Goal: Task Accomplishment & Management: Use online tool/utility

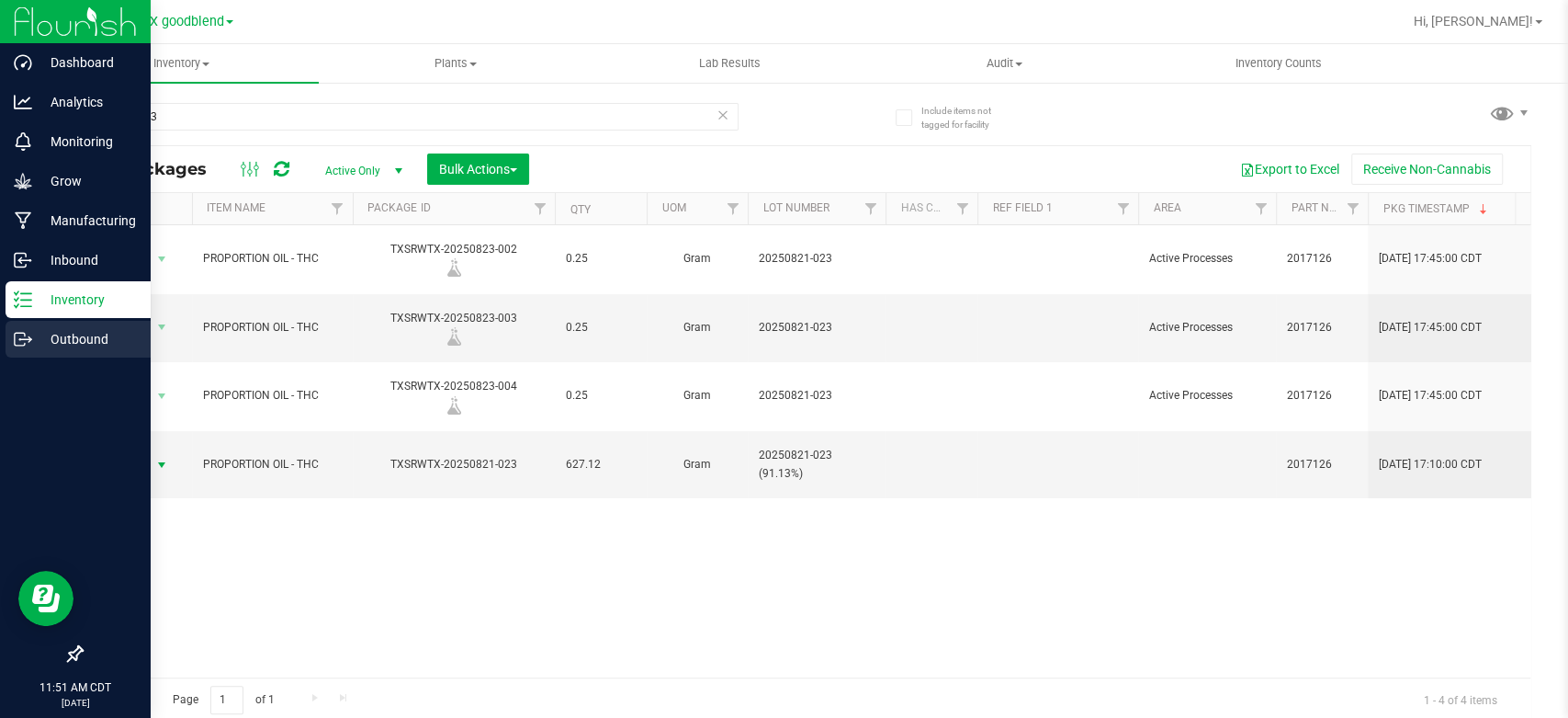
click at [56, 337] on p "Outbound" at bounding box center [87, 338] width 110 height 22
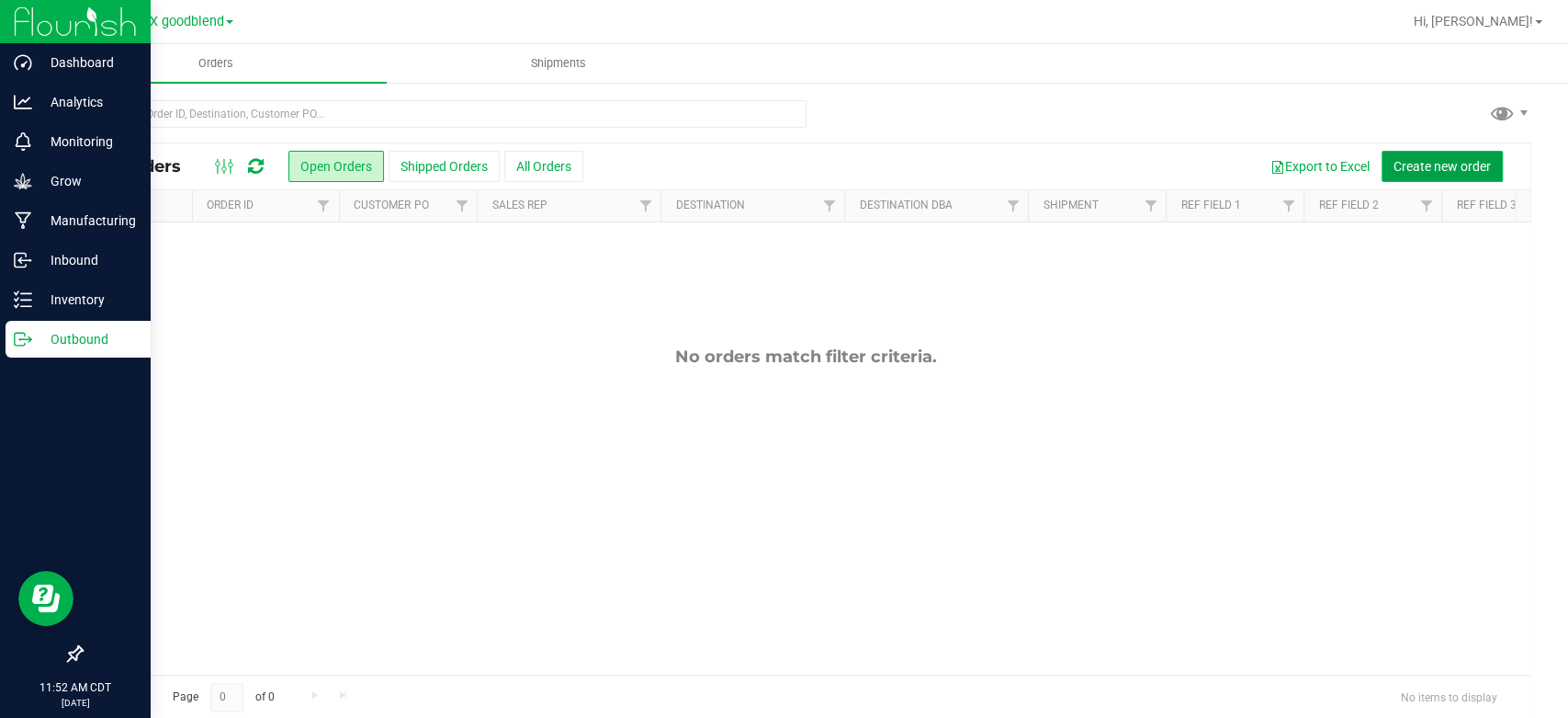
click at [1394, 163] on span "Create new order" at bounding box center [1442, 166] width 98 height 14
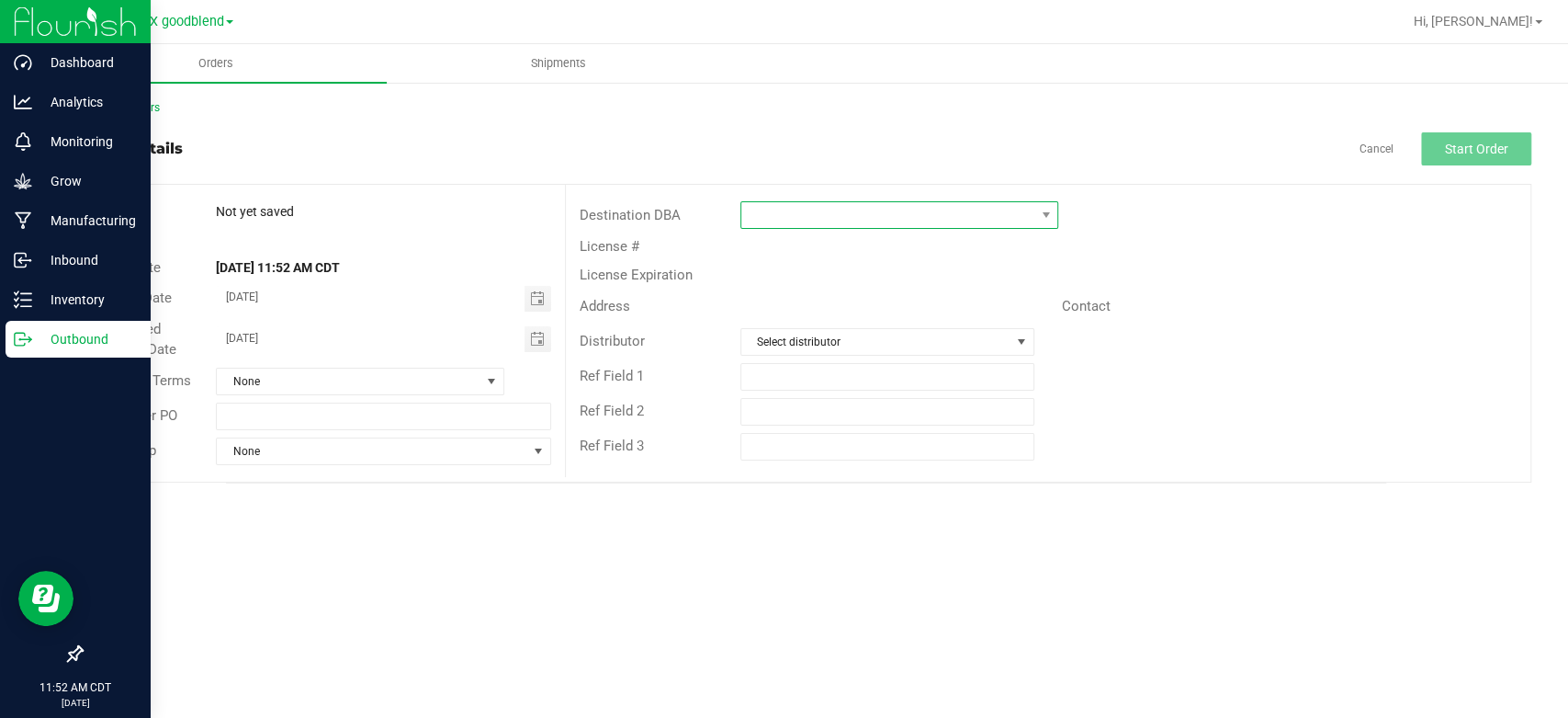
click at [910, 219] on span at bounding box center [888, 215] width 293 height 26
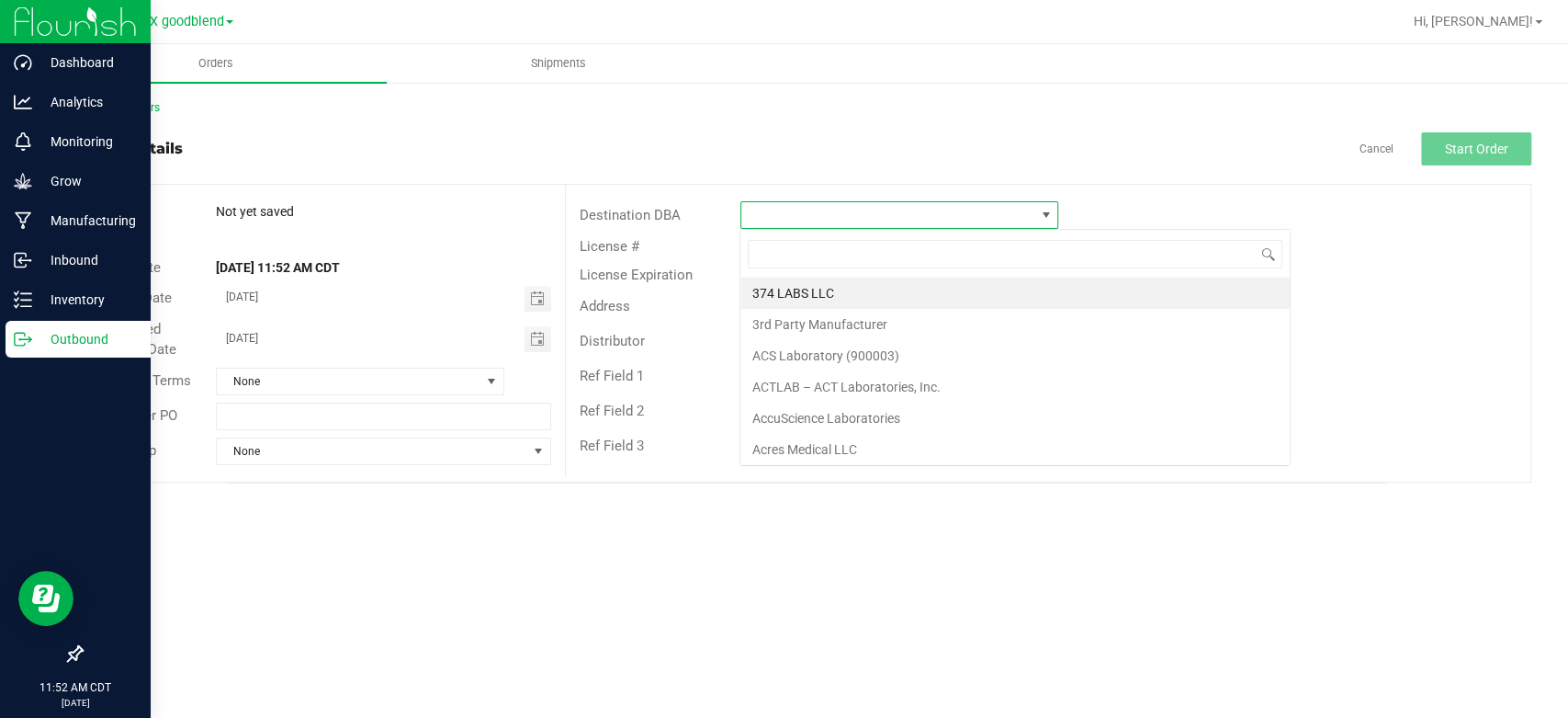
scroll to position [27, 318]
type input "dc"
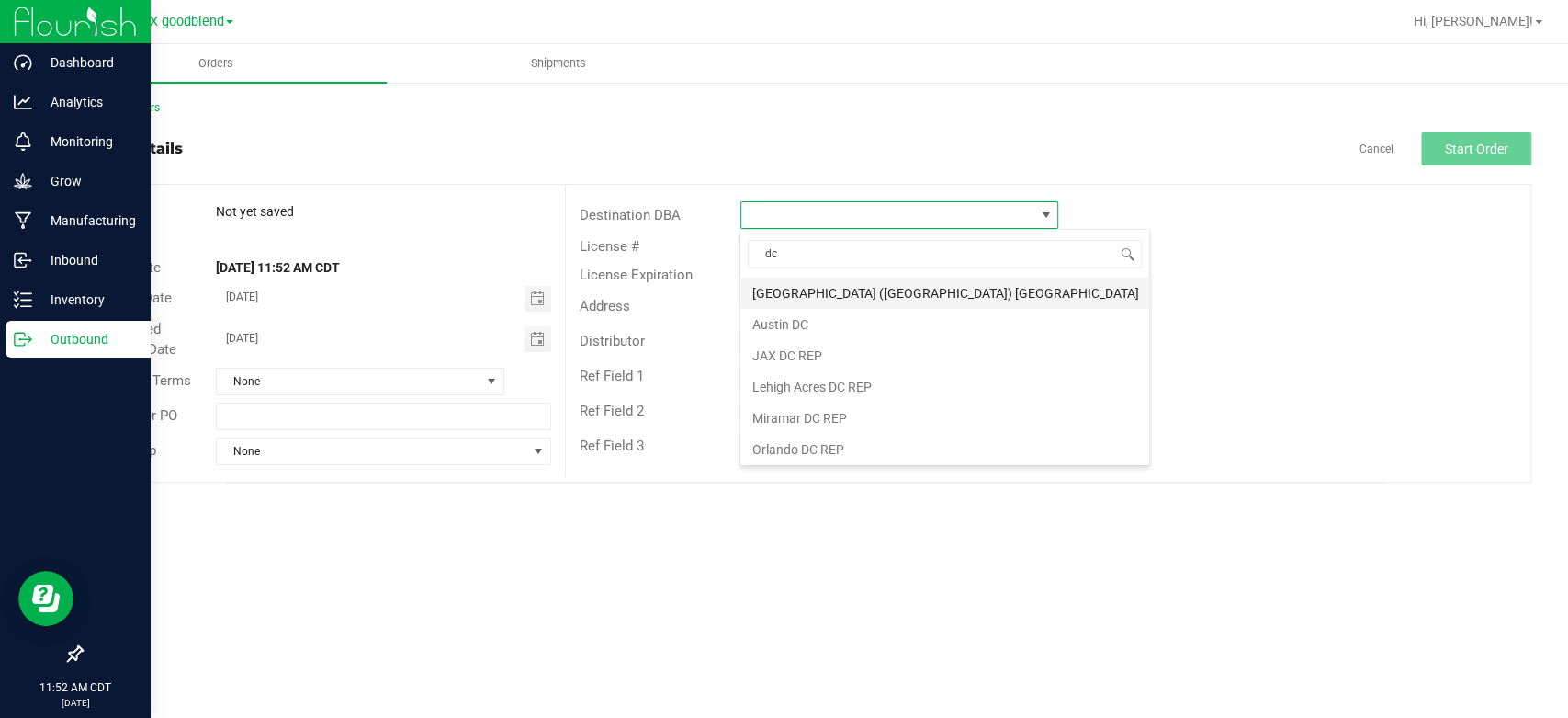
click at [842, 282] on li "[GEOGRAPHIC_DATA] ([GEOGRAPHIC_DATA]) [GEOGRAPHIC_DATA]" at bounding box center [944, 292] width 408 height 32
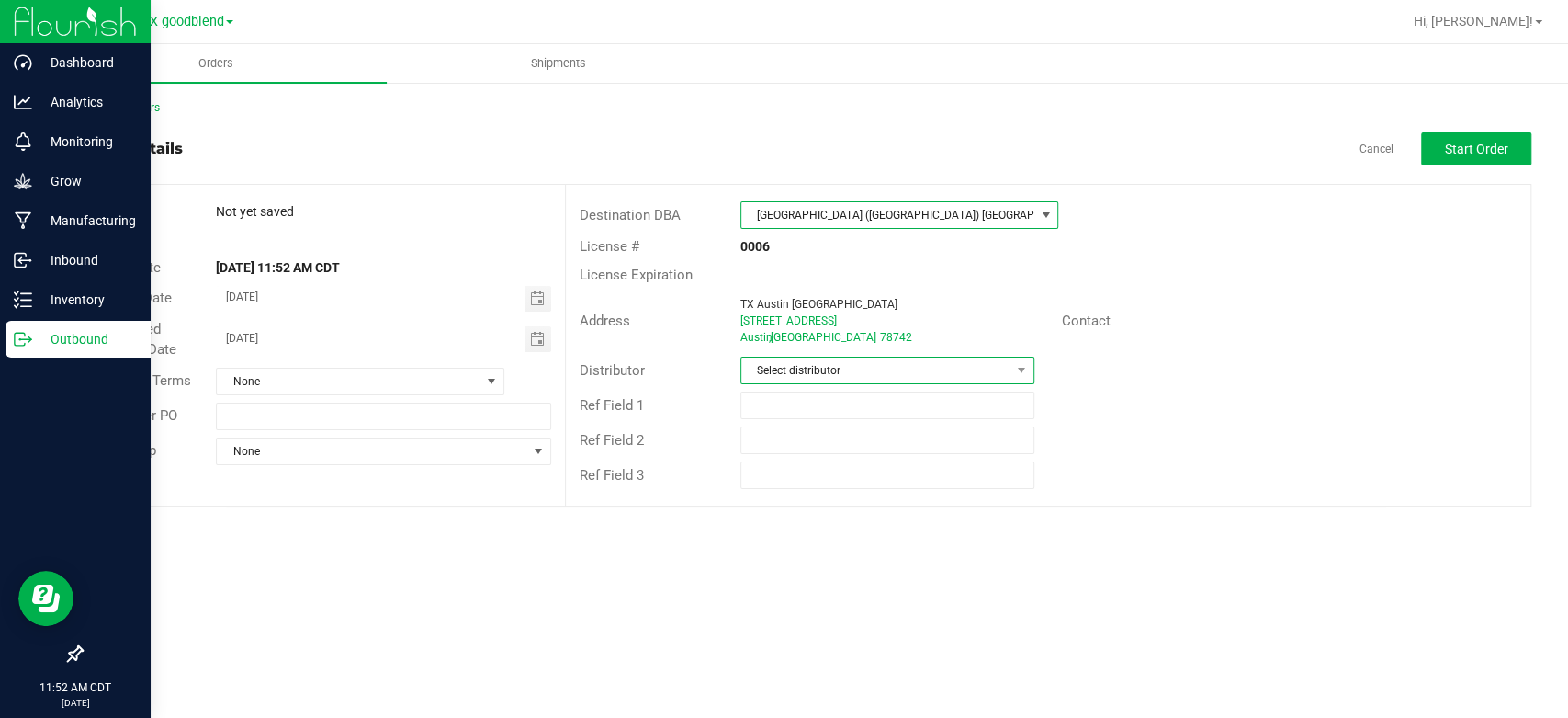
click at [835, 382] on span "Select distributor" at bounding box center [875, 370] width 269 height 26
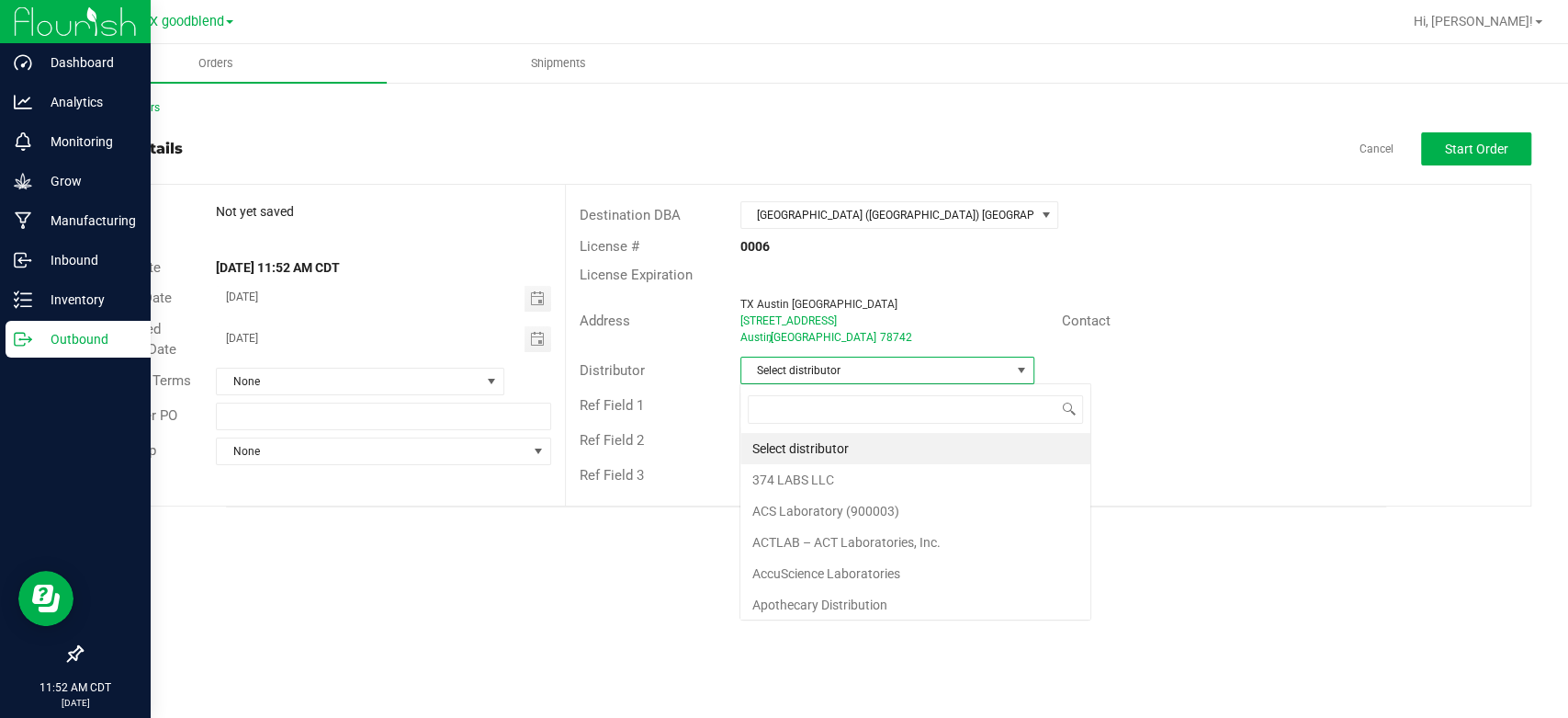
scroll to position [27, 294]
type input "sur"
click at [831, 444] on li "Surterra Analytics Austin" at bounding box center [886, 448] width 292 height 32
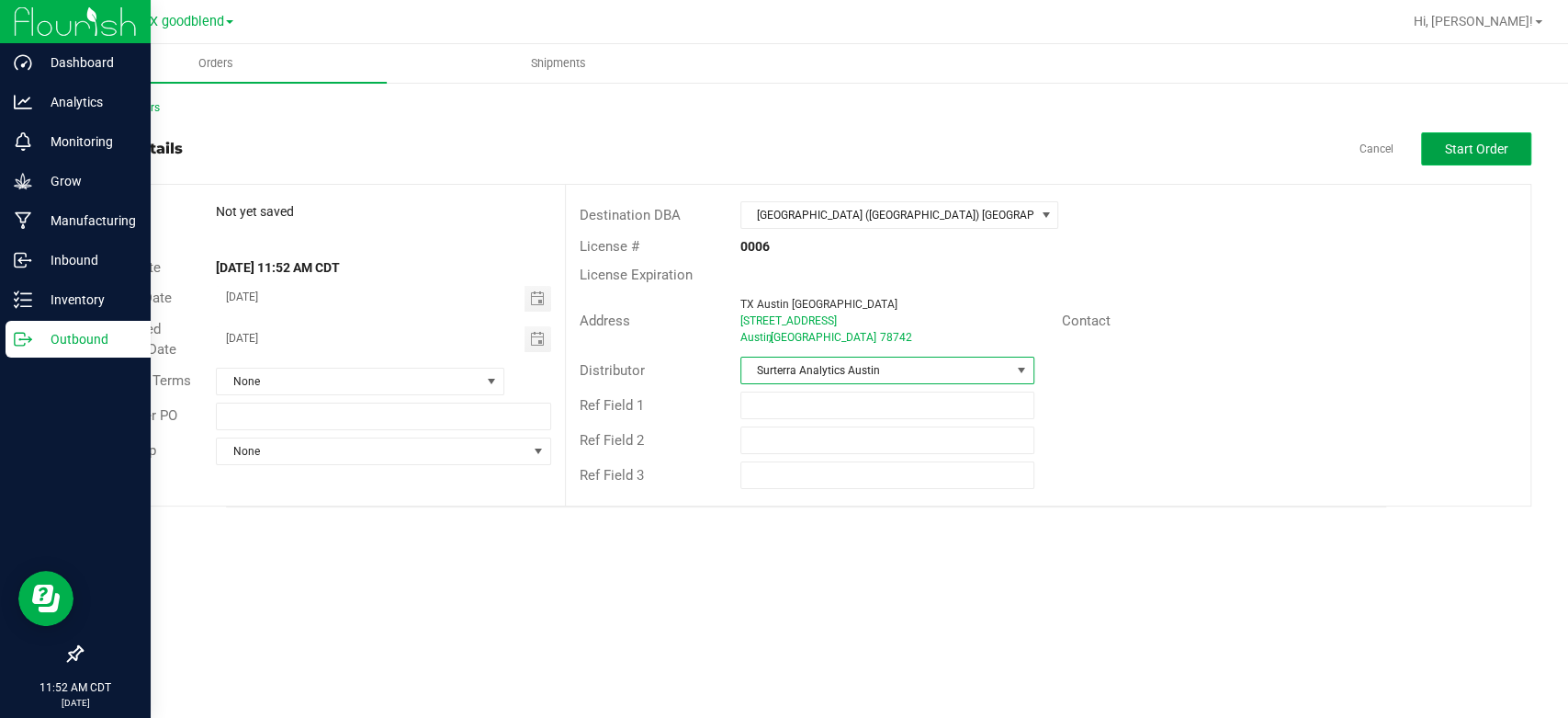
click at [1452, 143] on span "Start Order" at bounding box center [1477, 149] width 63 height 14
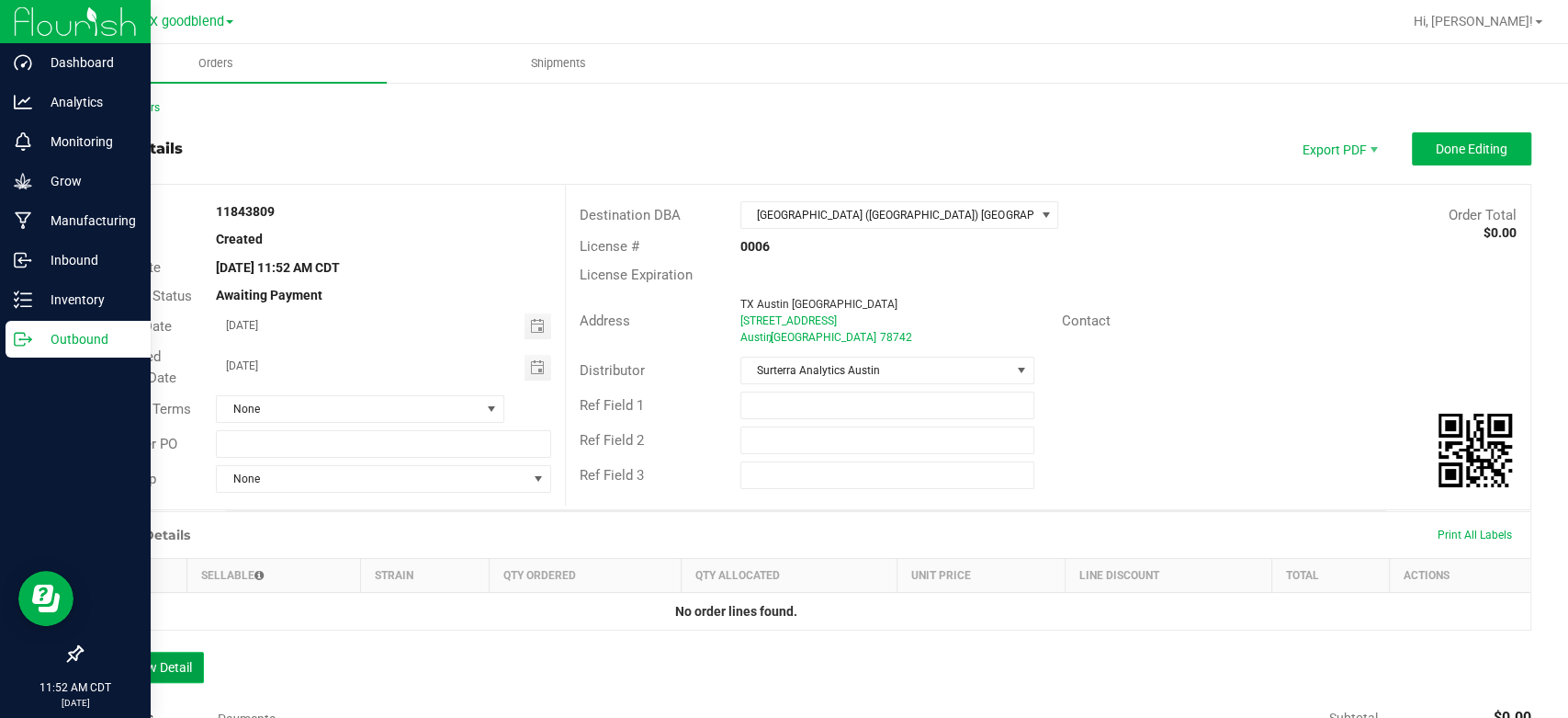
click at [146, 654] on button "Add New Detail" at bounding box center [142, 666] width 123 height 32
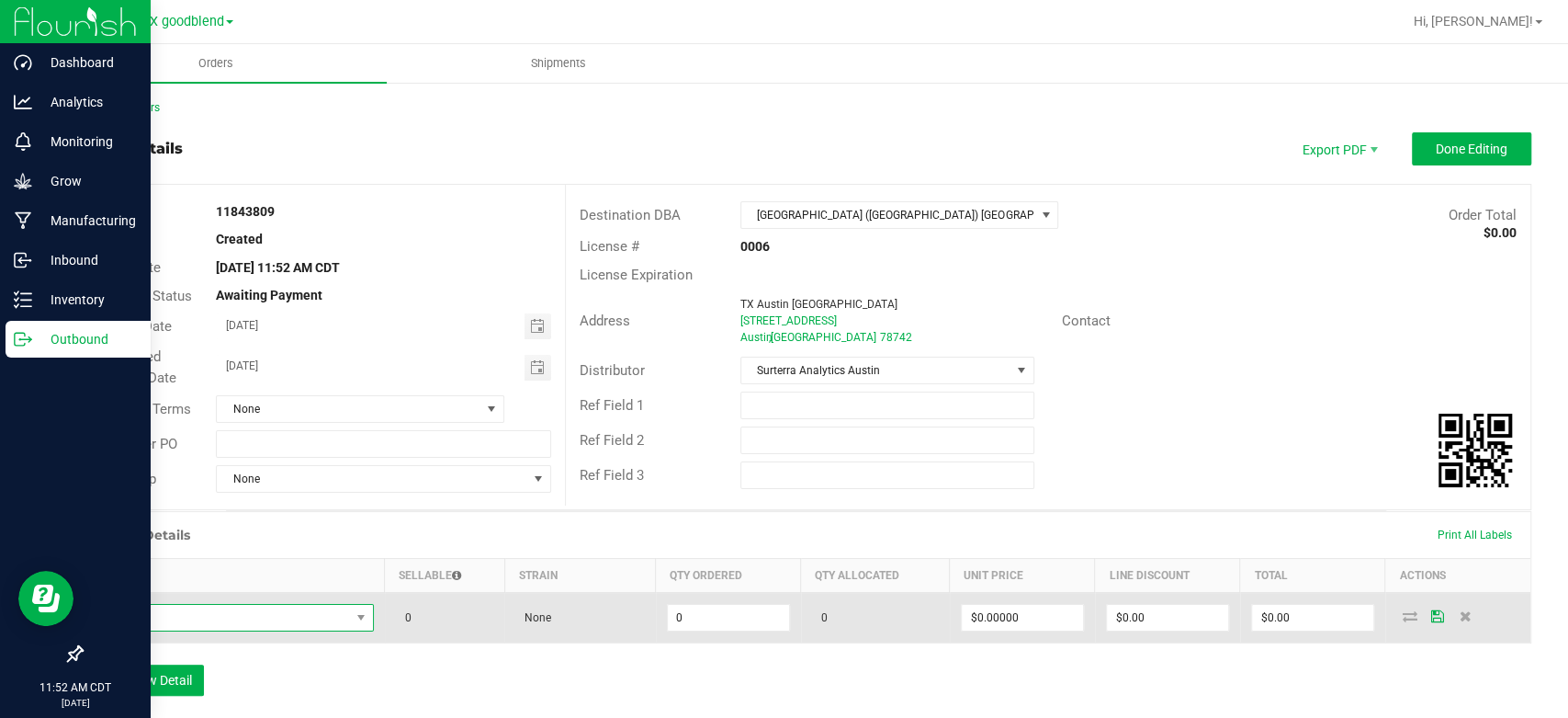
click at [208, 622] on span "NO DATA FOUND" at bounding box center [222, 617] width 255 height 26
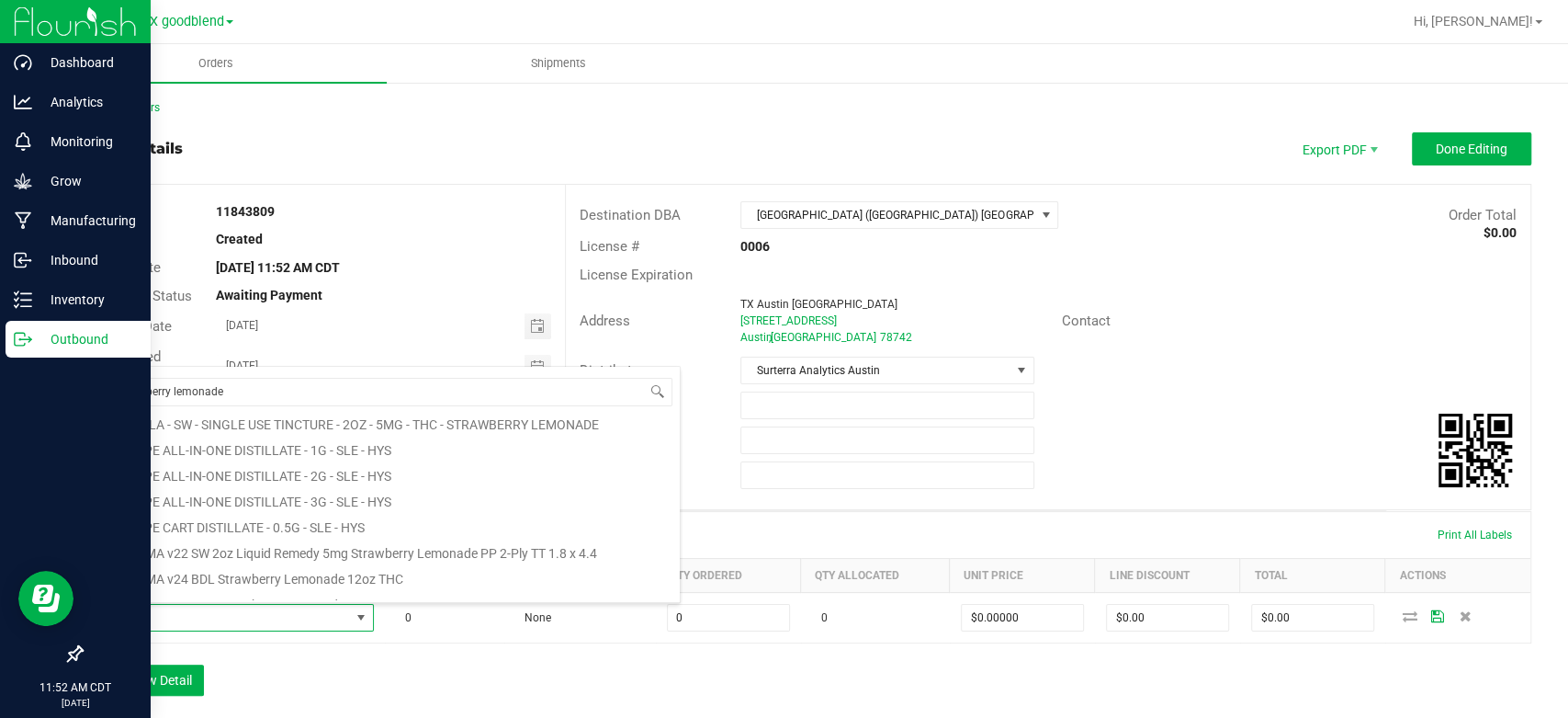
scroll to position [331, 0]
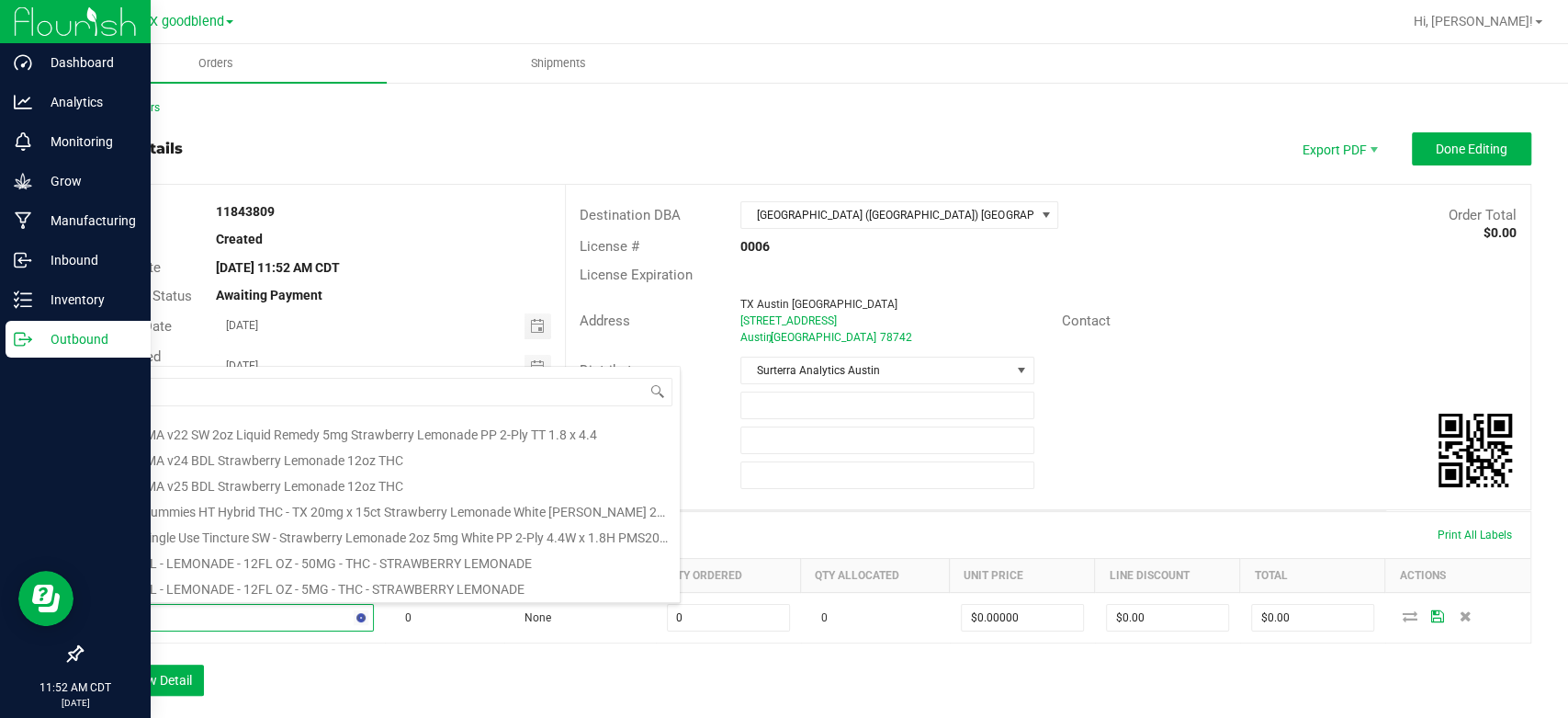
type input "s"
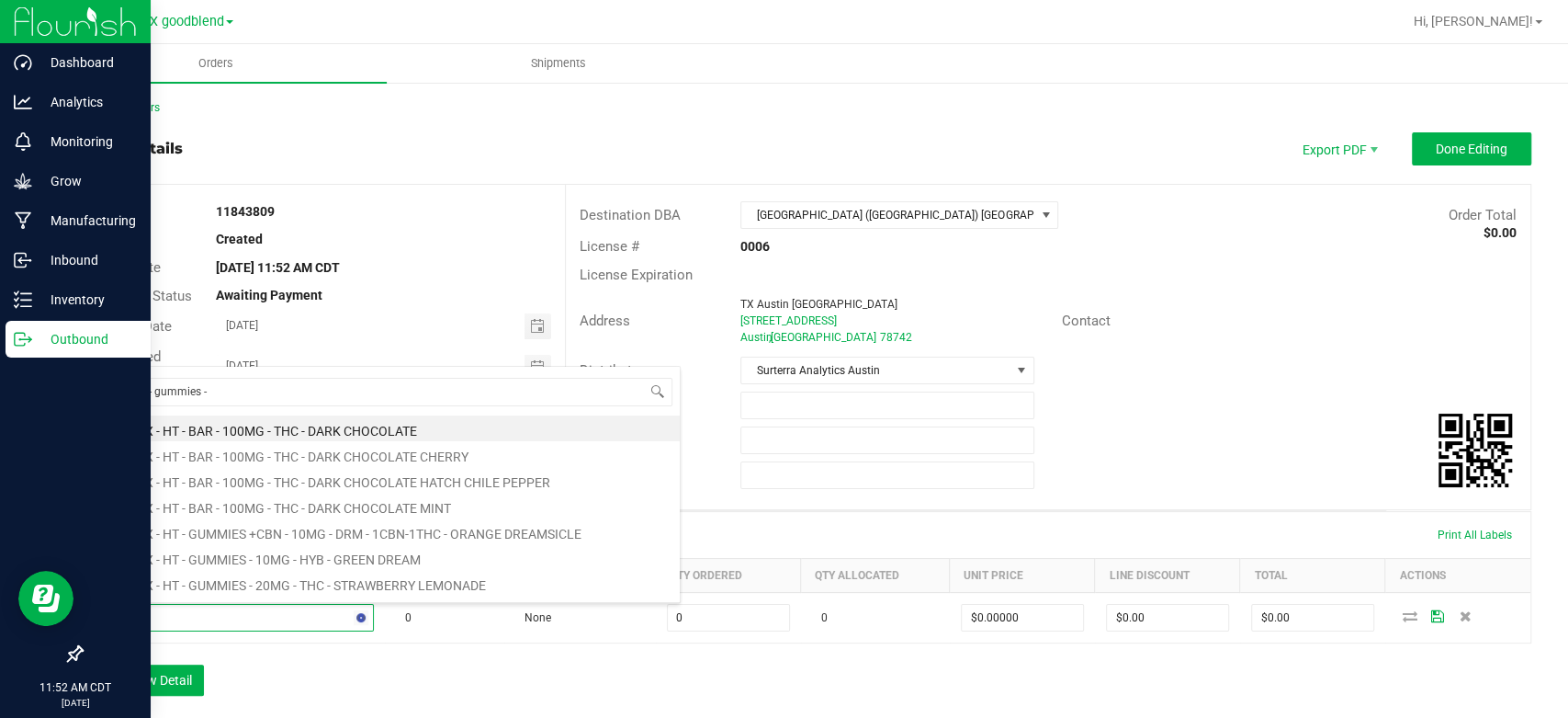
type input "tx - ht - gummies -"
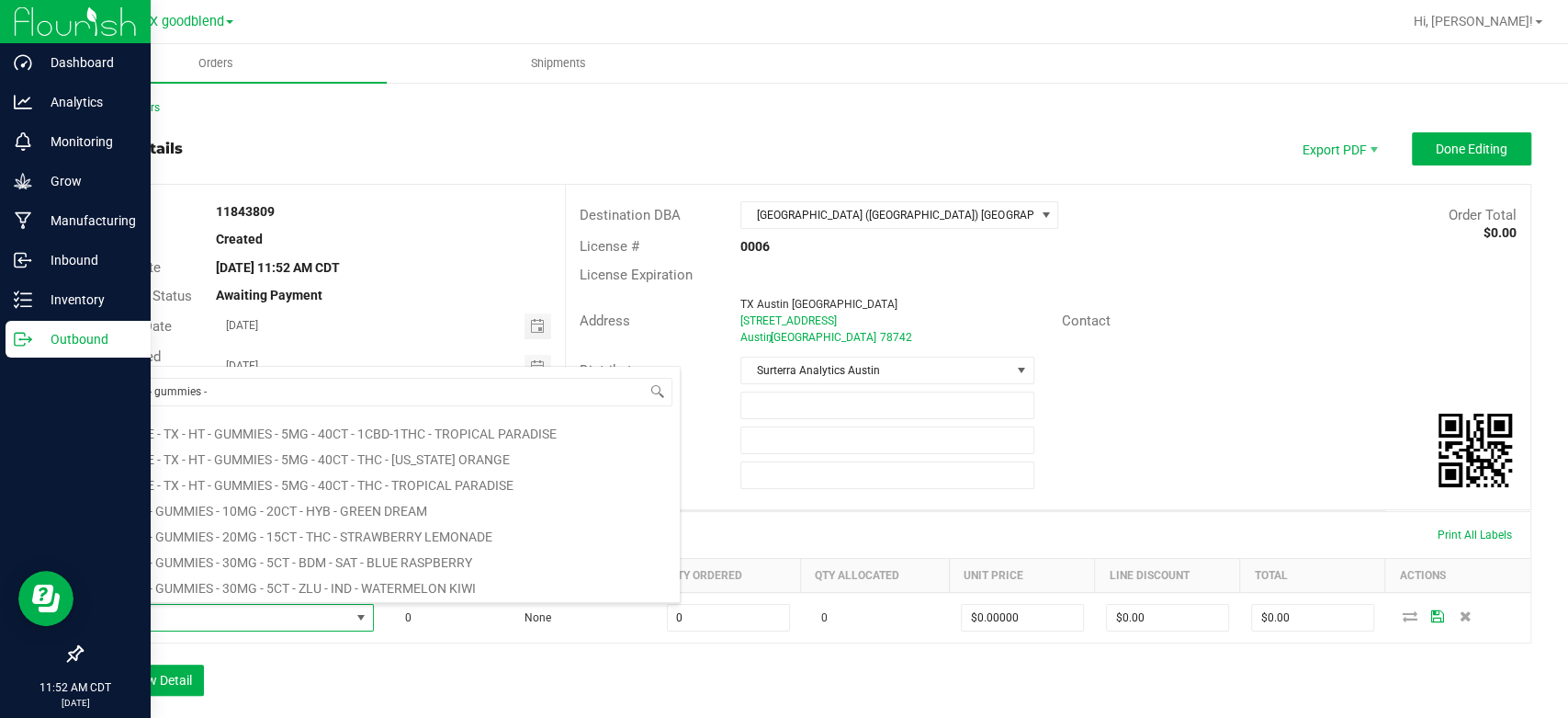
scroll to position [302, 0]
click at [309, 513] on li "TX - HT - GUMMIES - 20MG - 15CT - THC - STRAWBERRY LEMONADE" at bounding box center [386, 511] width 586 height 26
type input "0 ea"
type input "$75.00000"
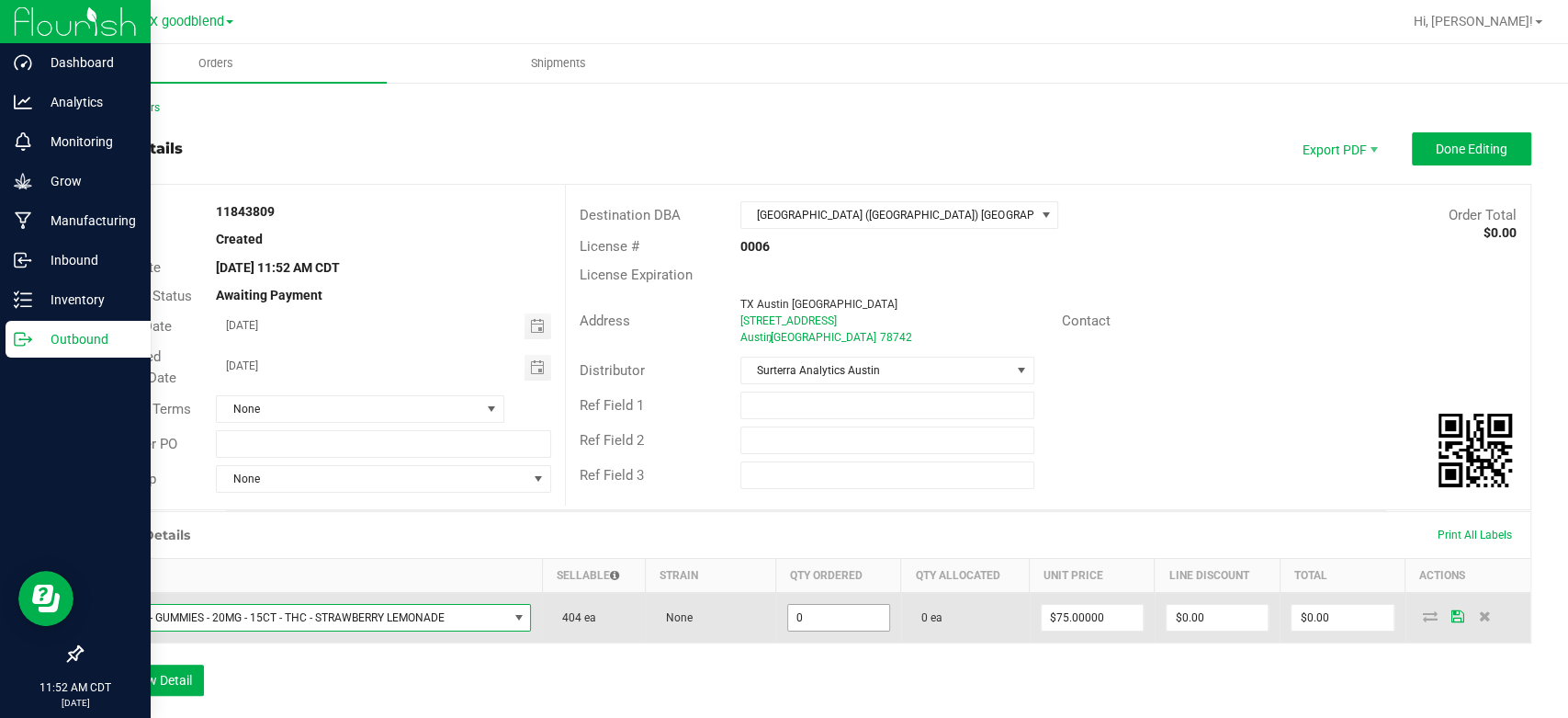
click at [839, 614] on input "0" at bounding box center [838, 617] width 101 height 26
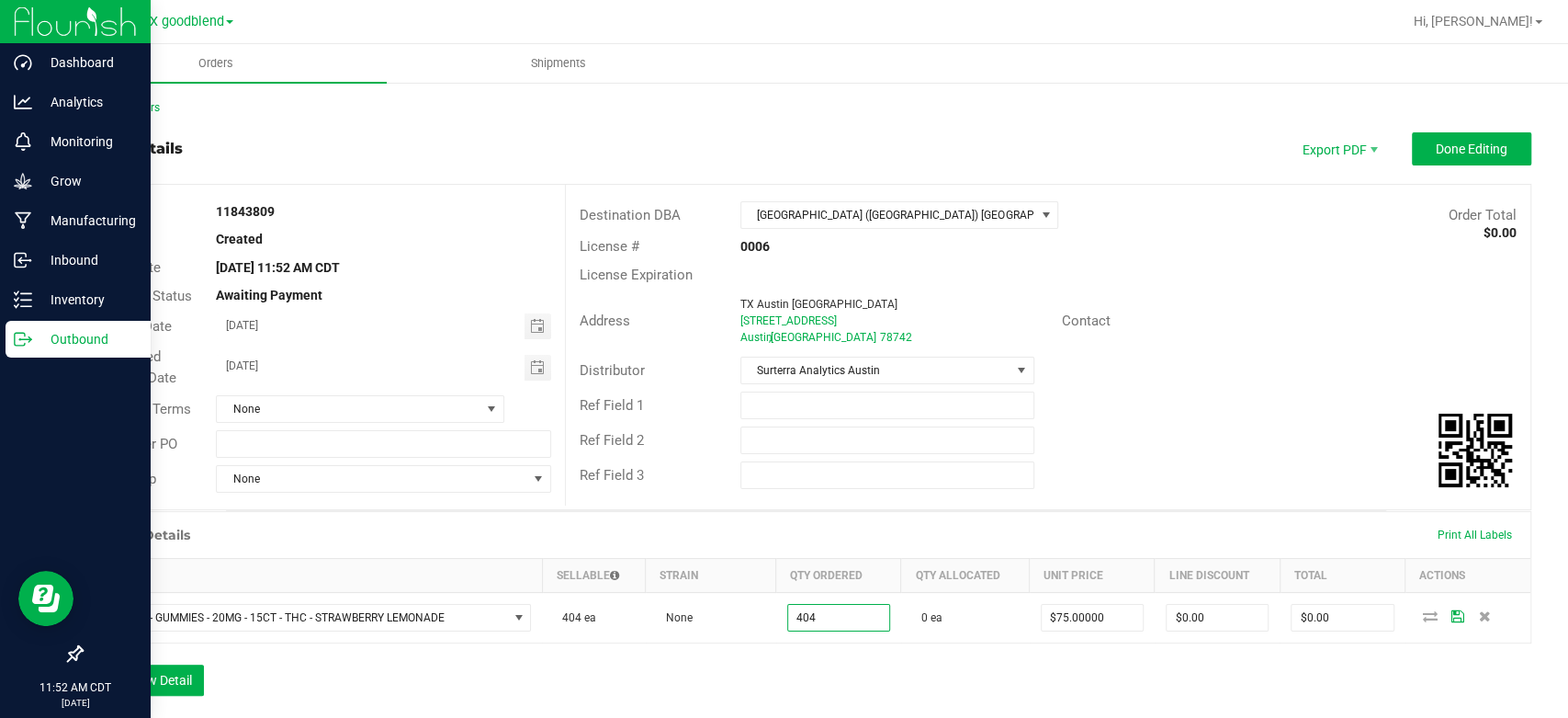
type input "404 ea"
type input "$30,300.00"
click at [837, 694] on div "Order Details Print All Labels Item Sellable Strain Qty Ordered Qty Allocated U…" at bounding box center [805, 613] width 1450 height 203
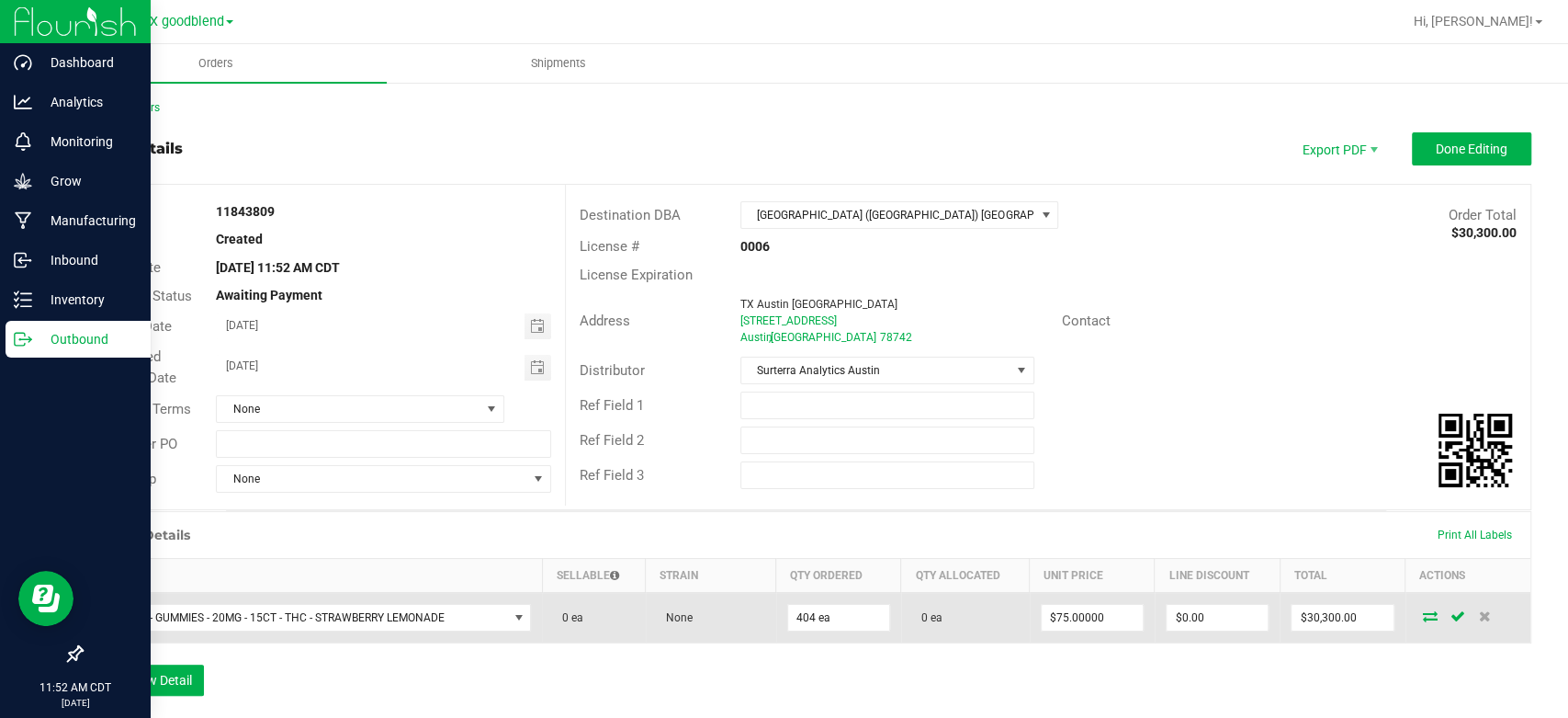
click at [1423, 619] on icon at bounding box center [1430, 615] width 14 height 12
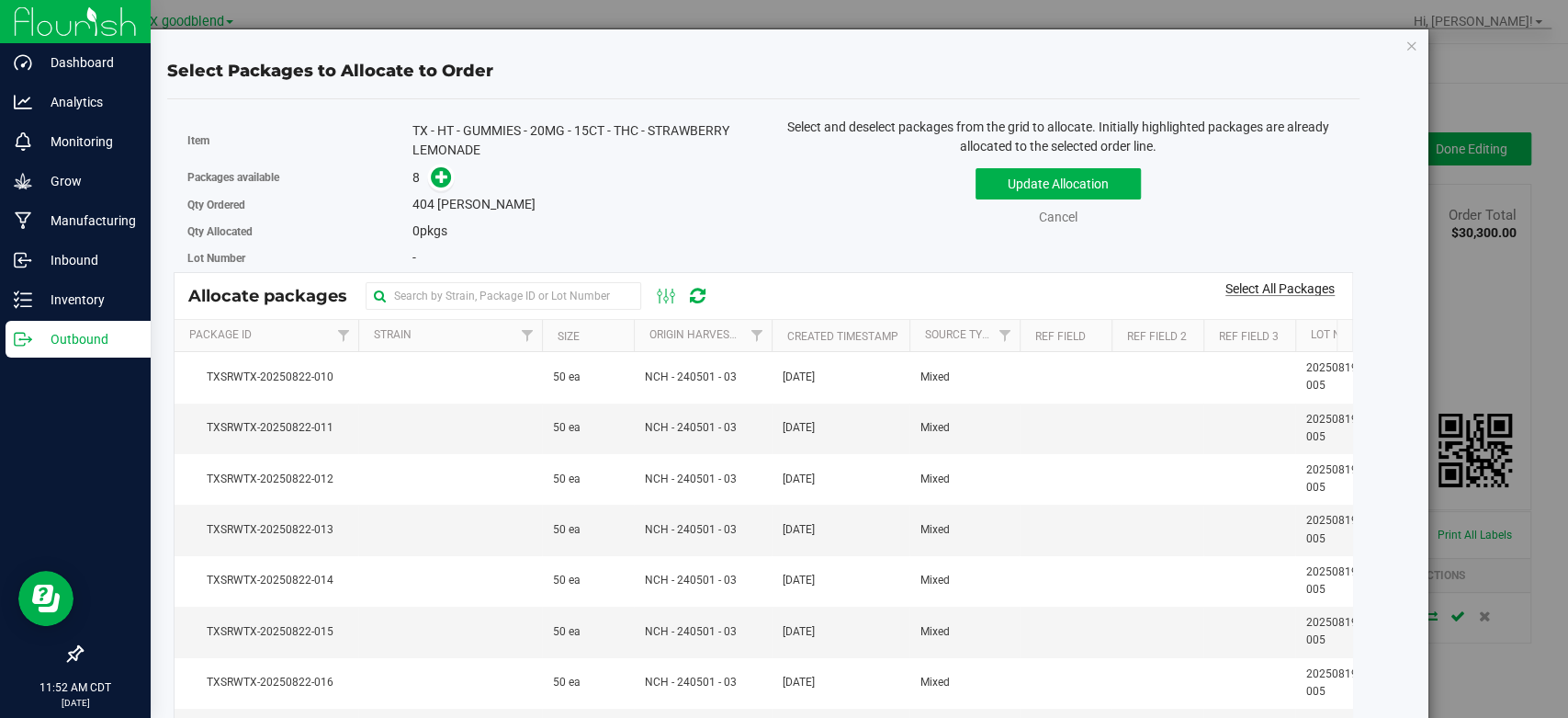
click at [1245, 284] on link "Select All Packages" at bounding box center [1280, 288] width 109 height 14
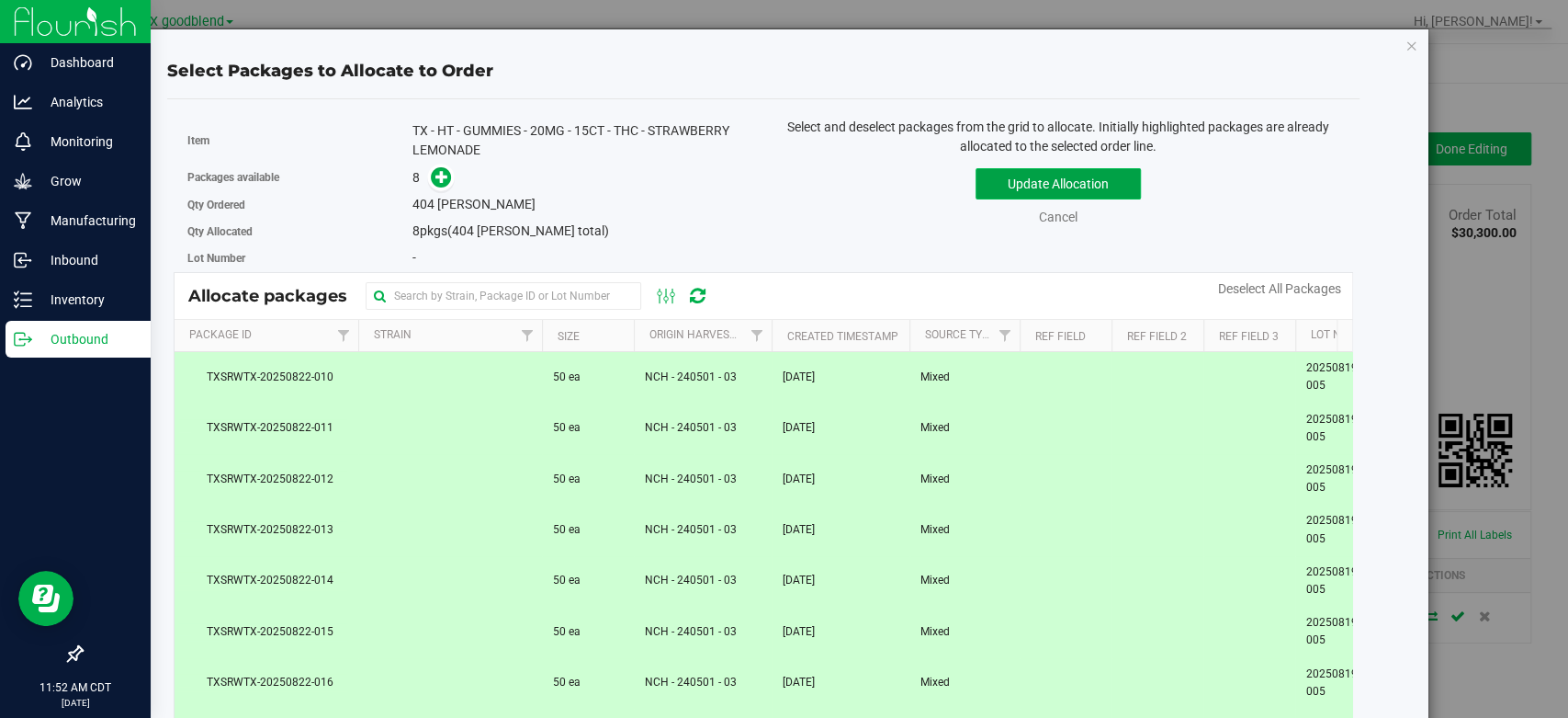
click at [1028, 172] on button "Update Allocation" at bounding box center [1058, 183] width 166 height 32
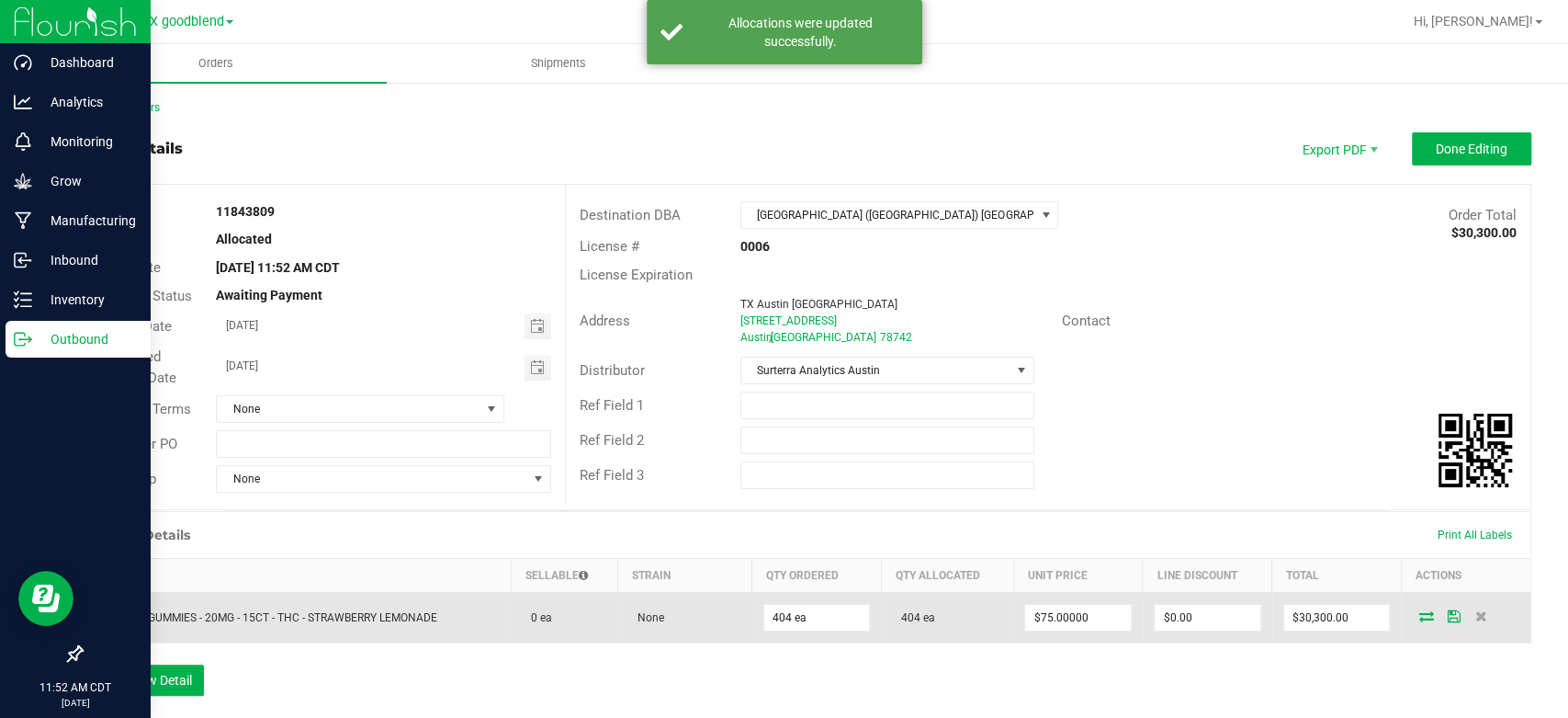
click at [1446, 615] on icon at bounding box center [1452, 615] width 12 height 12
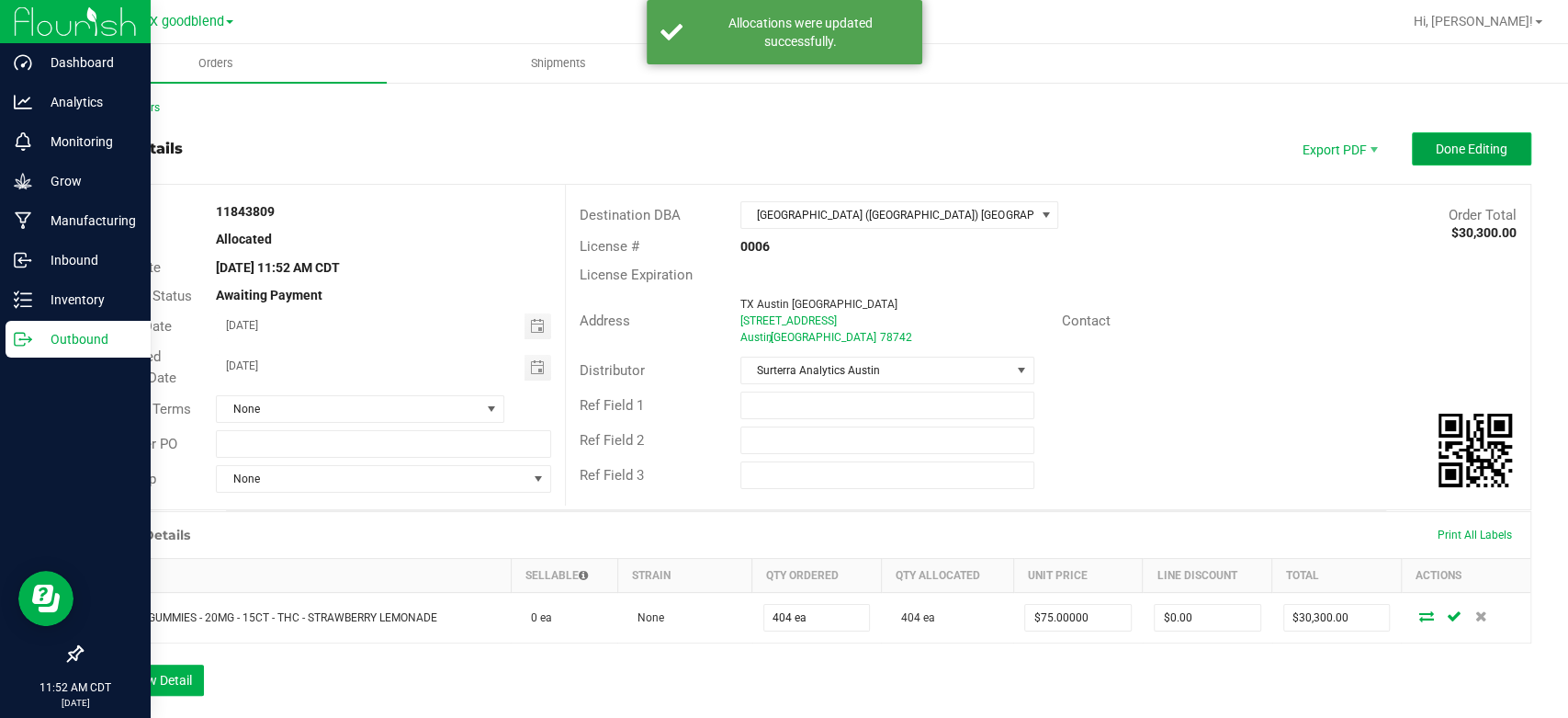
click at [1451, 132] on button "Done Editing" at bounding box center [1471, 149] width 120 height 34
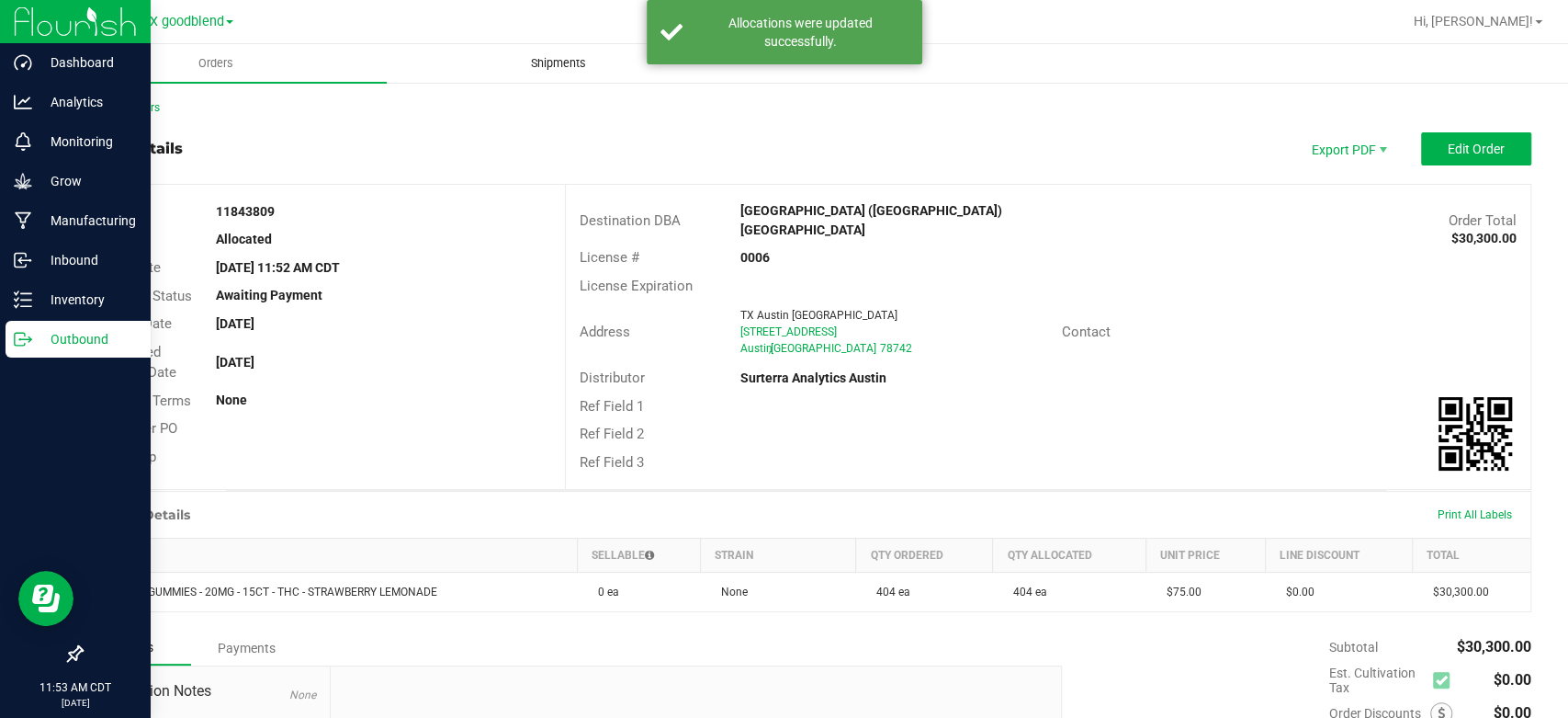
click at [565, 62] on span "Shipments" at bounding box center [558, 63] width 104 height 16
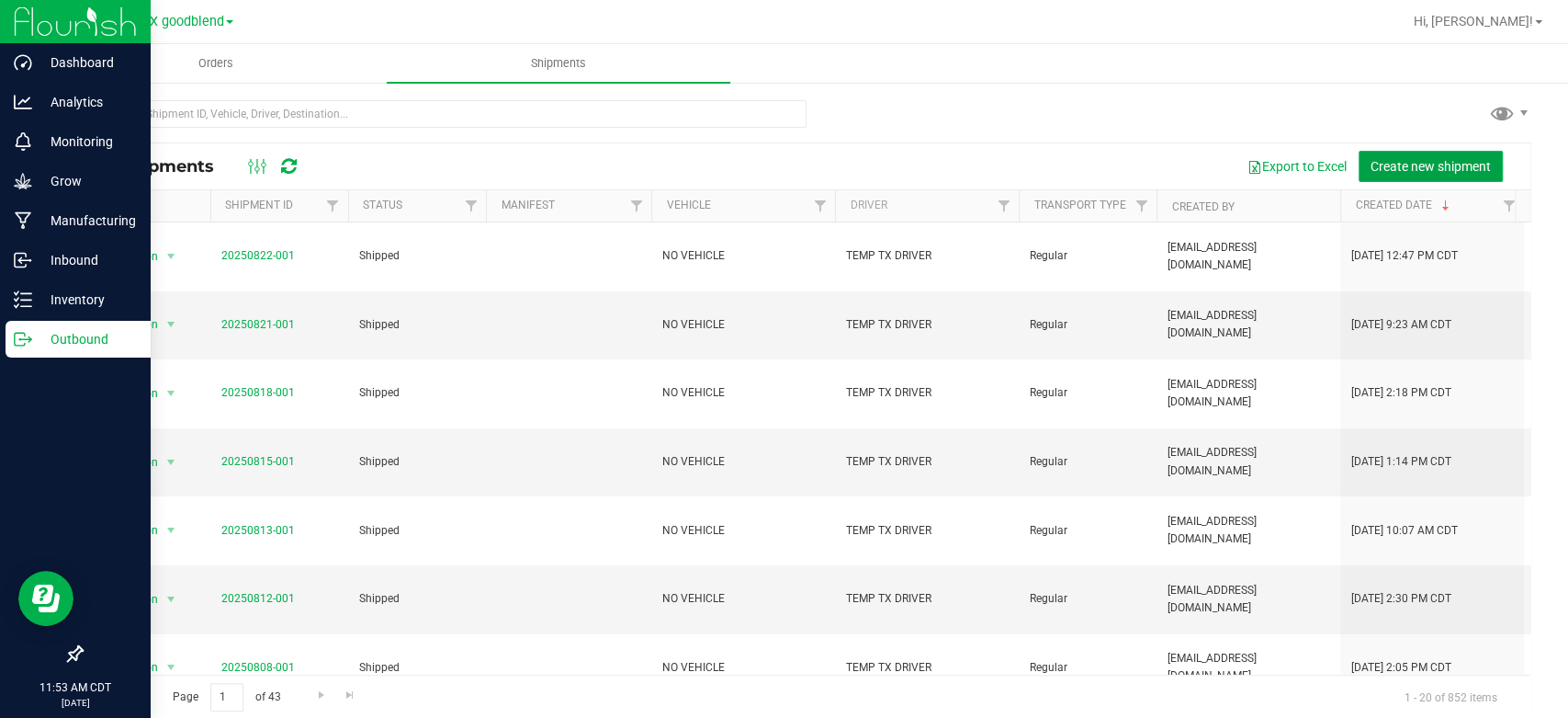
click at [1420, 160] on span "Create new shipment" at bounding box center [1431, 166] width 121 height 14
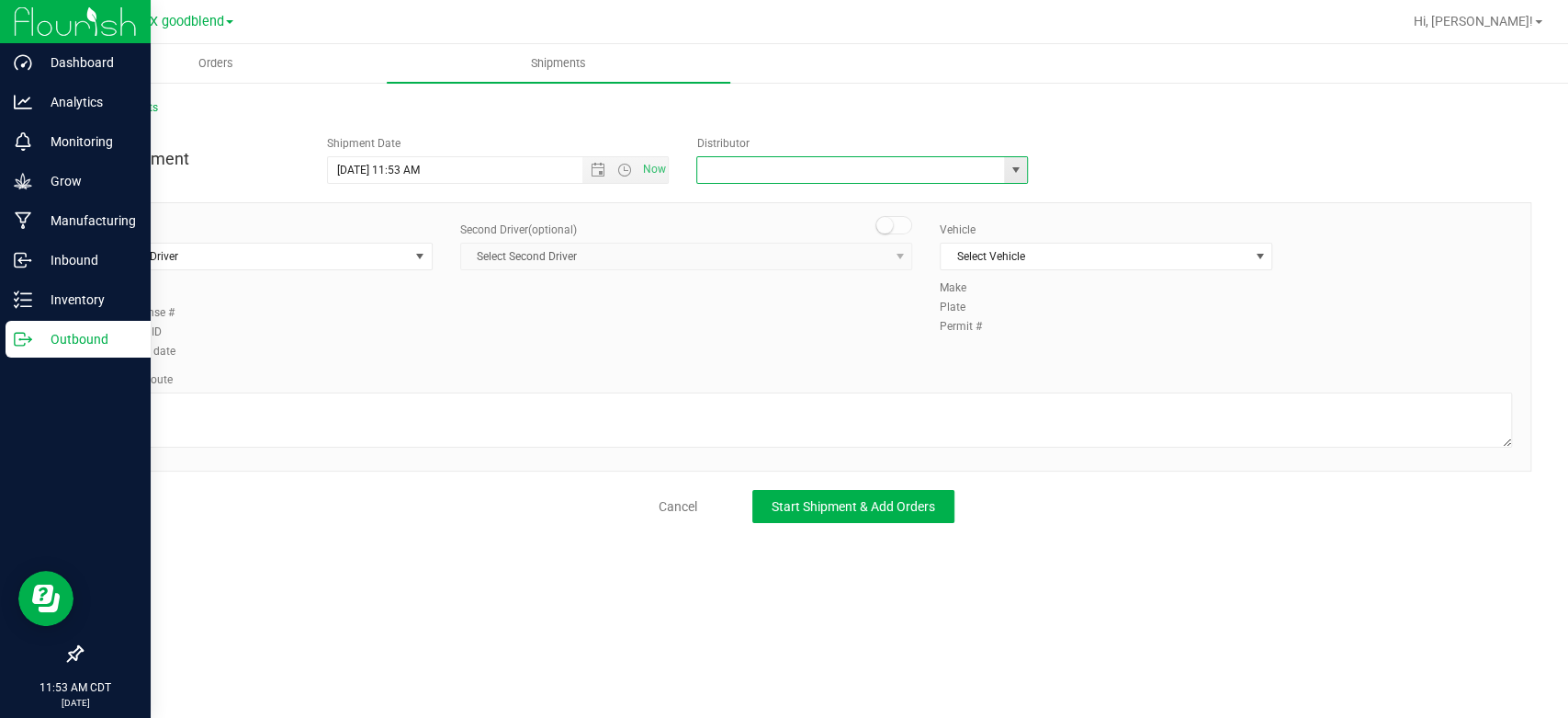
click at [813, 160] on input "text" at bounding box center [845, 170] width 298 height 26
click at [803, 197] on li "Surterra Analytics Austin" at bounding box center [862, 201] width 330 height 28
type input "Surterra Analytics Austin"
click at [320, 256] on span "Select Driver" at bounding box center [254, 256] width 308 height 26
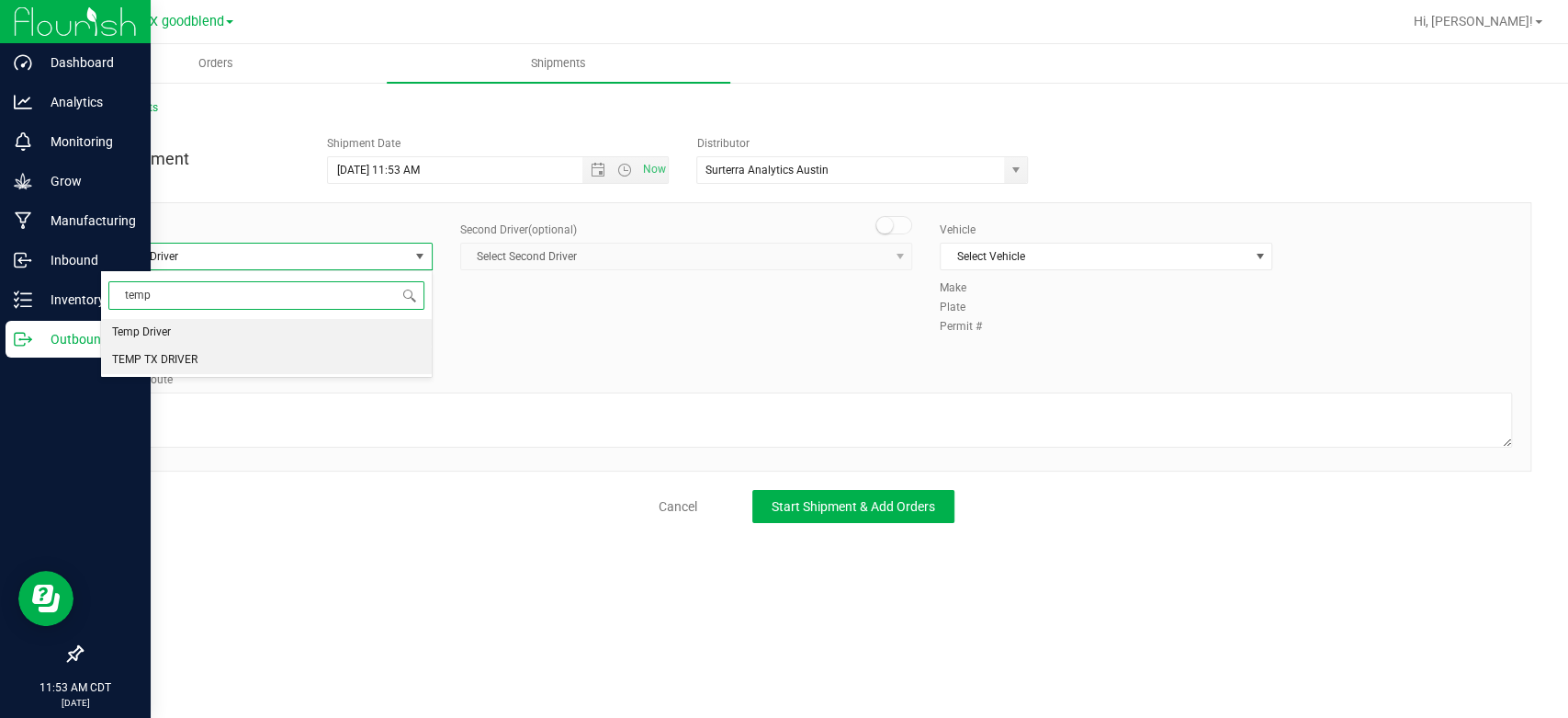
click at [342, 363] on li "TEMP TX DRIVER" at bounding box center [265, 359] width 331 height 28
type input "temp"
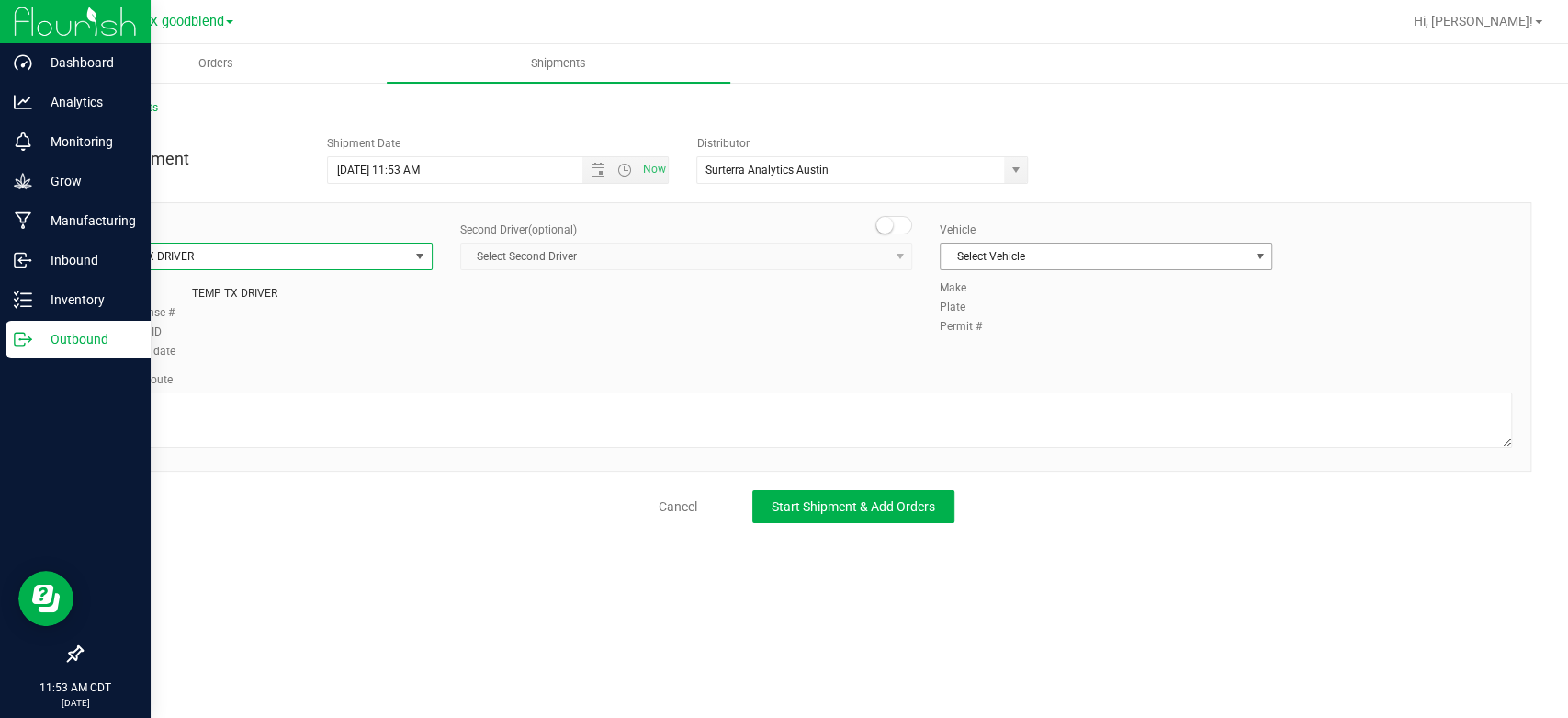
click at [1132, 265] on span "Select Vehicle" at bounding box center [1094, 256] width 308 height 26
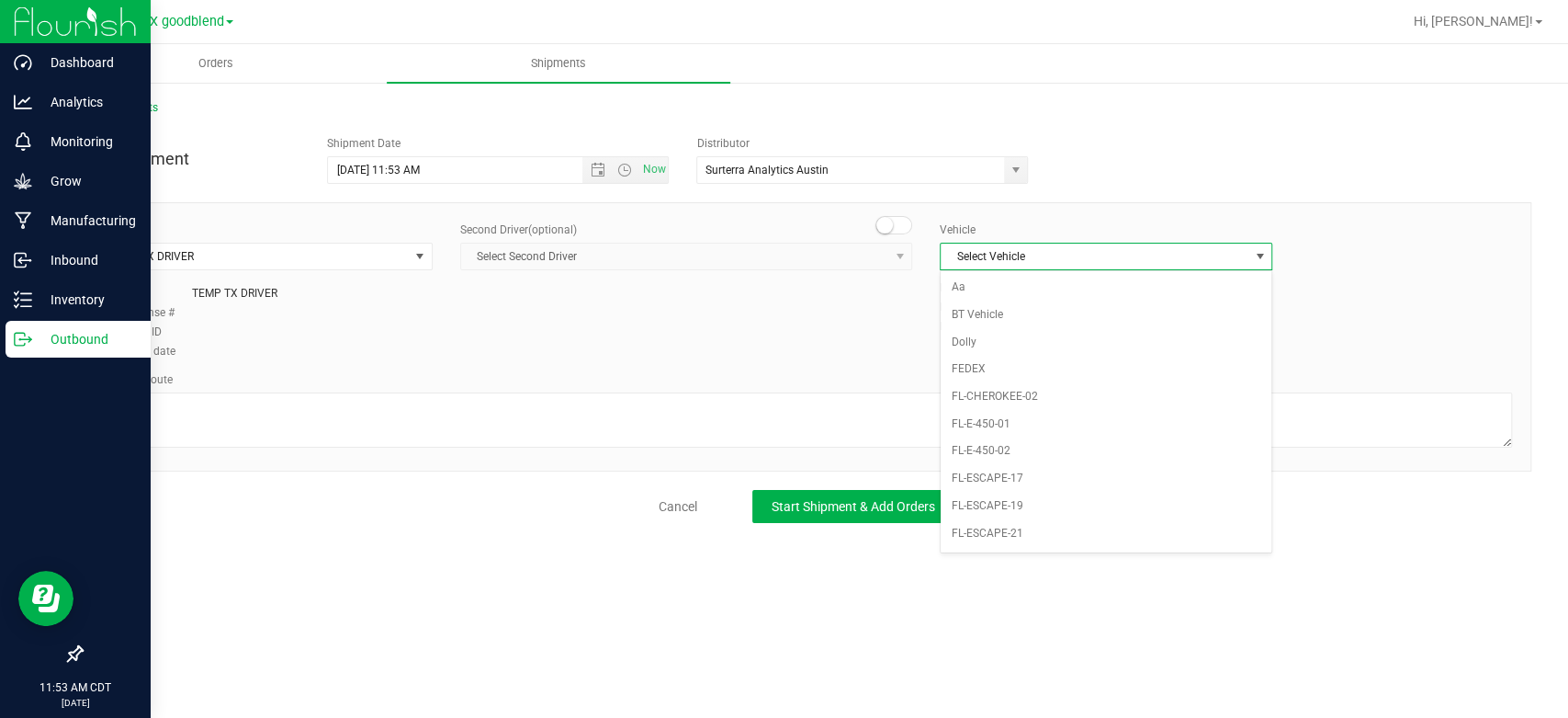
scroll to position [1189, 0]
click at [977, 532] on li "NO VEHICLE" at bounding box center [1105, 545] width 331 height 28
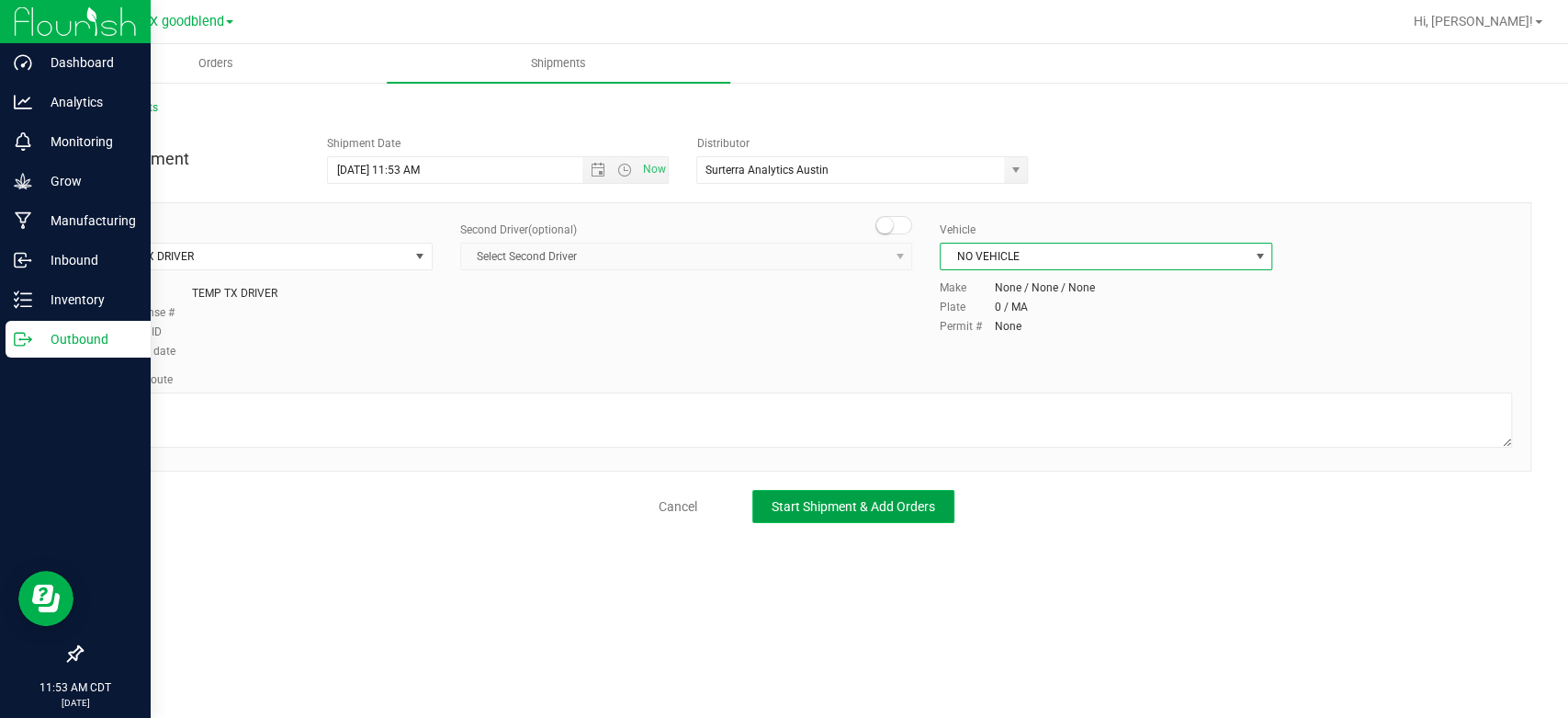
click at [794, 506] on span "Start Shipment & Add Orders" at bounding box center [853, 505] width 164 height 14
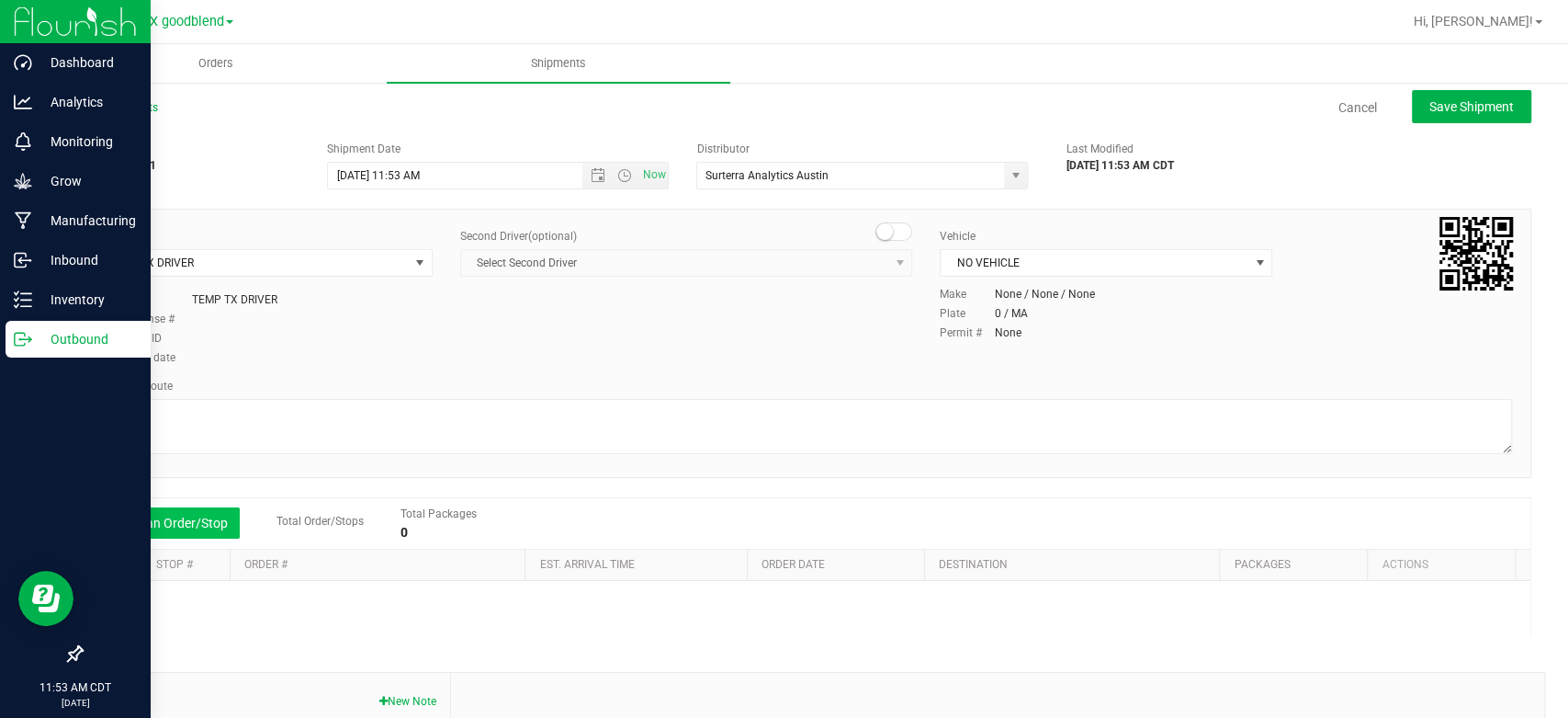
click at [166, 521] on button "Add an Order/Stop" at bounding box center [168, 522] width 144 height 32
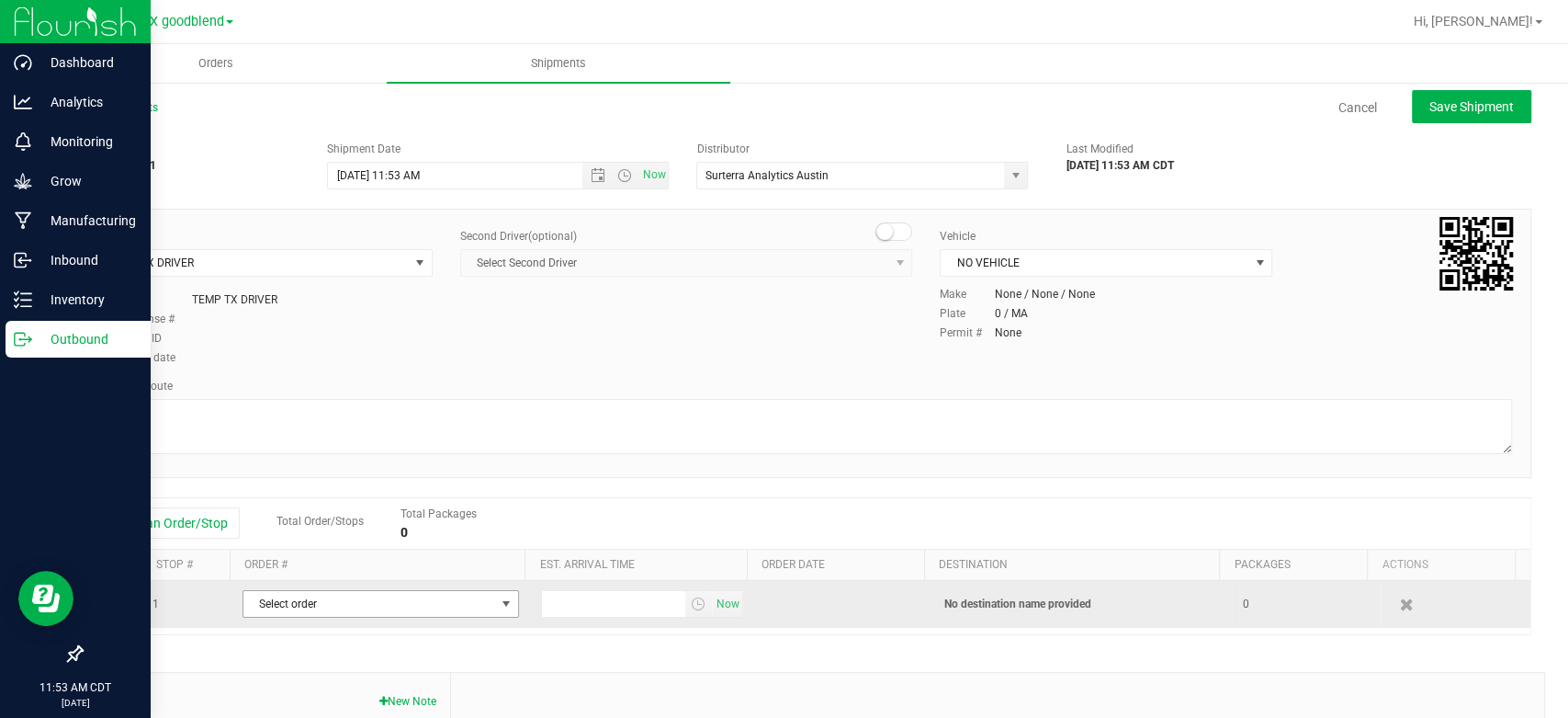
click at [440, 600] on span "Select order" at bounding box center [369, 603] width 252 height 26
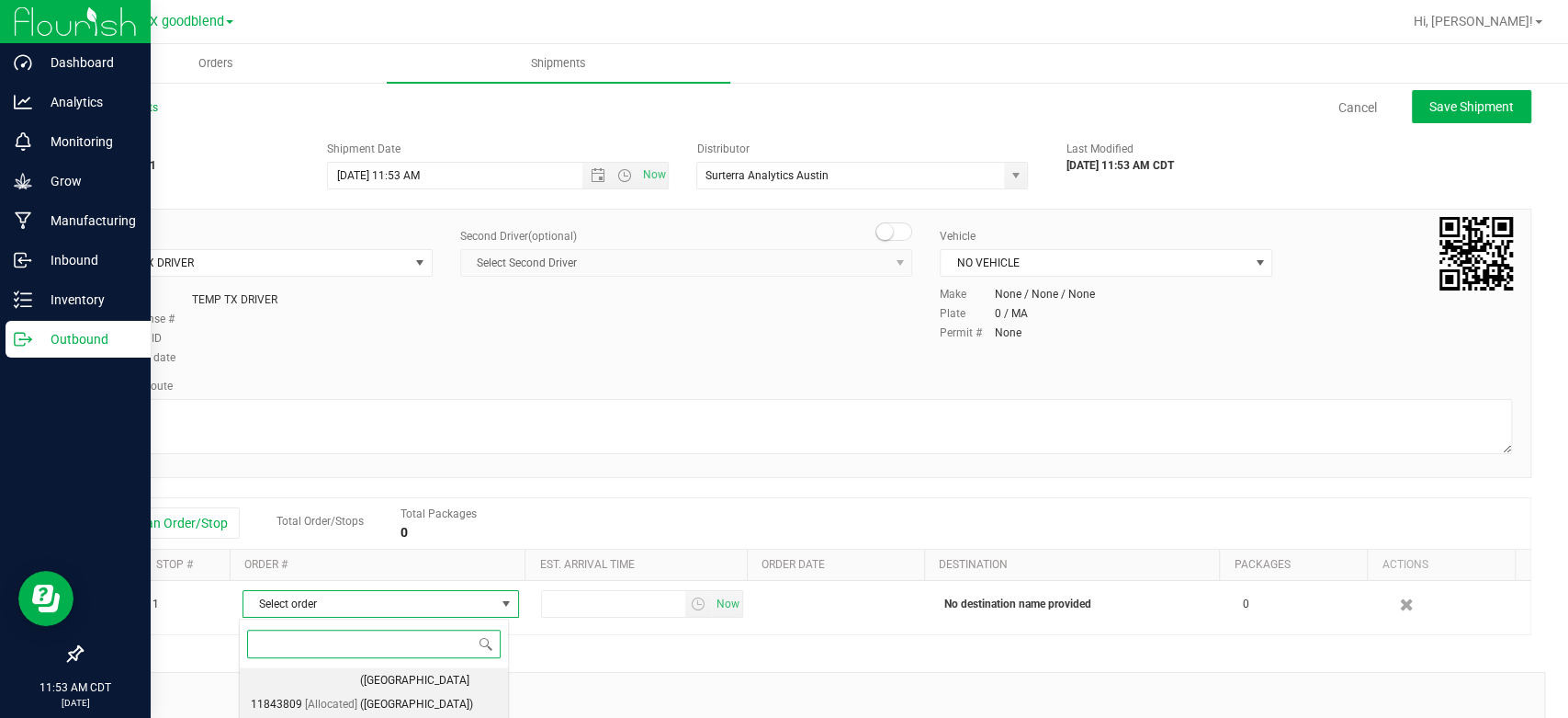
click at [419, 684] on span "([GEOGRAPHIC_DATA] ([GEOGRAPHIC_DATA]) [GEOGRAPHIC_DATA])" at bounding box center [428, 705] width 137 height 71
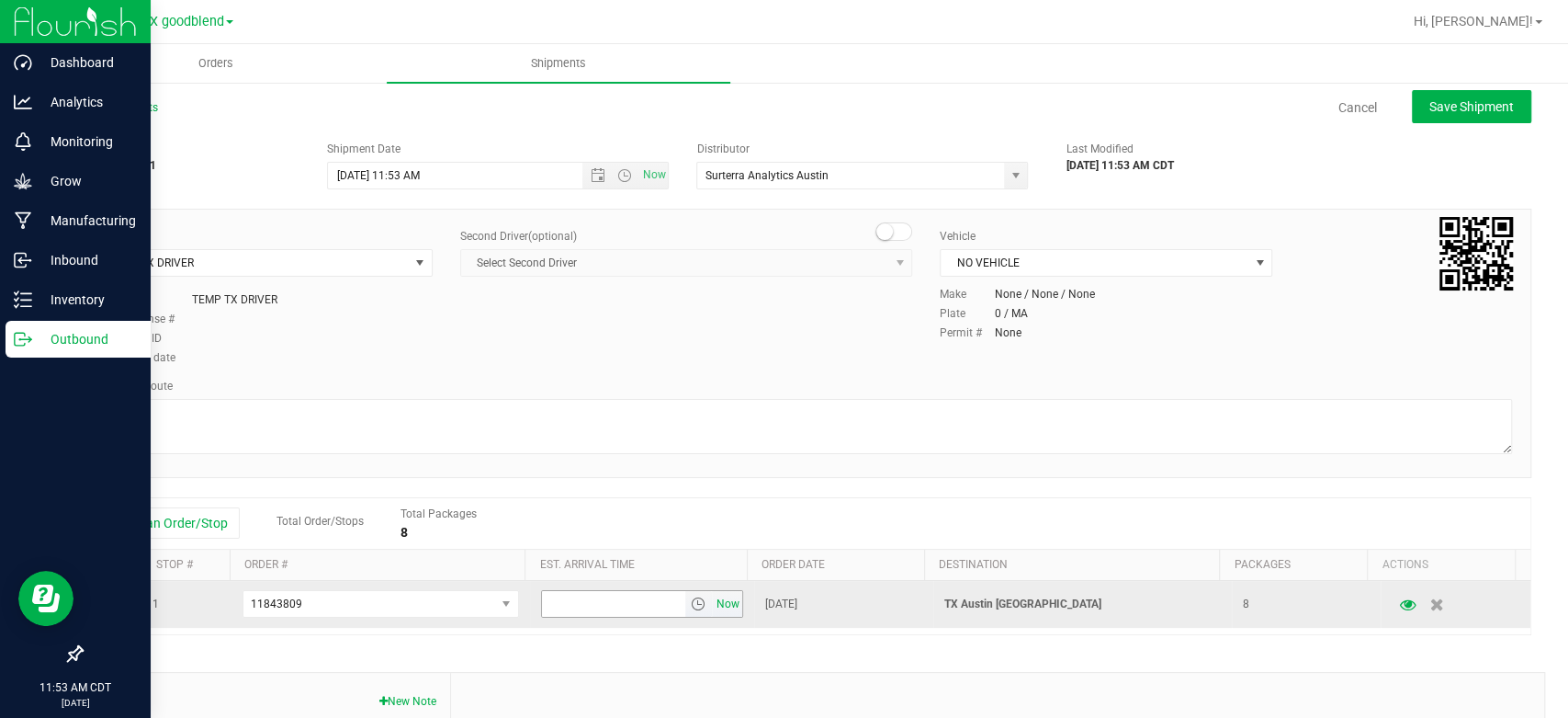
click at [715, 605] on span "Now" at bounding box center [727, 604] width 32 height 27
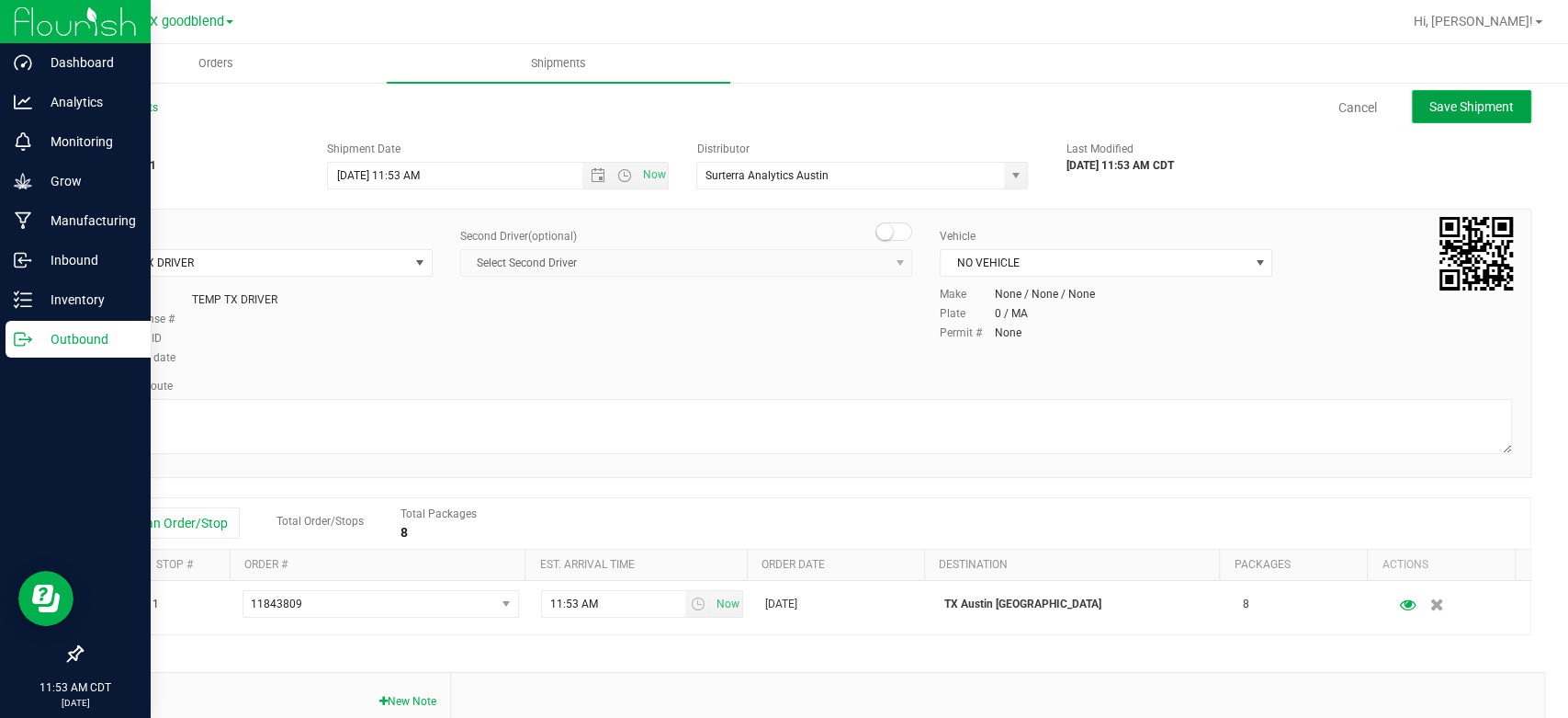
click at [1461, 104] on span "Save Shipment" at bounding box center [1471, 106] width 84 height 14
type input "[DATE] 4:53 PM"
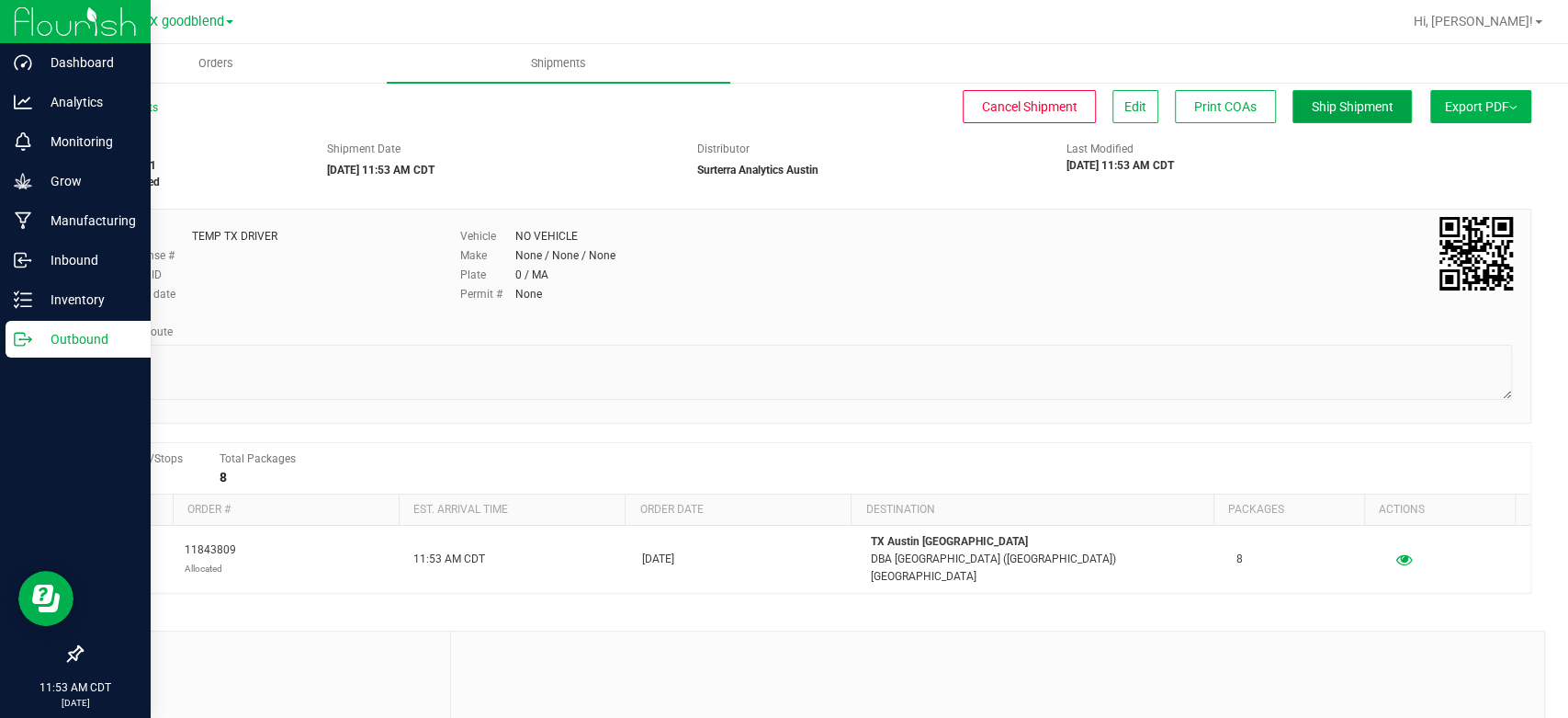
click at [1322, 107] on span "Ship Shipment" at bounding box center [1352, 106] width 81 height 14
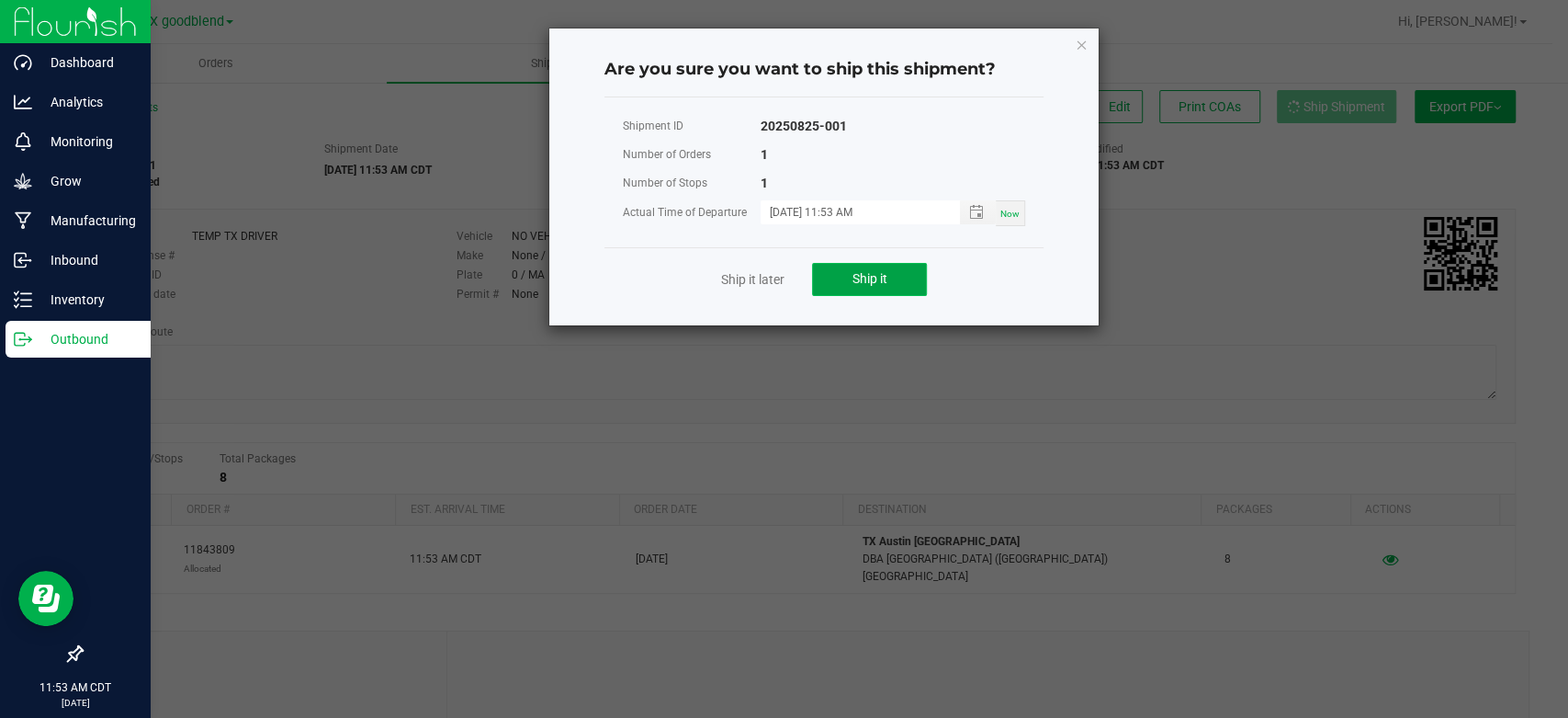
click at [828, 272] on button "Ship it" at bounding box center [869, 279] width 115 height 34
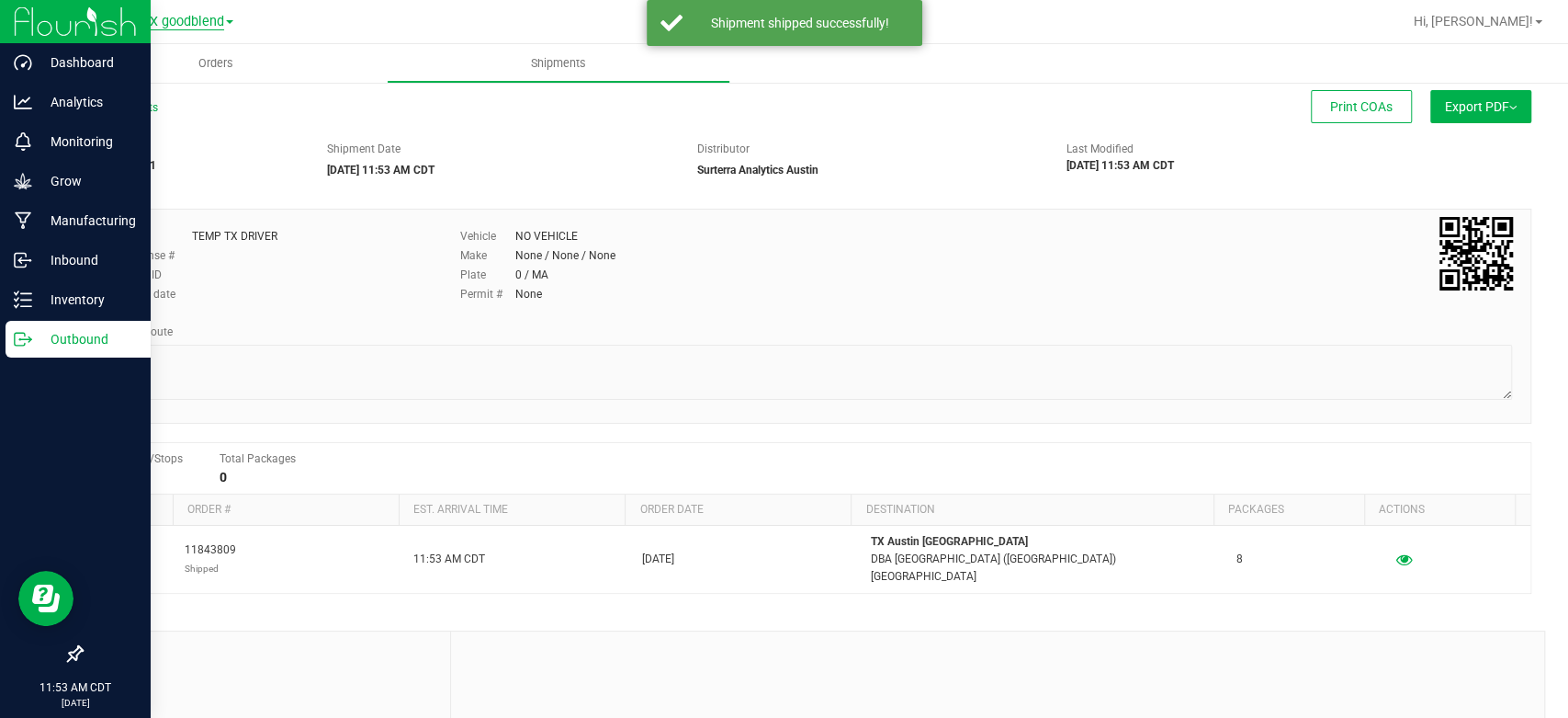
click at [161, 13] on span "TX goodblend" at bounding box center [183, 21] width 82 height 16
click at [158, 65] on link "TX Austin [GEOGRAPHIC_DATA]" at bounding box center [188, 65] width 268 height 25
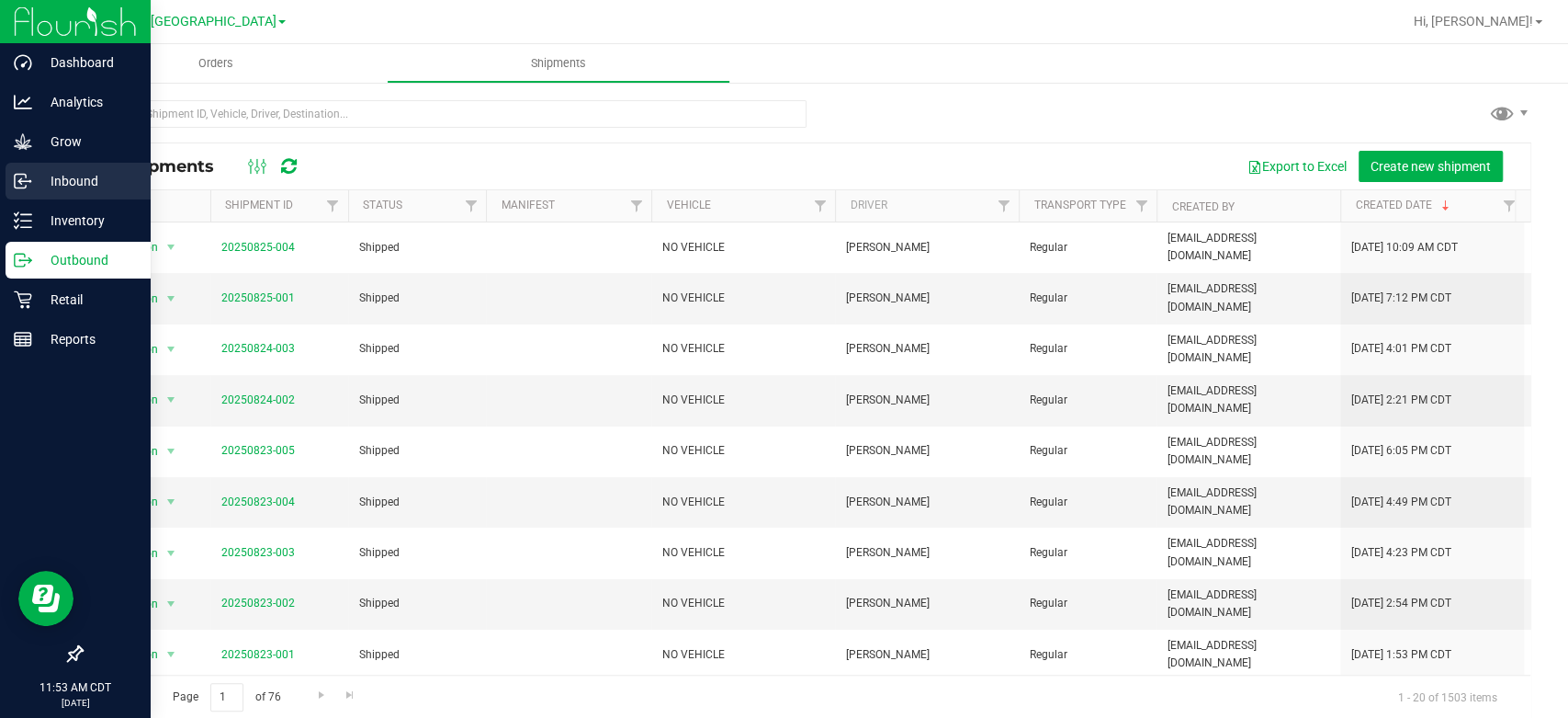
click at [40, 171] on p "Inbound" at bounding box center [87, 180] width 110 height 22
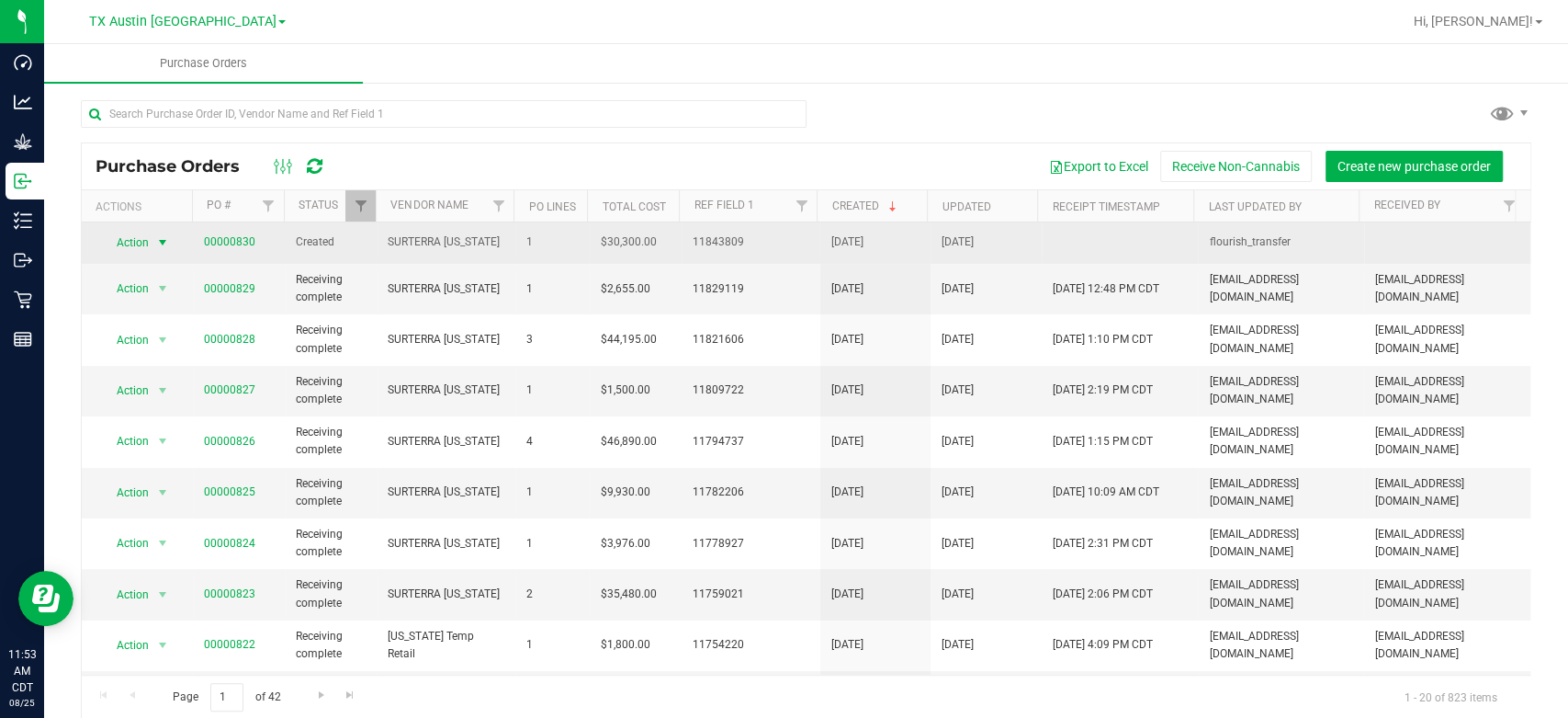
click at [132, 246] on span "Action" at bounding box center [125, 243] width 50 height 26
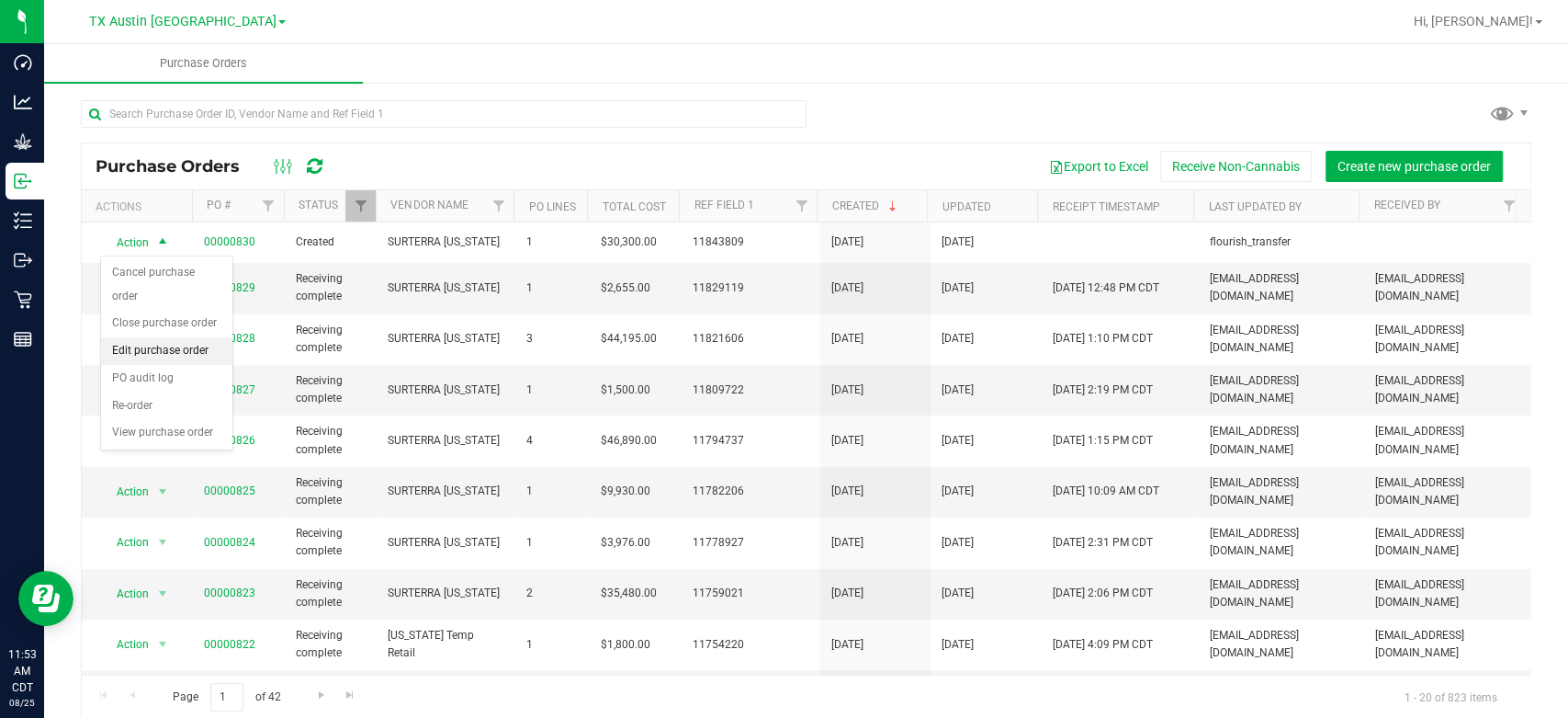
click at [157, 353] on li "Edit purchase order" at bounding box center [166, 351] width 131 height 28
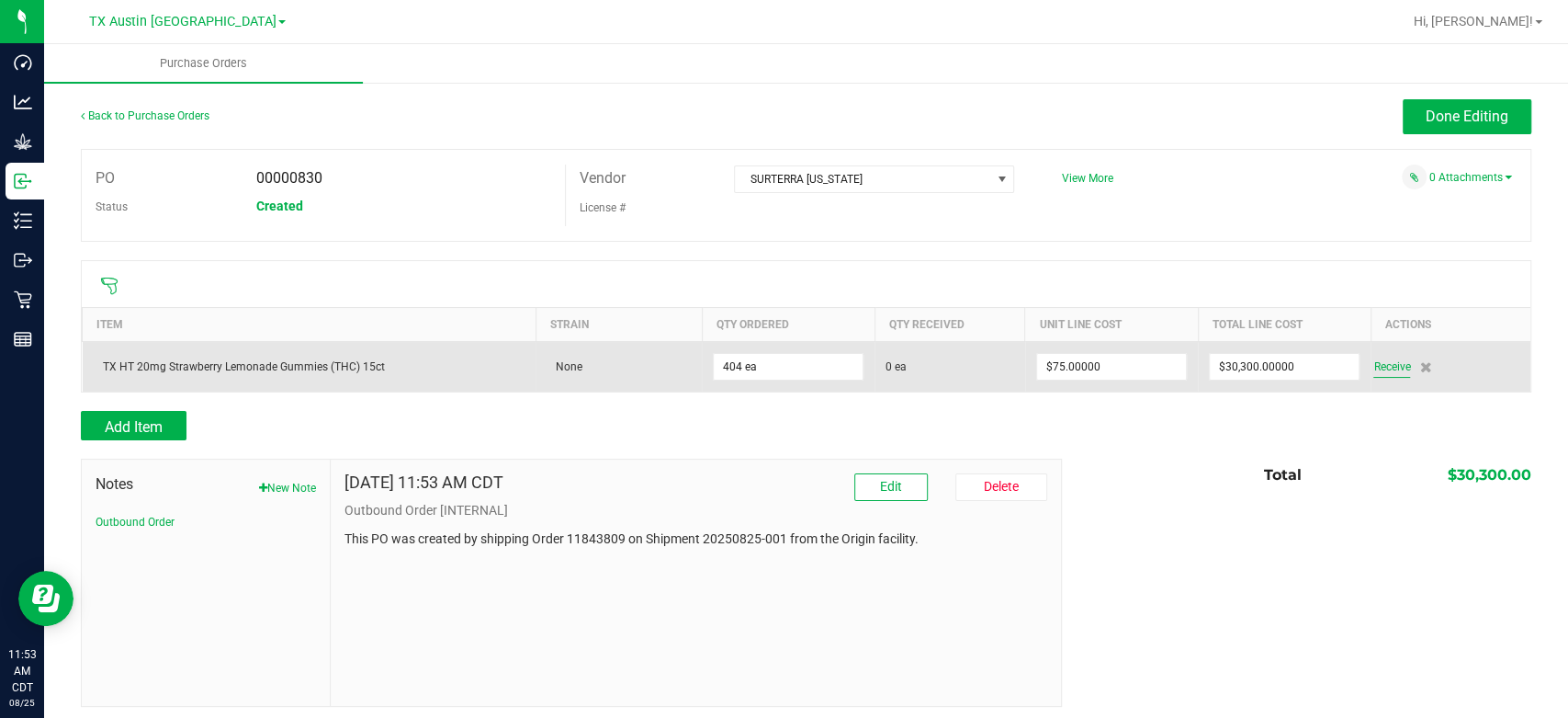
click at [1384, 363] on span "Receive" at bounding box center [1392, 366] width 36 height 22
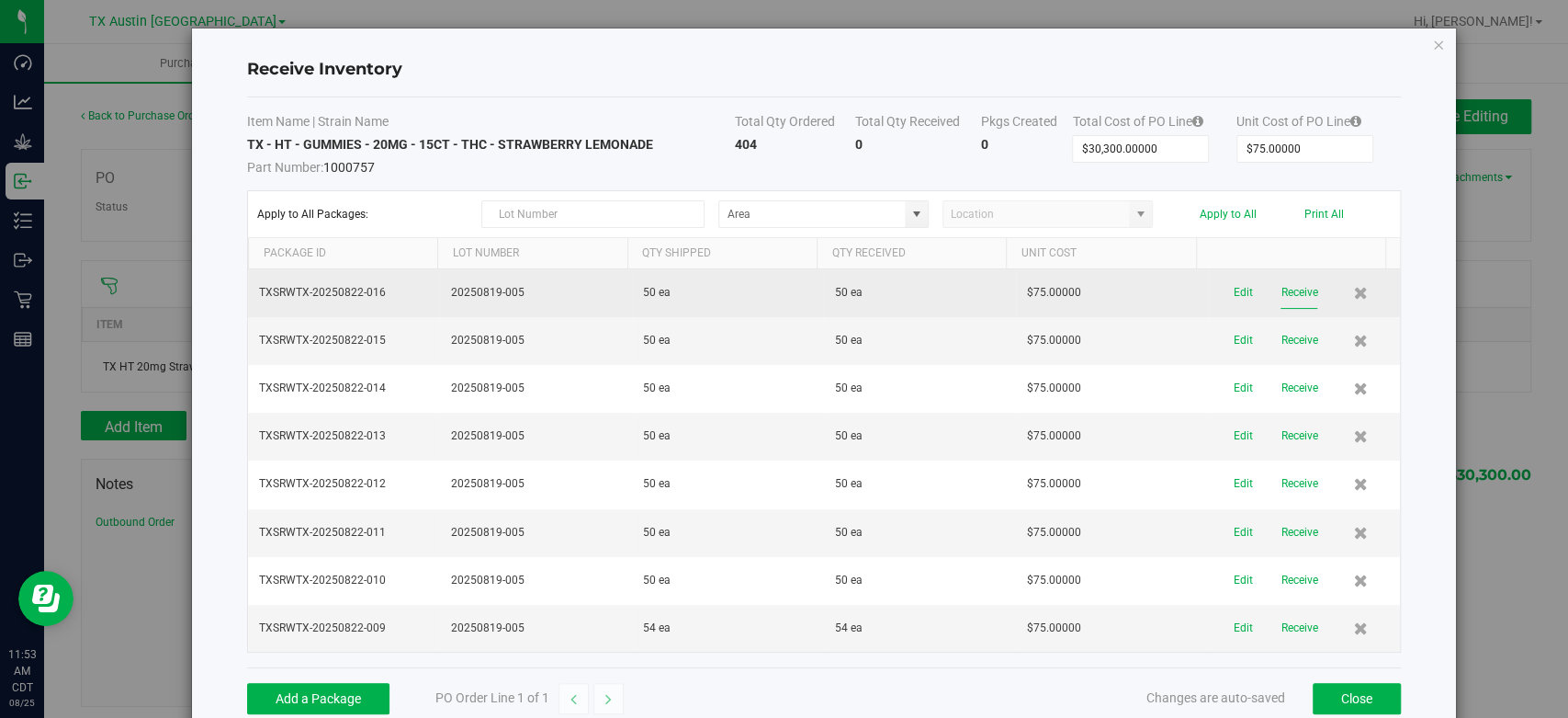
click at [1280, 287] on button "Receive" at bounding box center [1299, 292] width 36 height 33
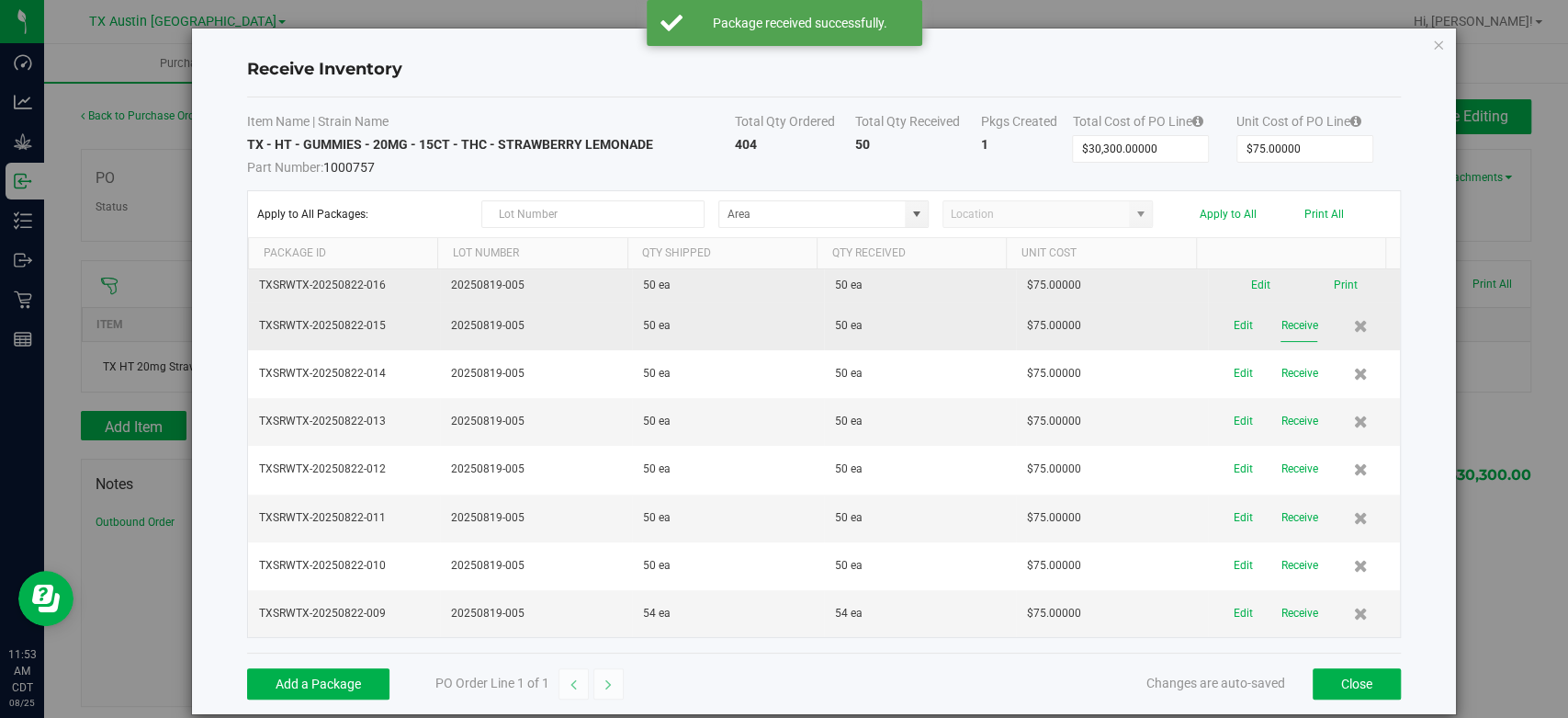
click at [1280, 320] on button "Receive" at bounding box center [1299, 326] width 36 height 33
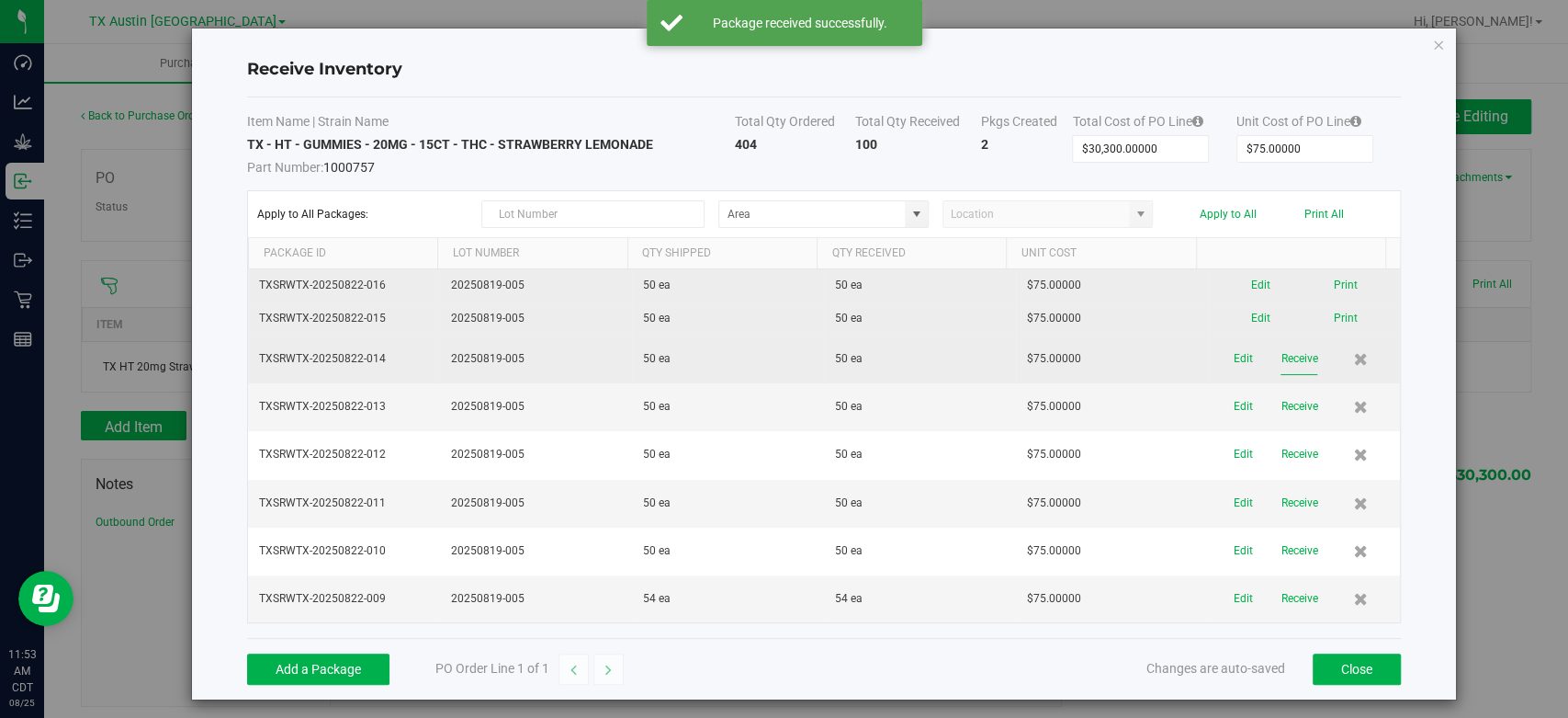
click at [1280, 344] on button "Receive" at bounding box center [1299, 359] width 36 height 33
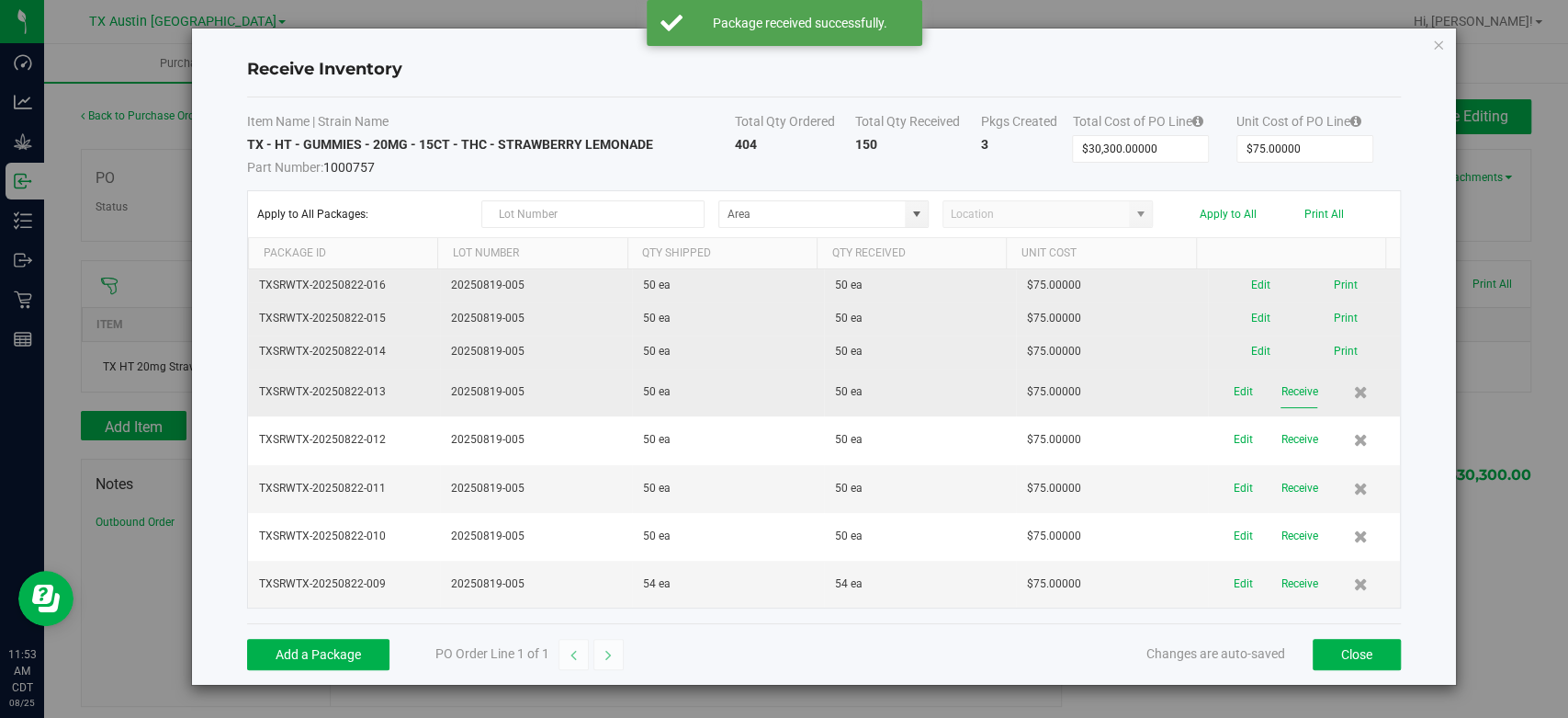
click at [1280, 405] on button "Receive" at bounding box center [1299, 392] width 36 height 33
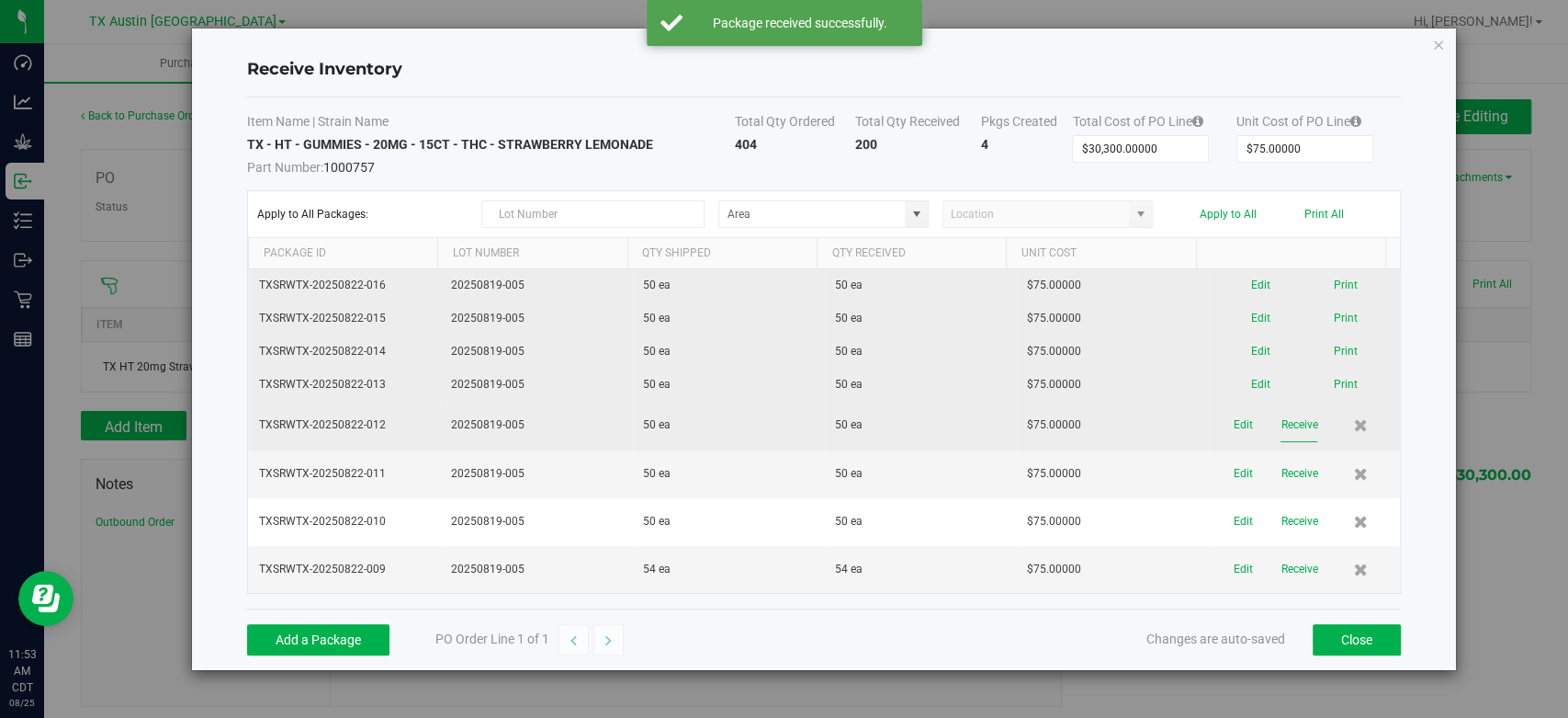
click at [1290, 431] on button "Receive" at bounding box center [1299, 425] width 36 height 33
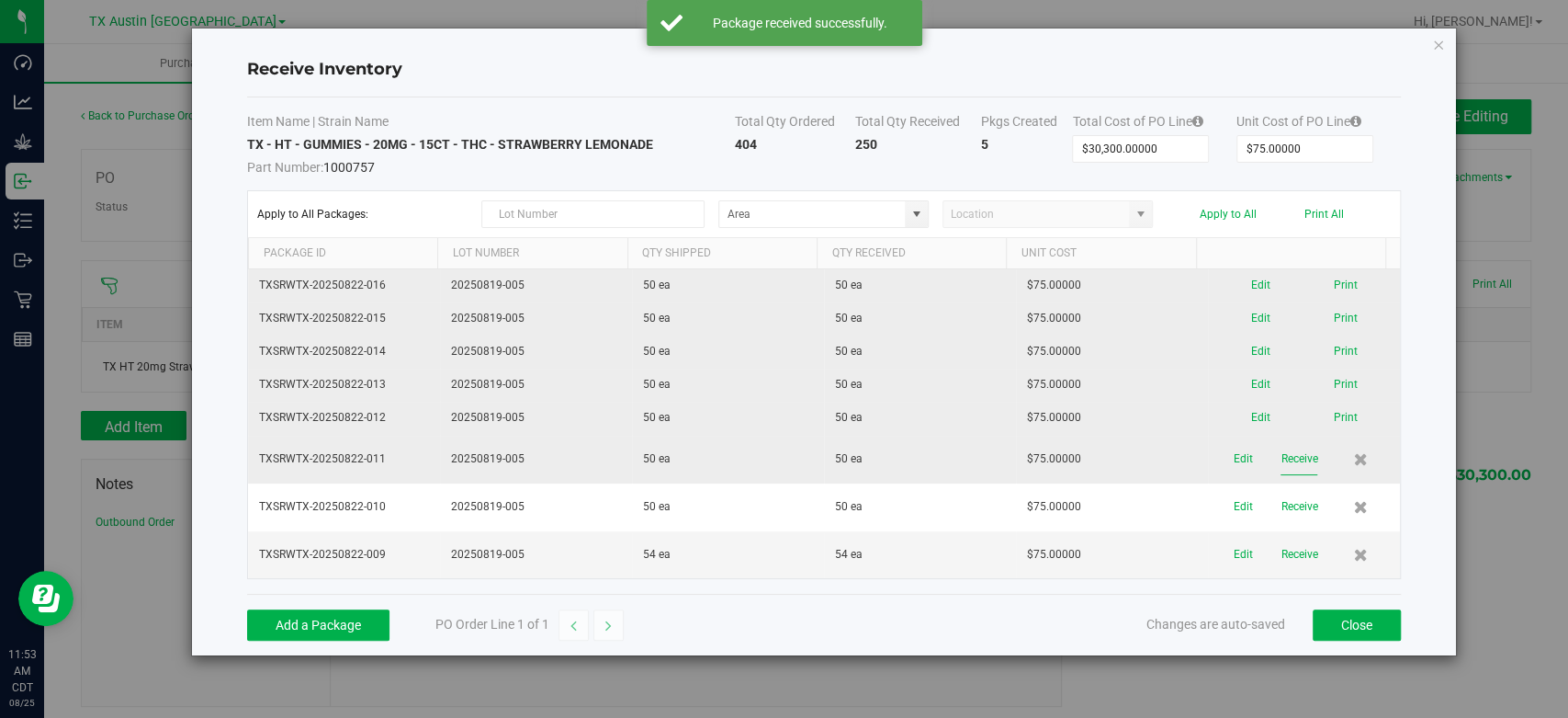
click at [1291, 452] on button "Receive" at bounding box center [1299, 459] width 36 height 33
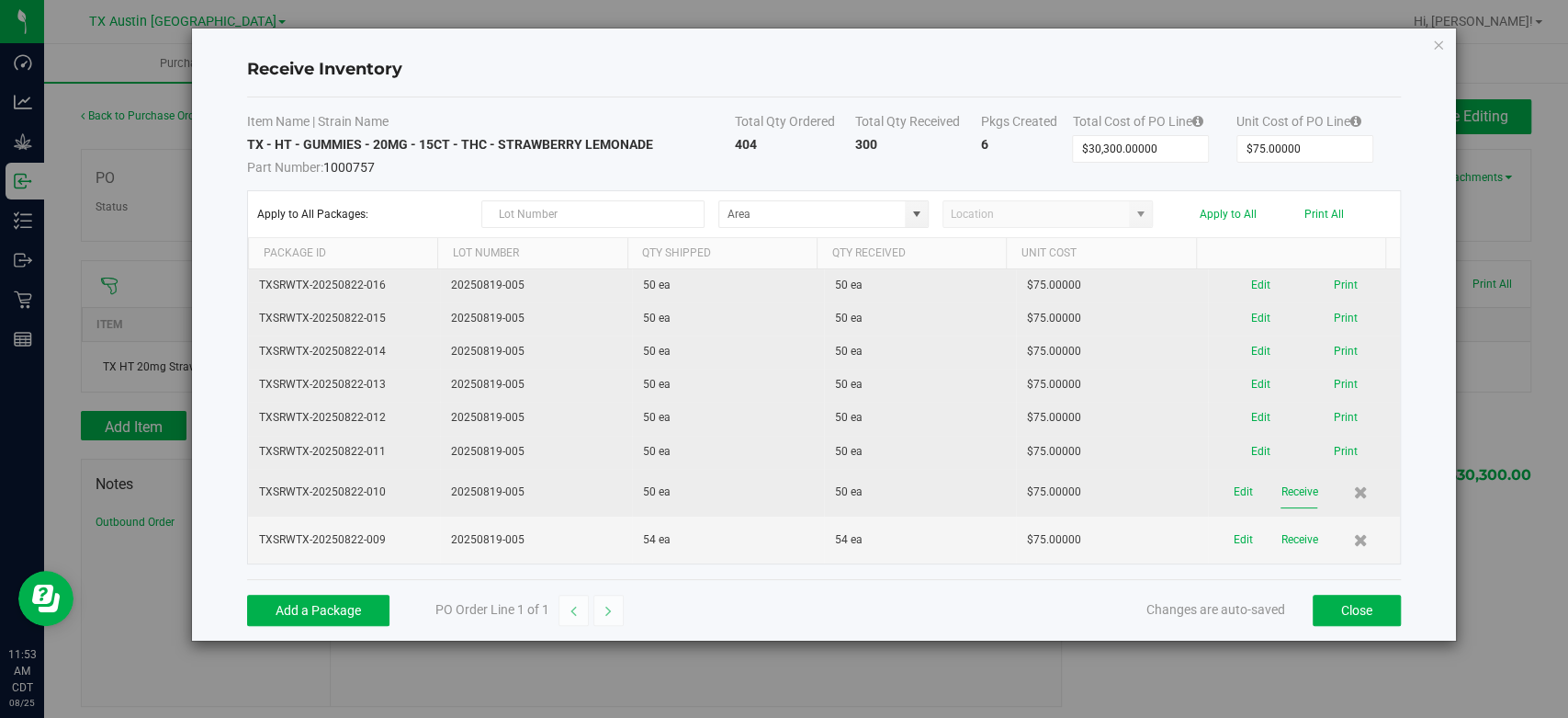
click at [1287, 492] on button "Receive" at bounding box center [1299, 492] width 36 height 33
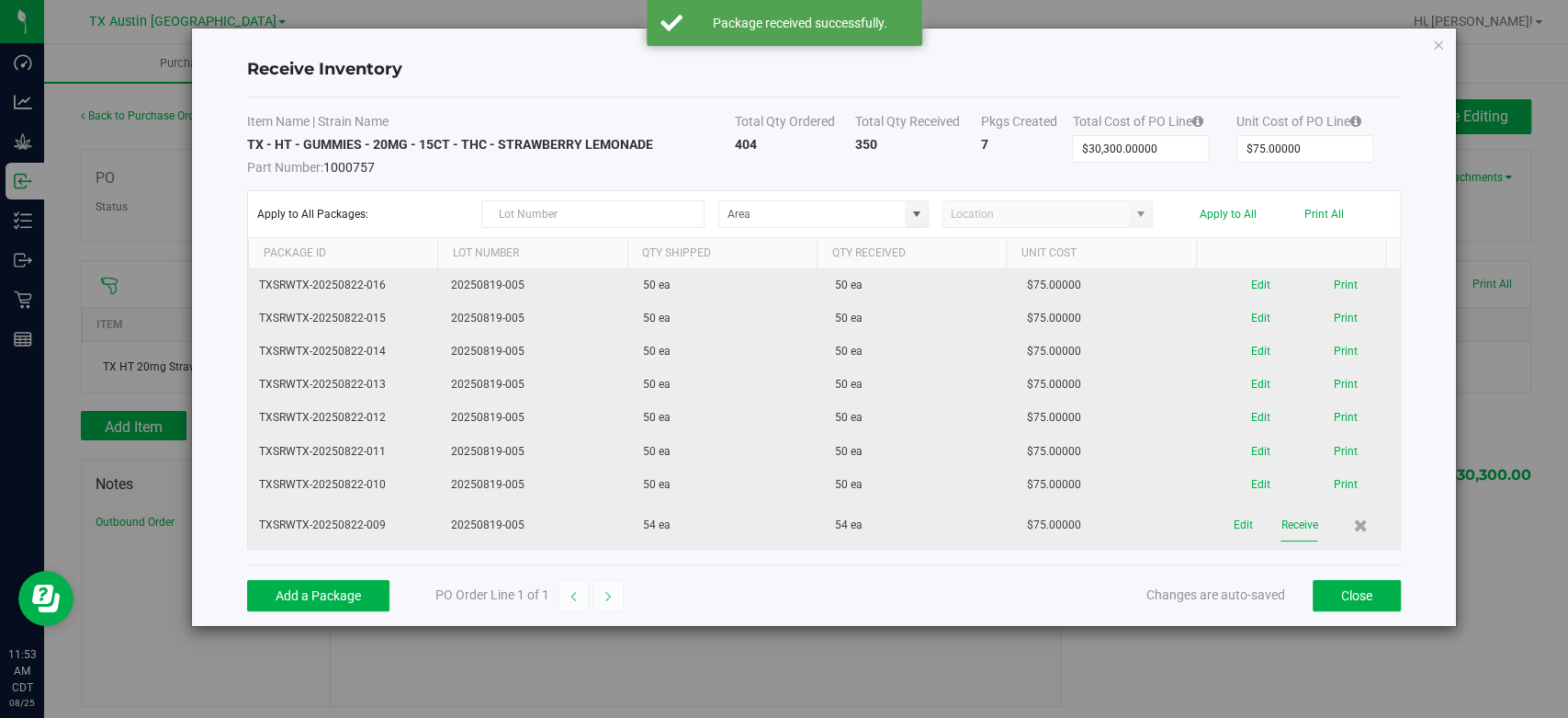
click at [1283, 519] on button "Receive" at bounding box center [1299, 525] width 36 height 33
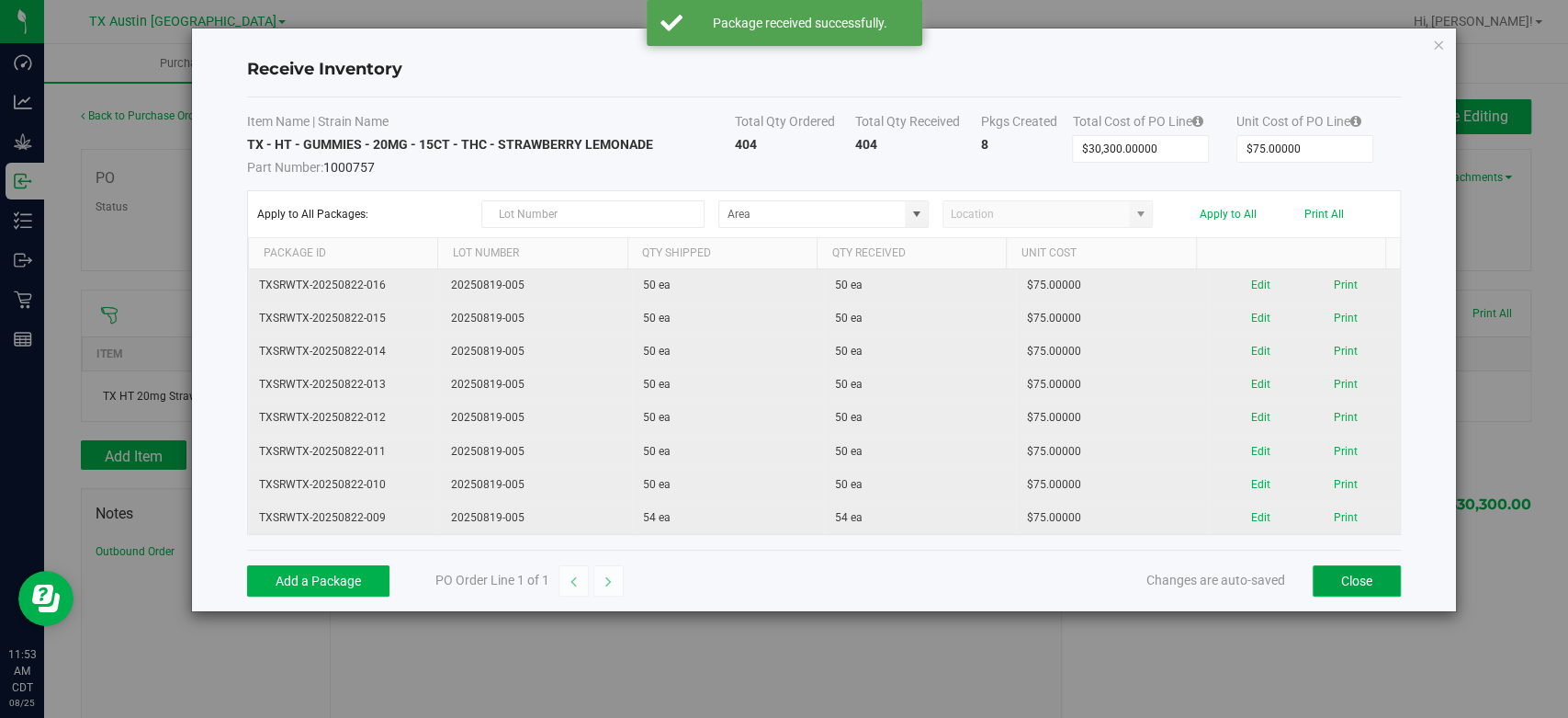
click at [1341, 578] on button "Close" at bounding box center [1357, 580] width 88 height 32
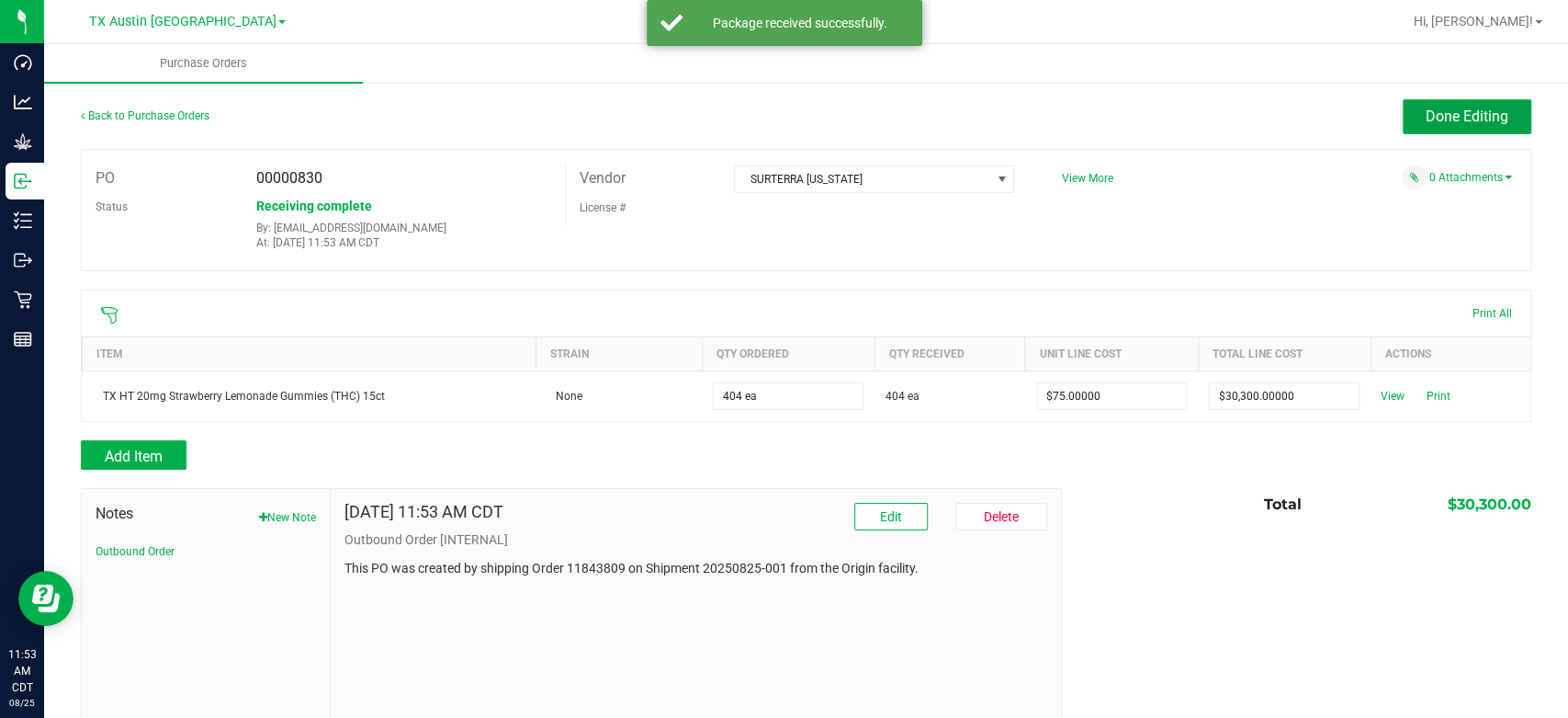
click at [1405, 116] on button "Done Editing" at bounding box center [1466, 117] width 128 height 35
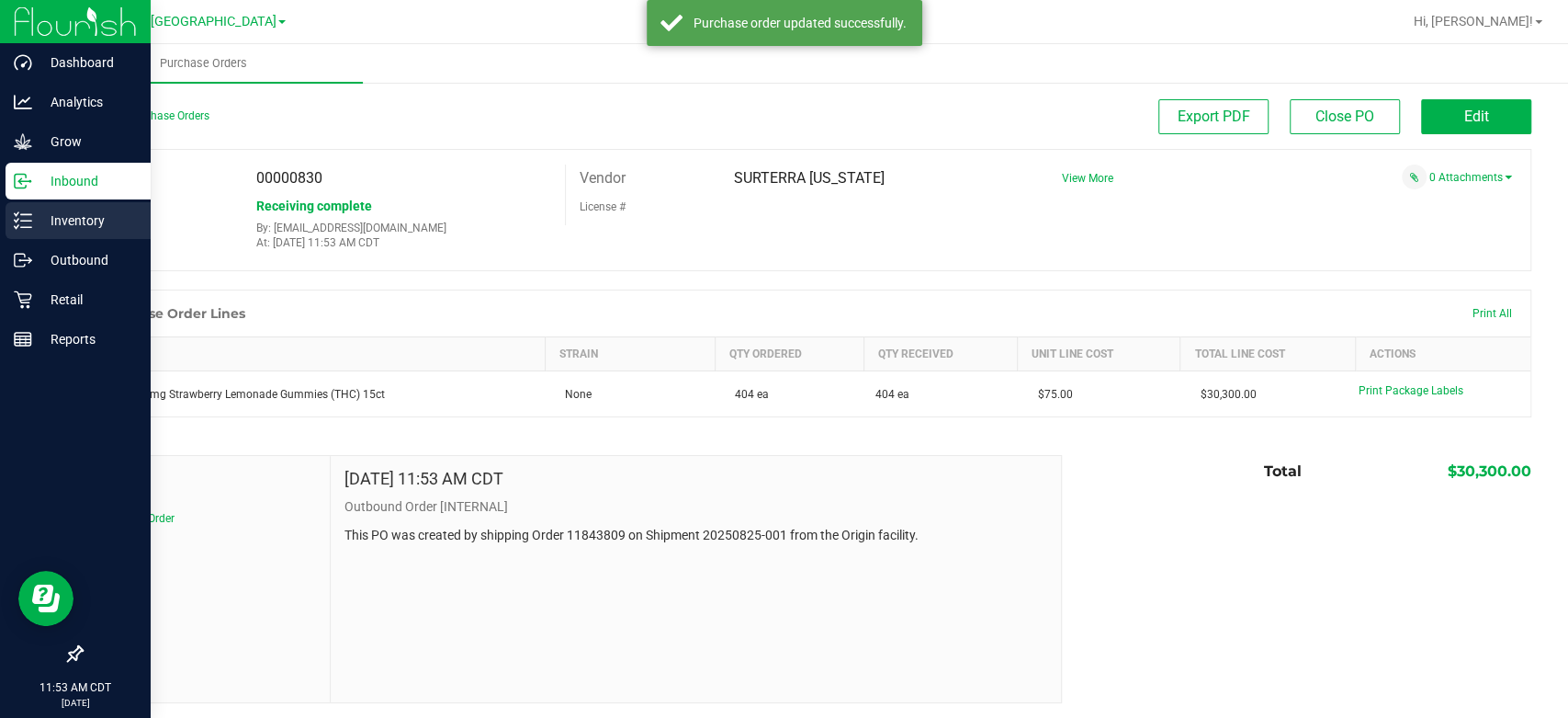
click at [104, 226] on p "Inventory" at bounding box center [87, 220] width 110 height 22
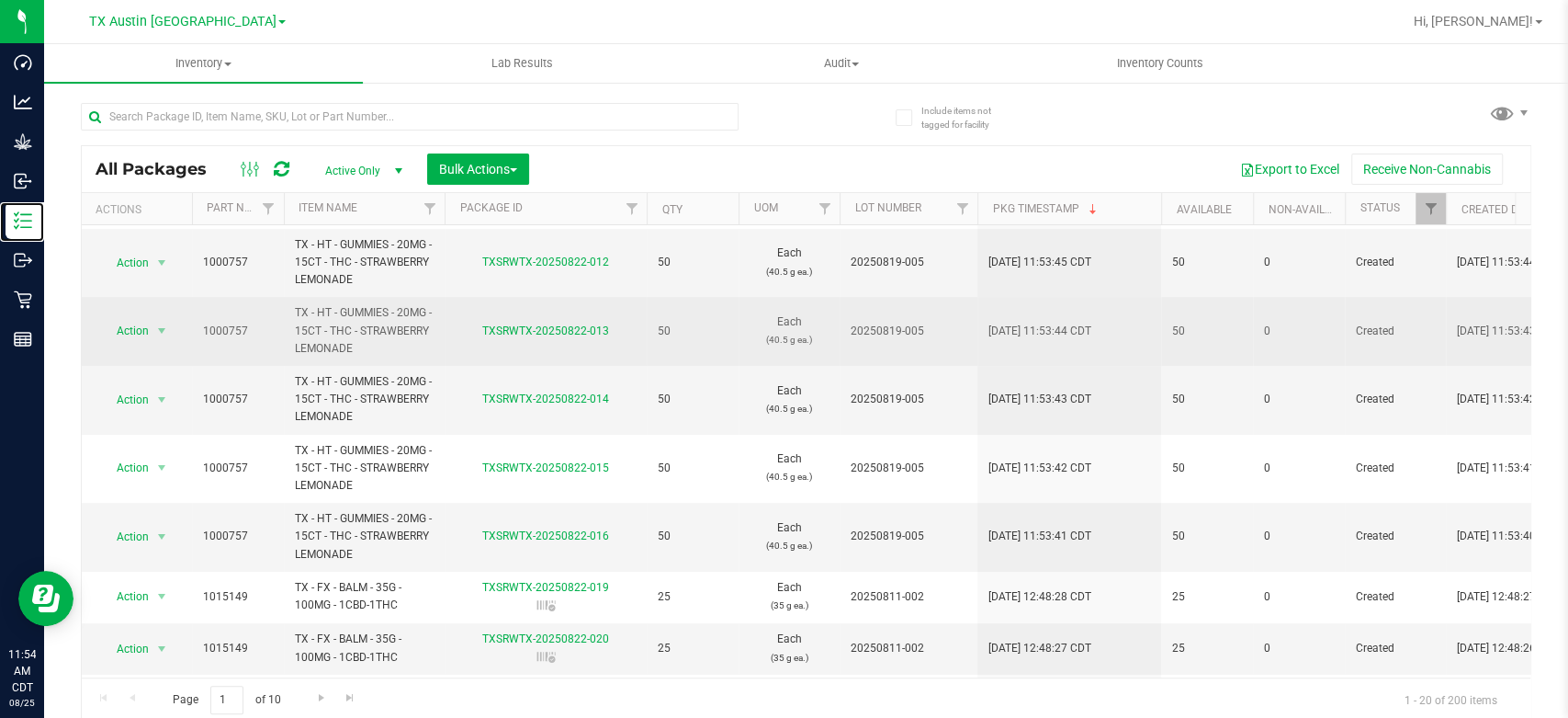
scroll to position [224, 0]
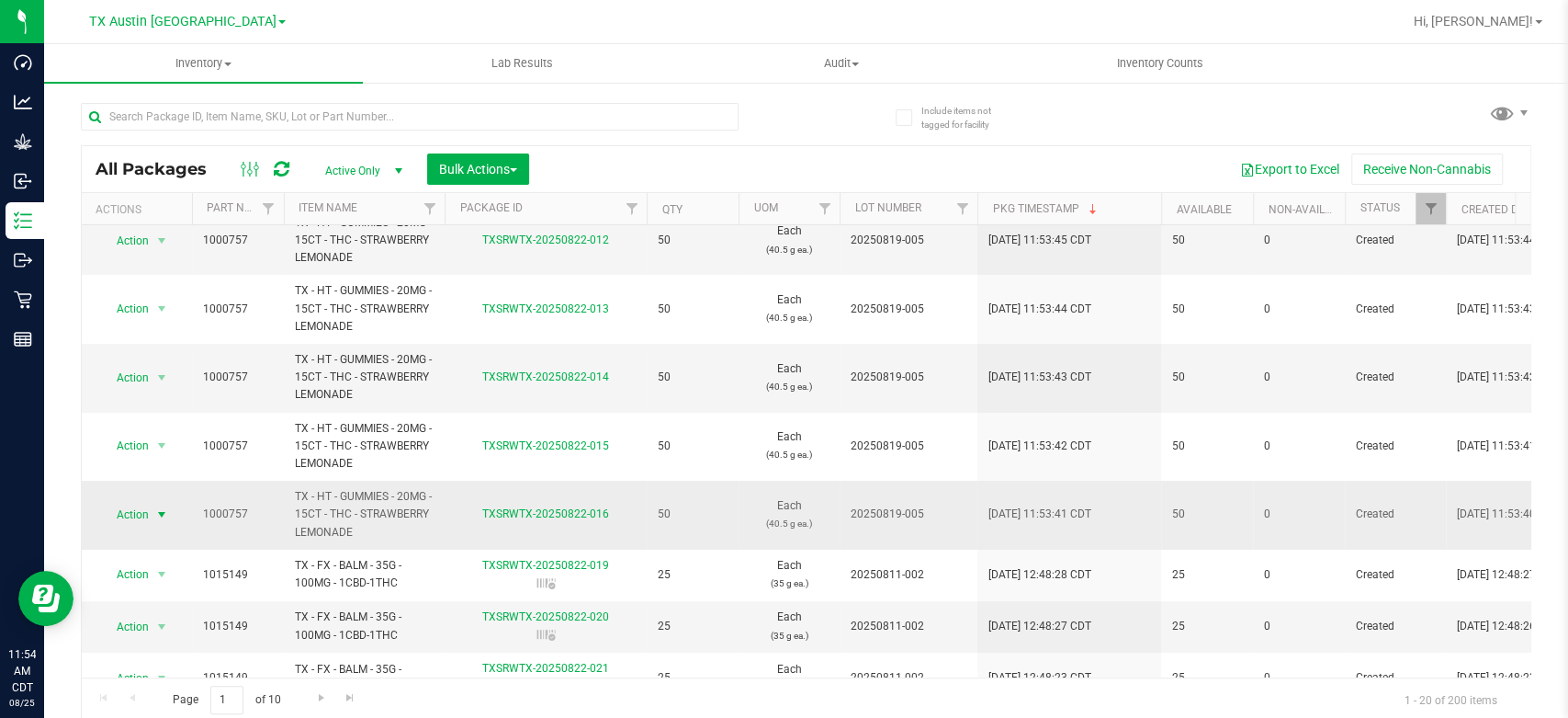
click at [147, 515] on span "Action" at bounding box center [125, 514] width 50 height 26
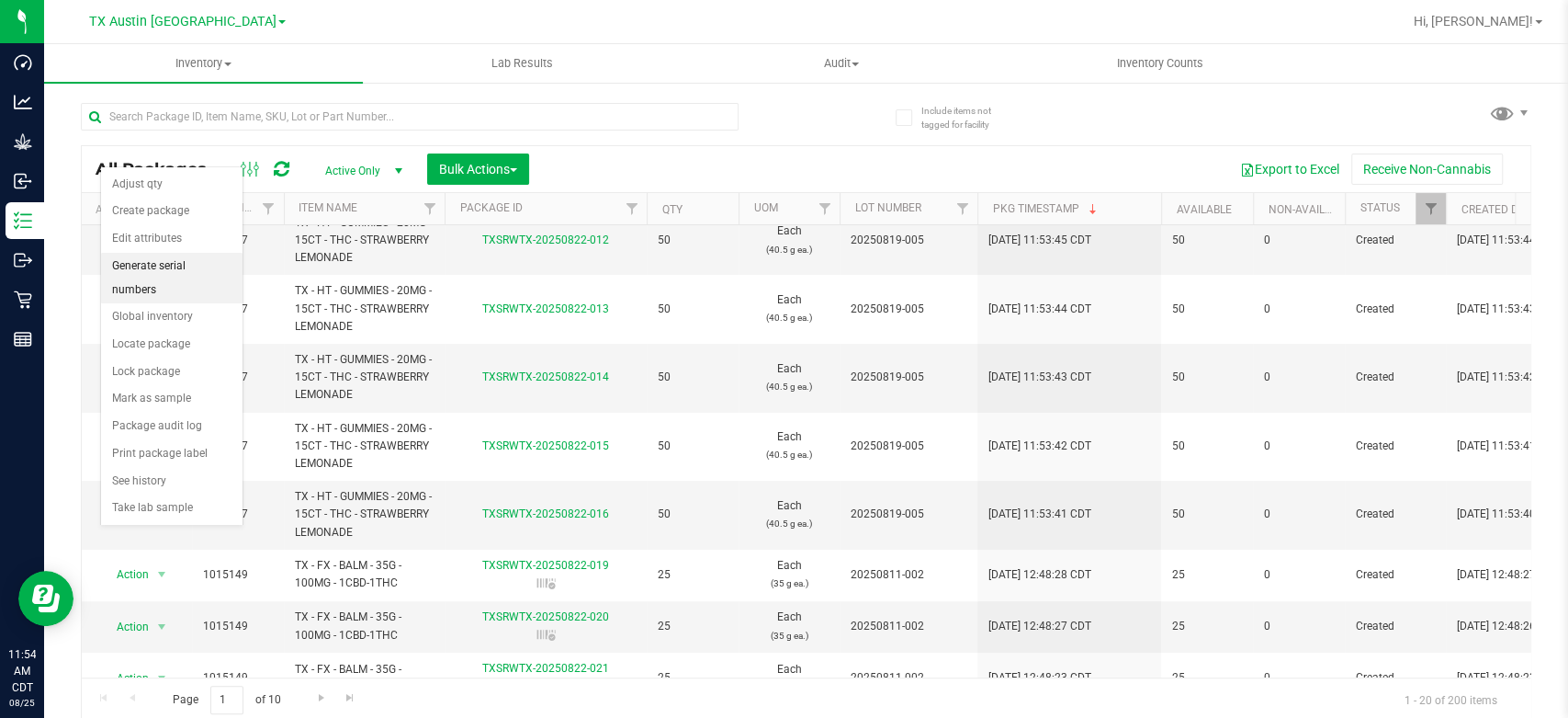
click at [153, 274] on li "Generate serial numbers" at bounding box center [172, 278] width 142 height 51
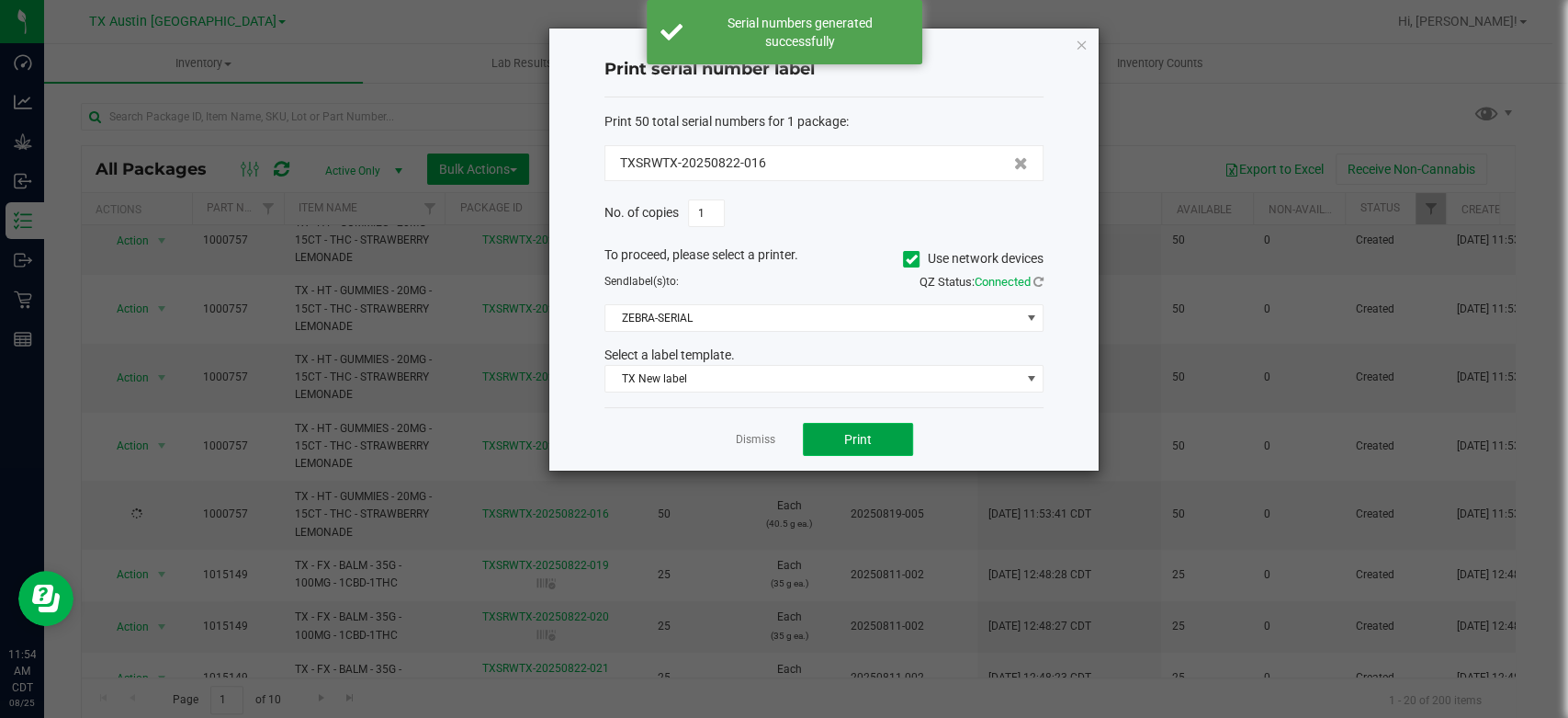
click at [852, 442] on span "Print" at bounding box center [858, 438] width 28 height 14
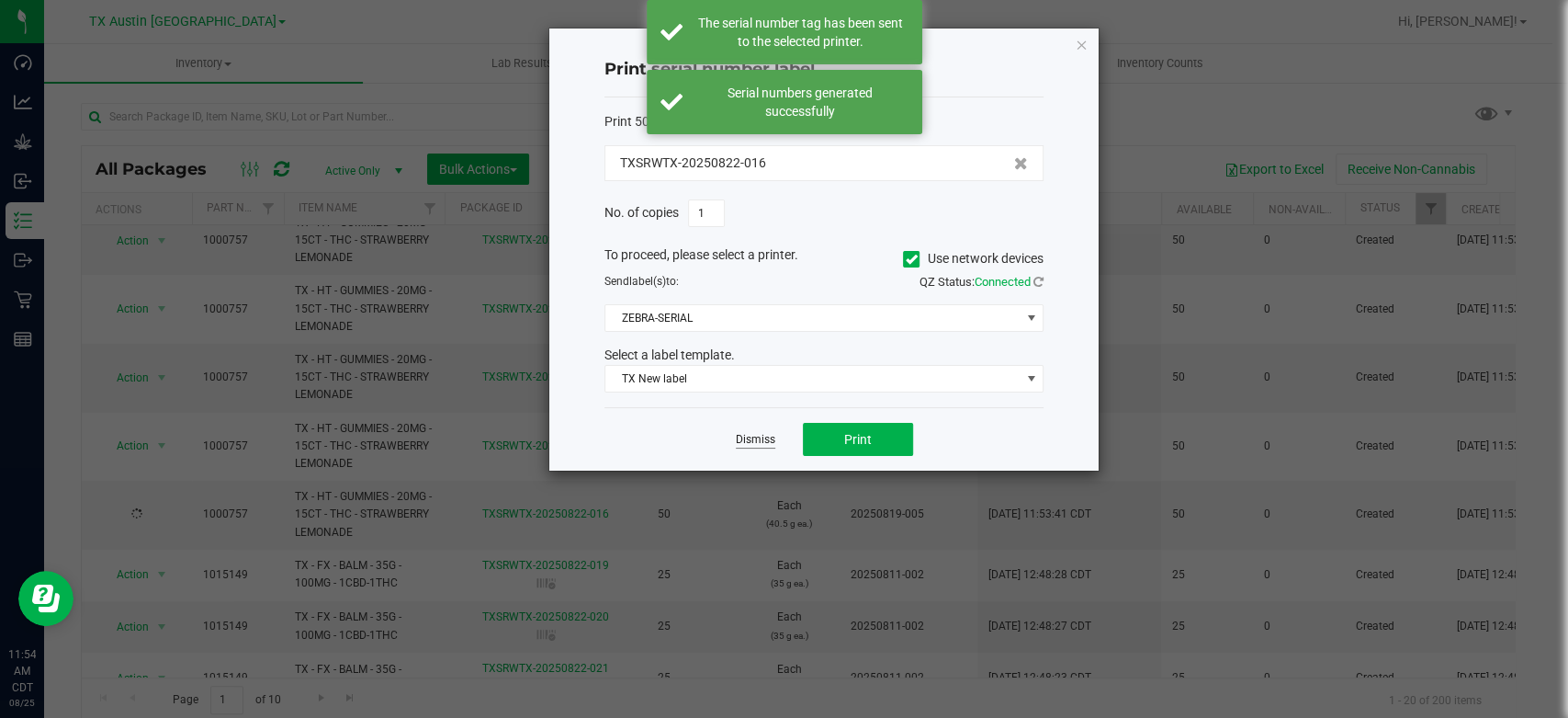
click at [772, 446] on link "Dismiss" at bounding box center [755, 439] width 39 height 15
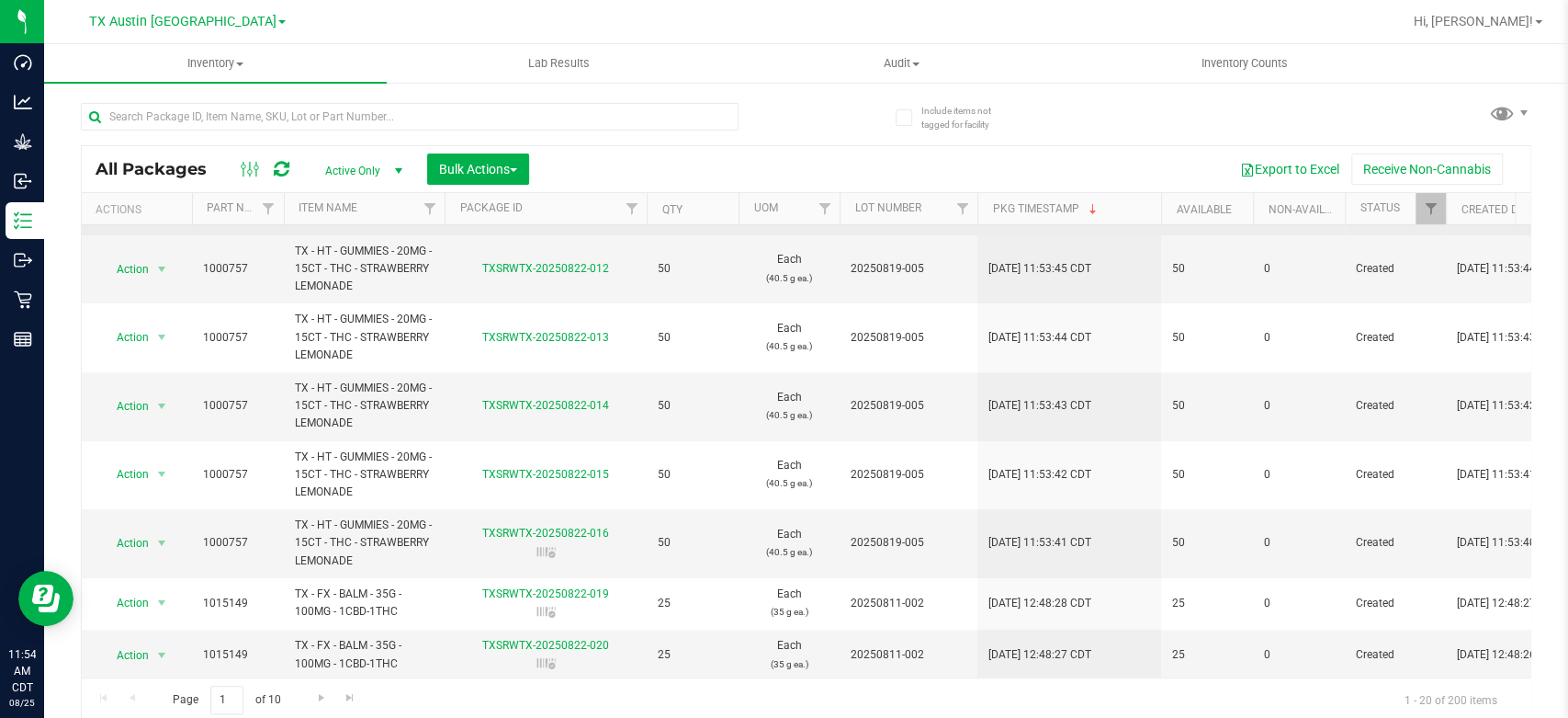
scroll to position [198, 0]
click at [545, 549] on icon at bounding box center [545, 549] width 18 height 12
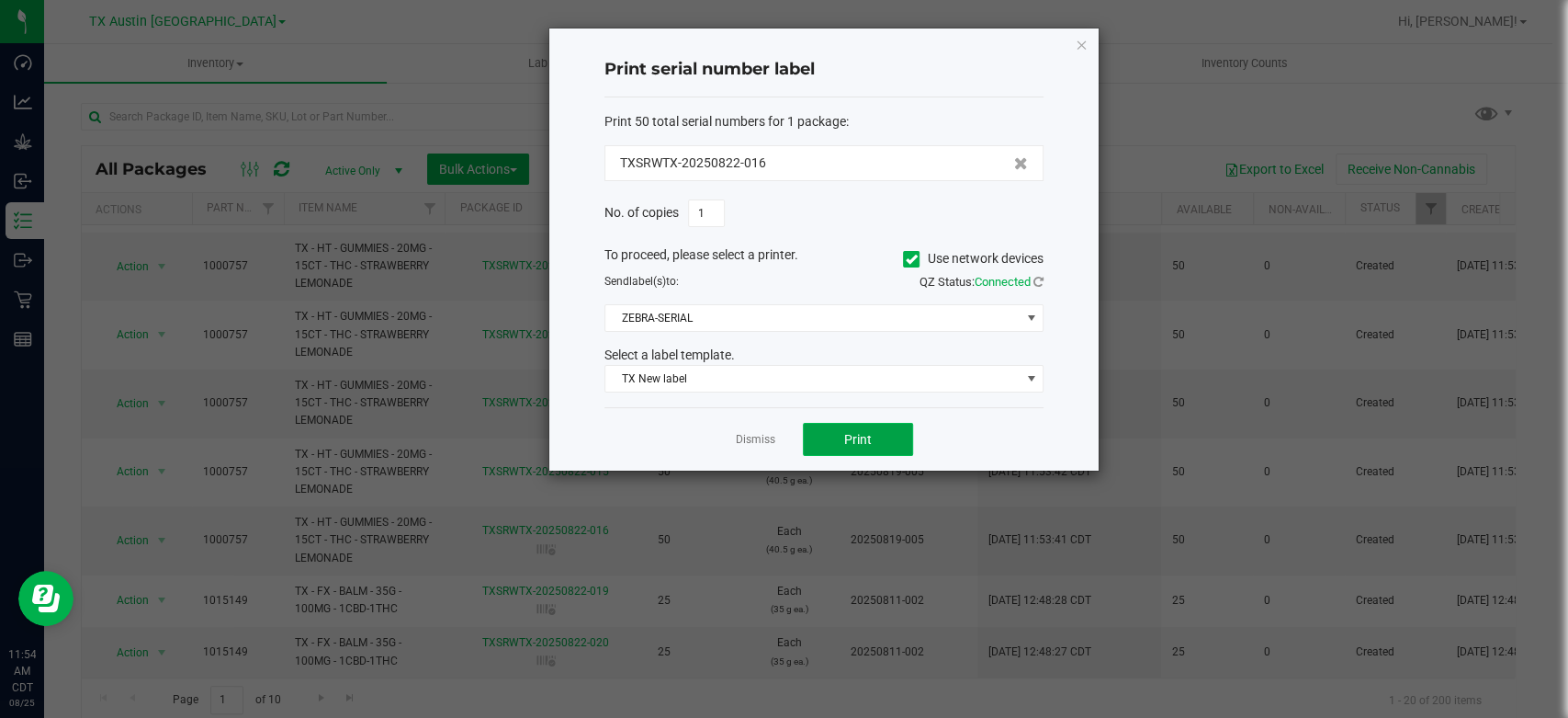
click at [894, 435] on button "Print" at bounding box center [858, 439] width 110 height 34
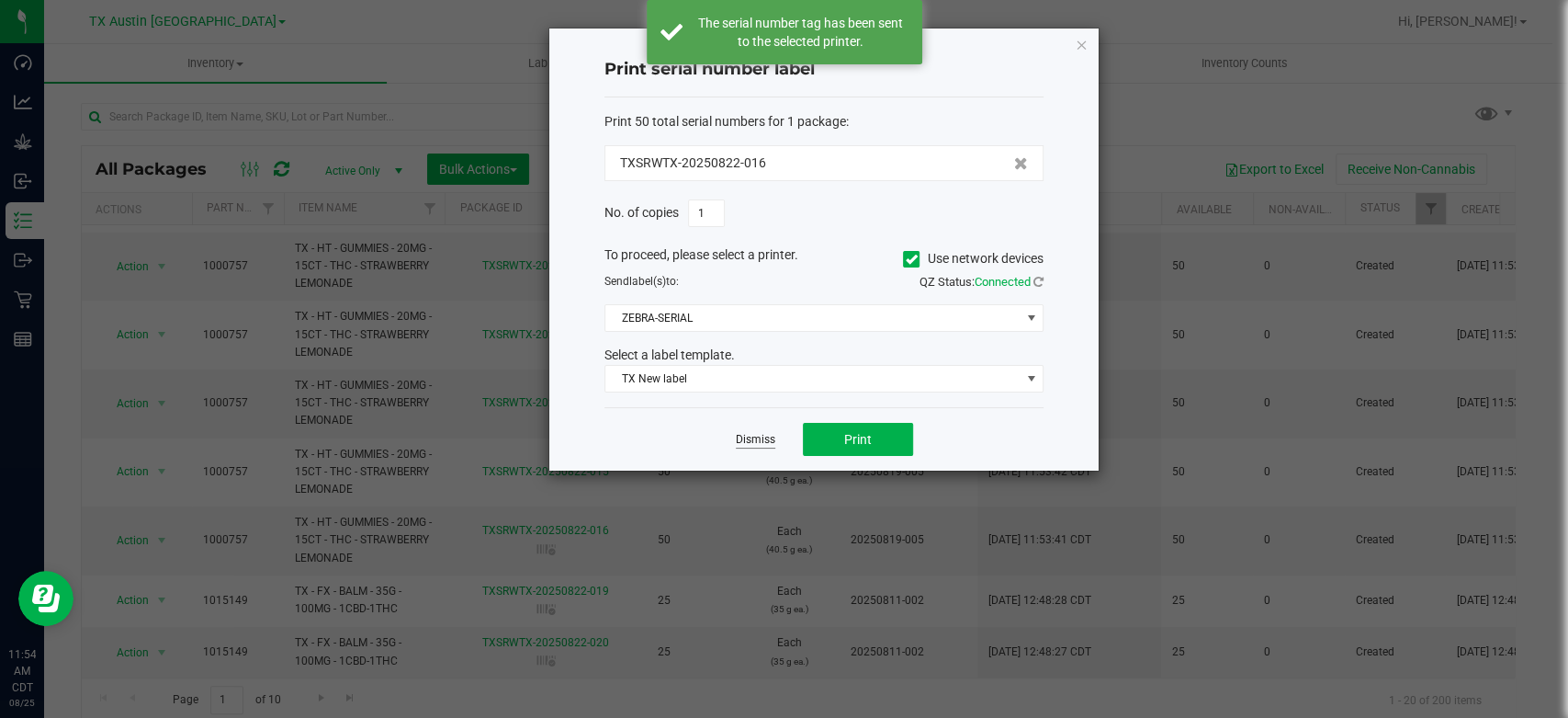
click at [766, 442] on link "Dismiss" at bounding box center [755, 439] width 39 height 15
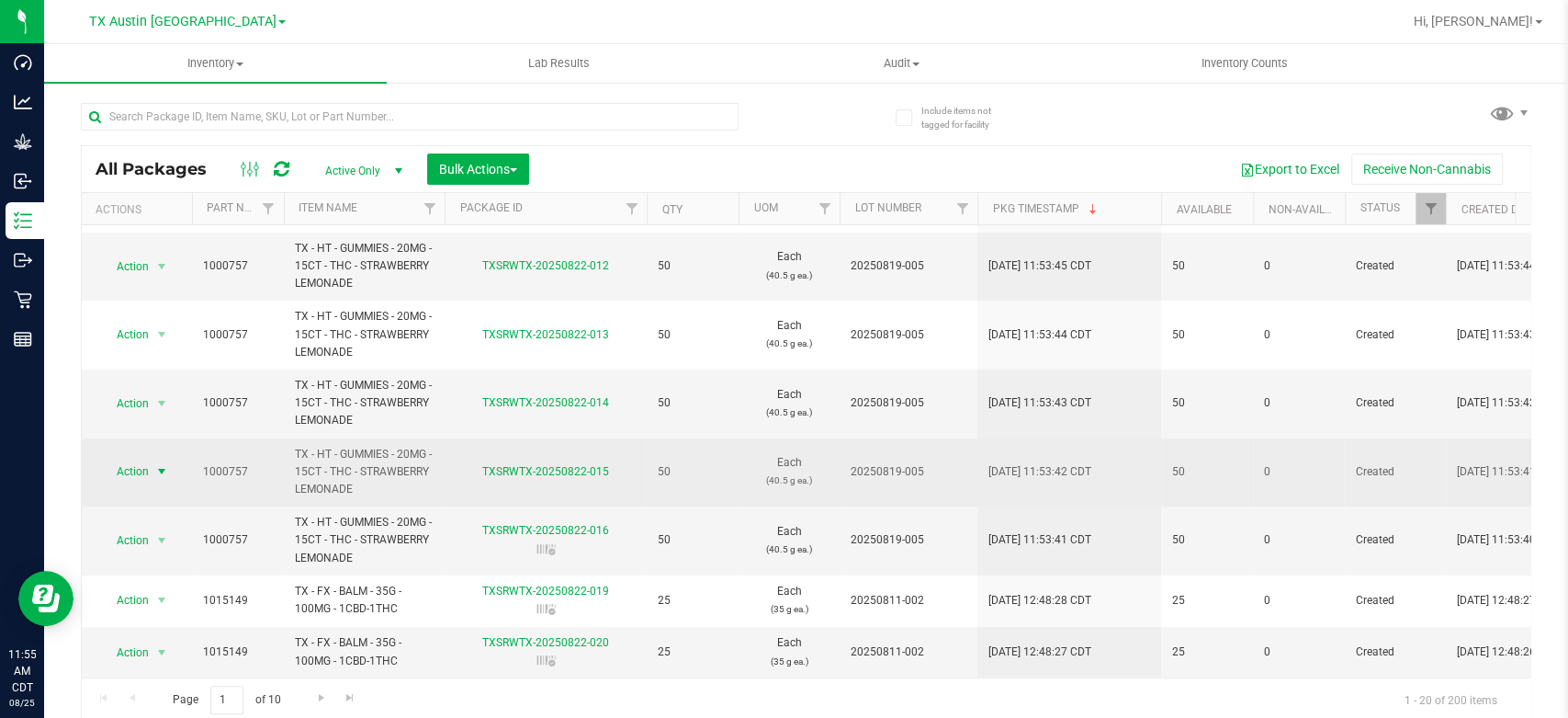
click at [152, 470] on span "select" at bounding box center [162, 471] width 23 height 26
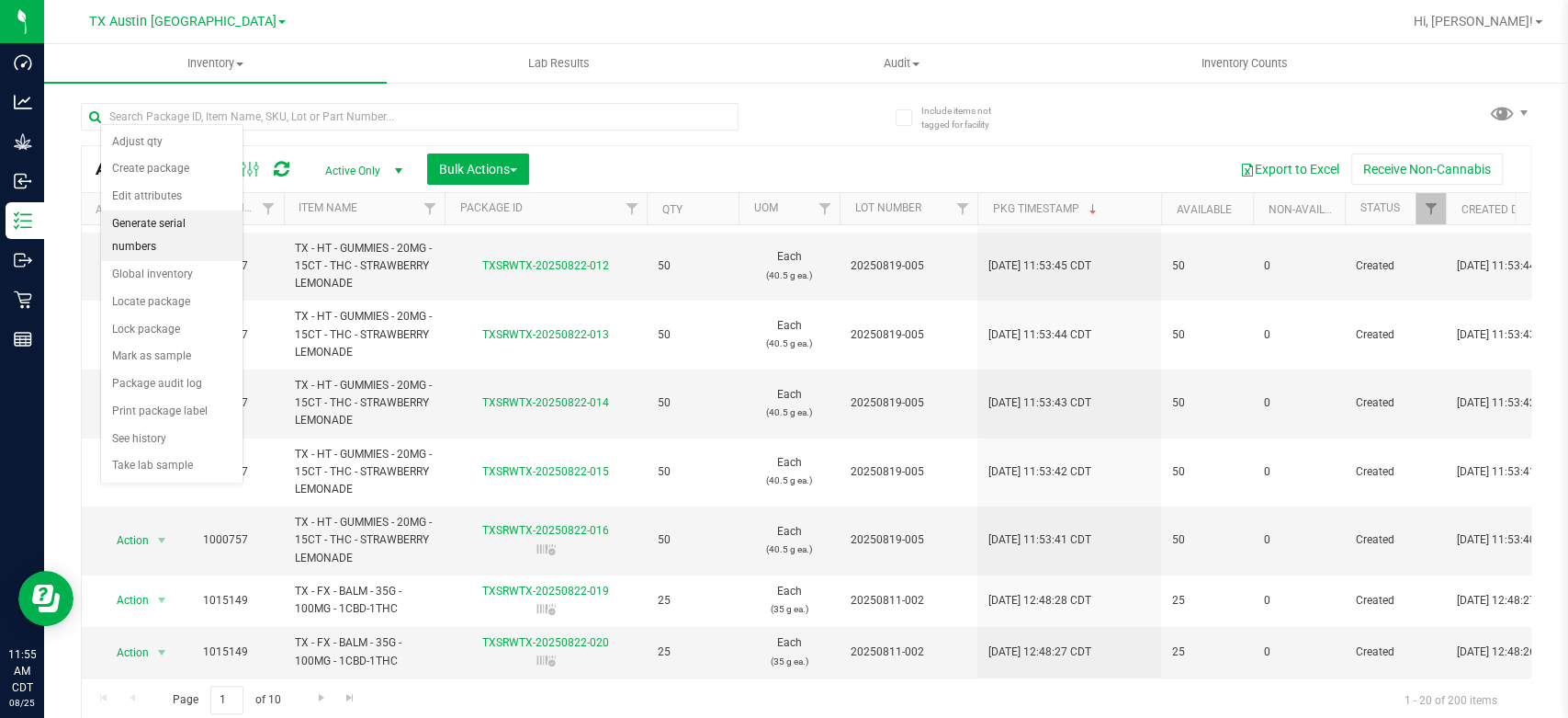
click at [189, 232] on li "Generate serial numbers" at bounding box center [172, 235] width 142 height 51
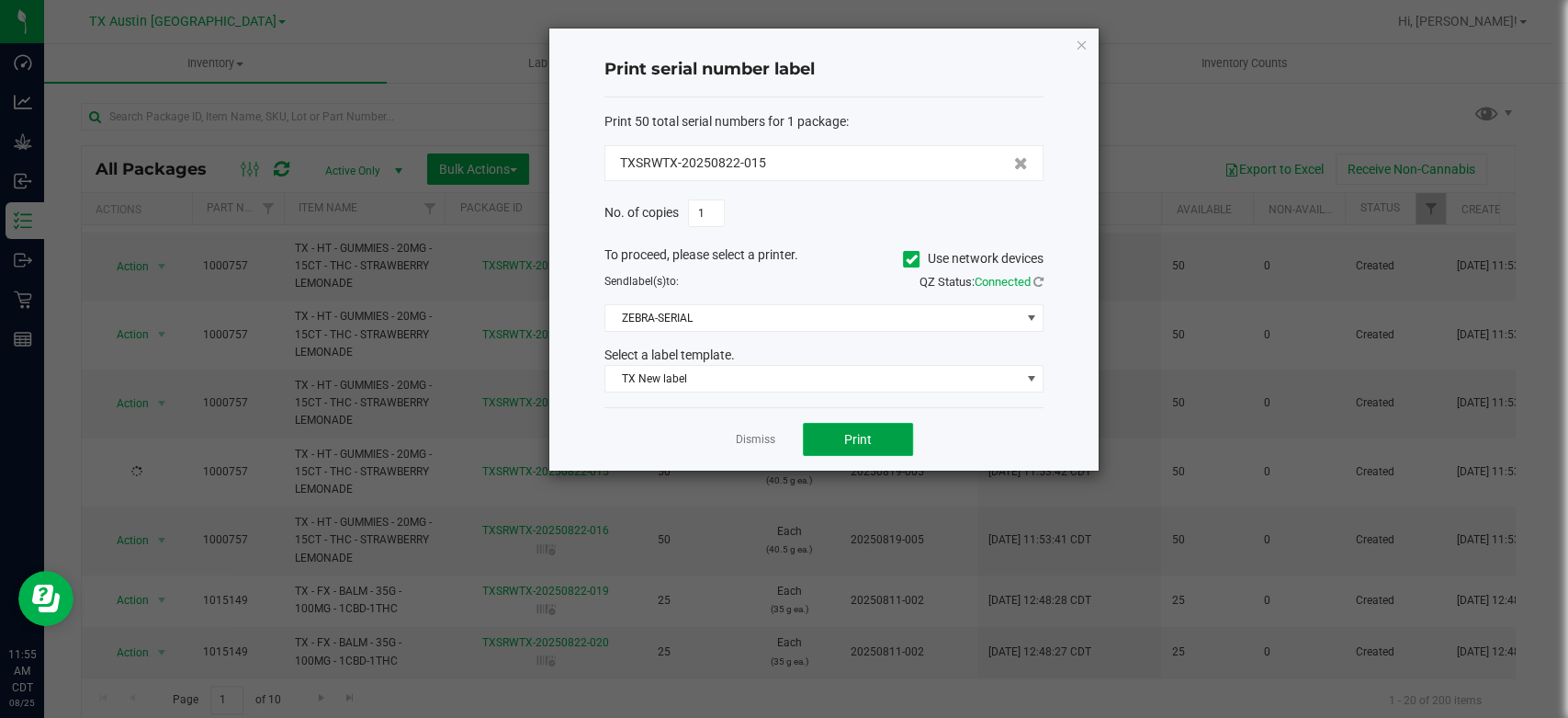
click at [875, 453] on button "Print" at bounding box center [858, 439] width 110 height 34
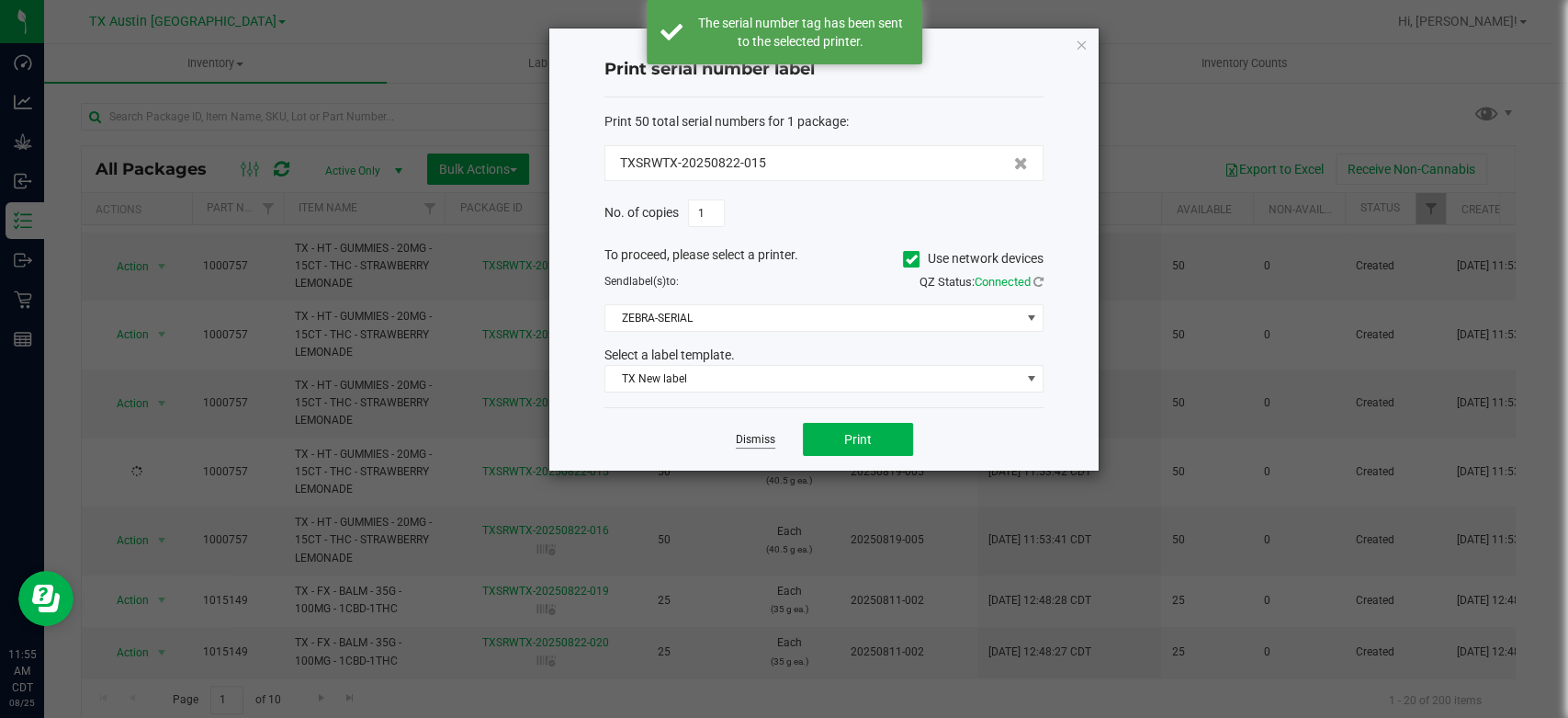
click at [766, 436] on link "Dismiss" at bounding box center [755, 439] width 39 height 15
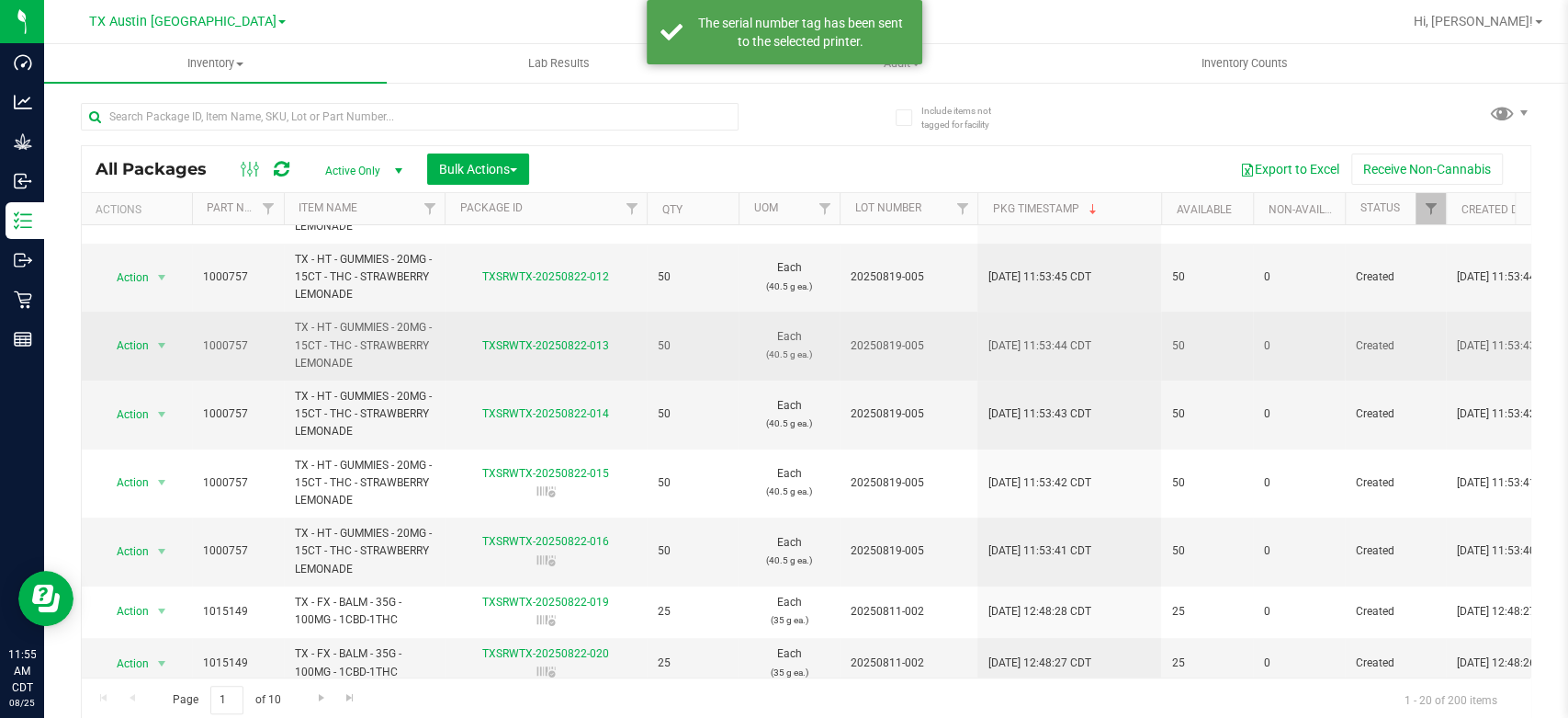
scroll to position [204, 0]
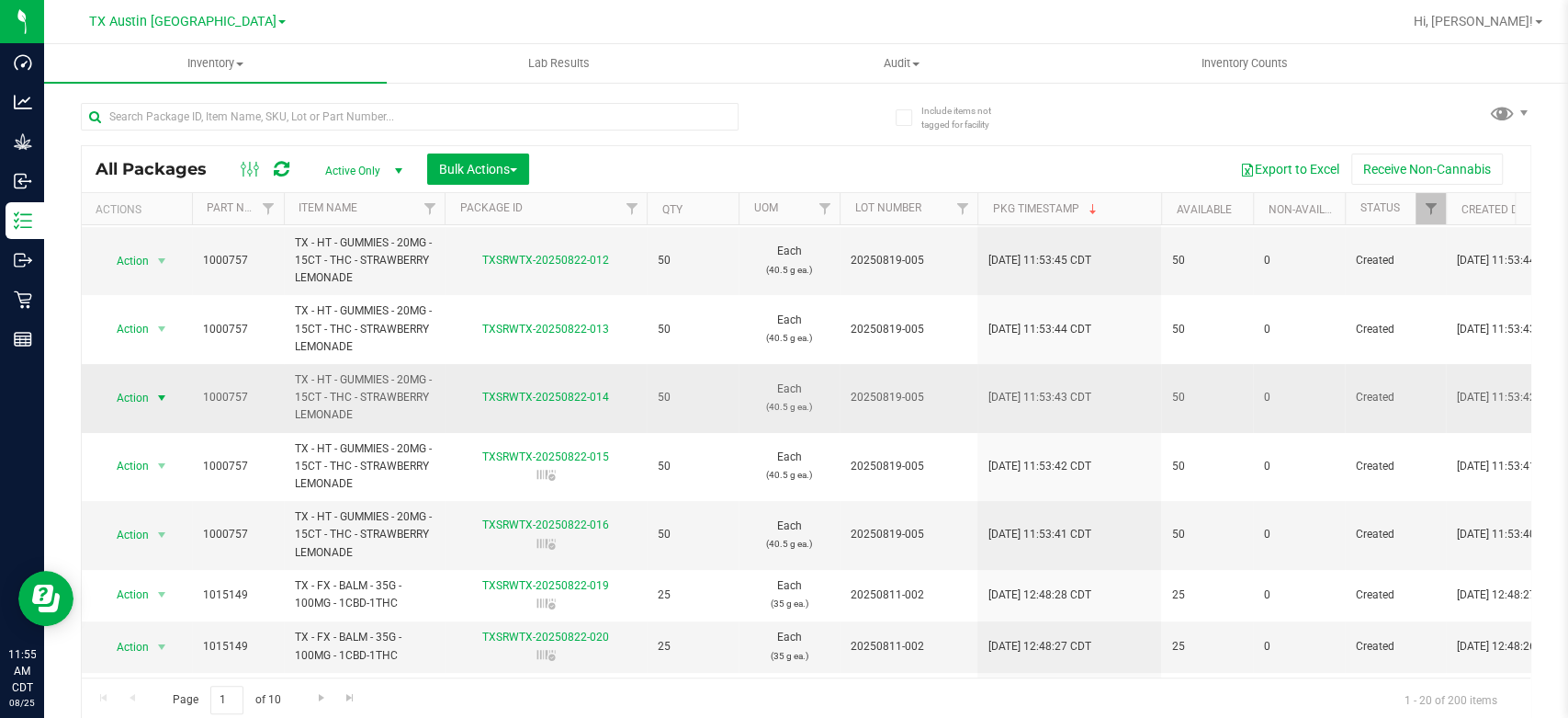
click at [120, 396] on span "Action" at bounding box center [125, 398] width 50 height 26
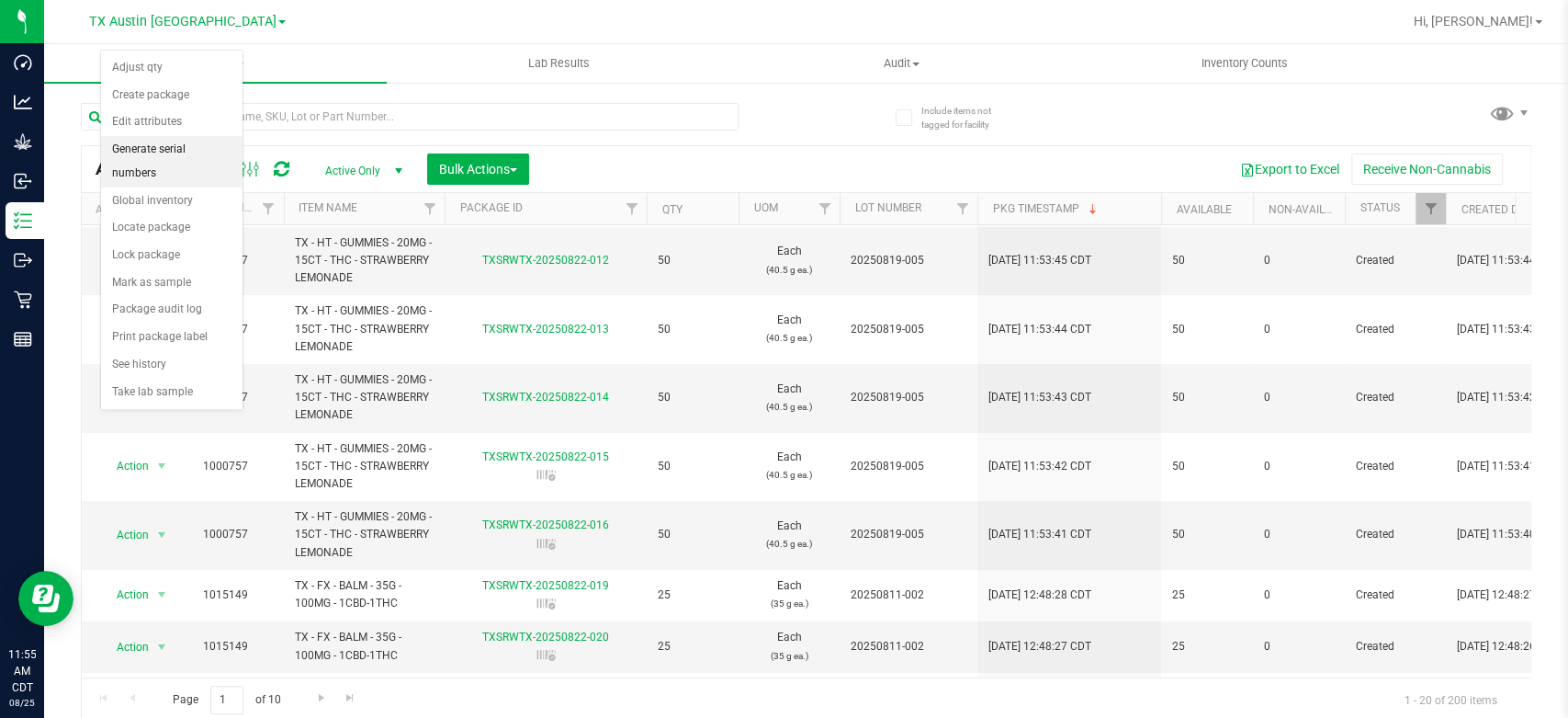
click at [162, 144] on li "Generate serial numbers" at bounding box center [172, 161] width 142 height 51
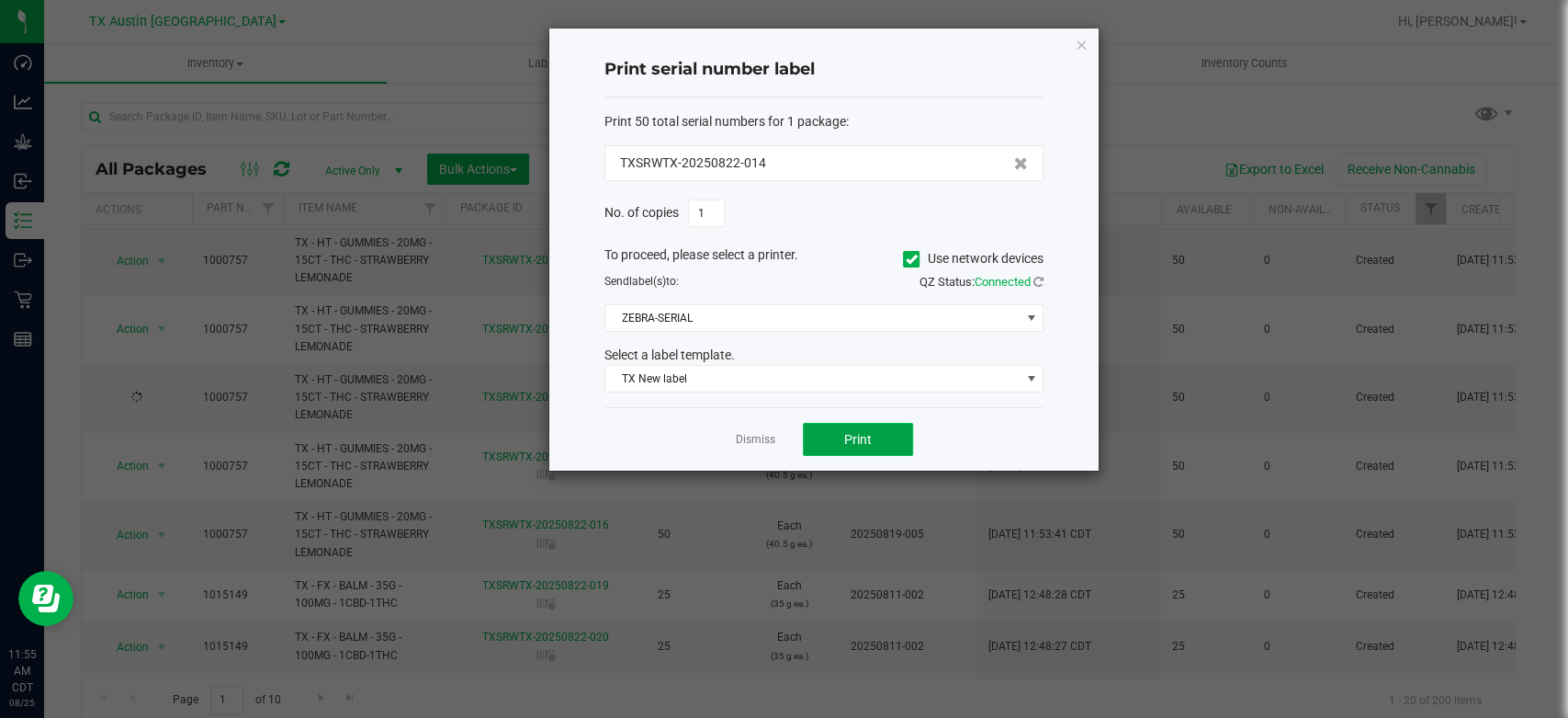
click at [864, 437] on span "Print" at bounding box center [858, 438] width 28 height 14
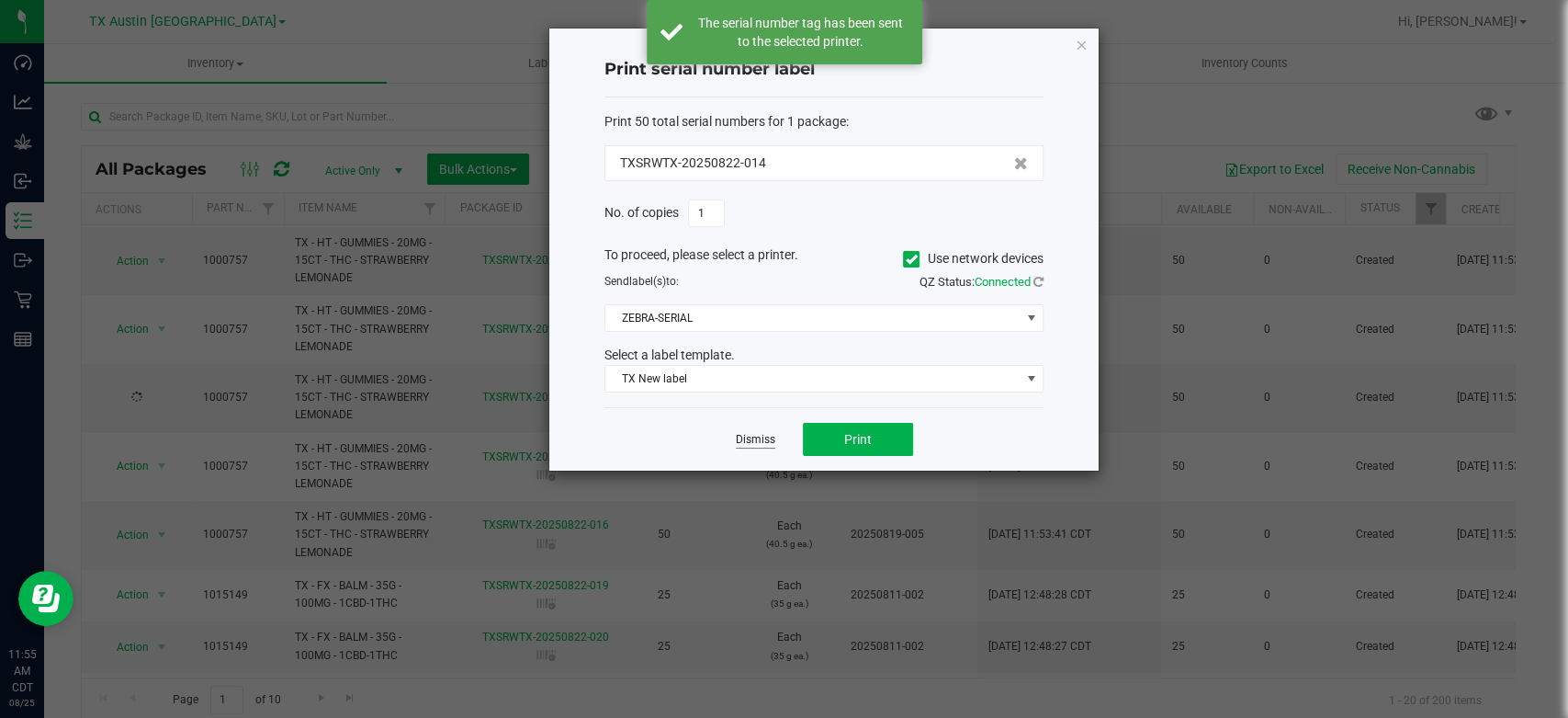
click at [760, 440] on link "Dismiss" at bounding box center [755, 439] width 39 height 15
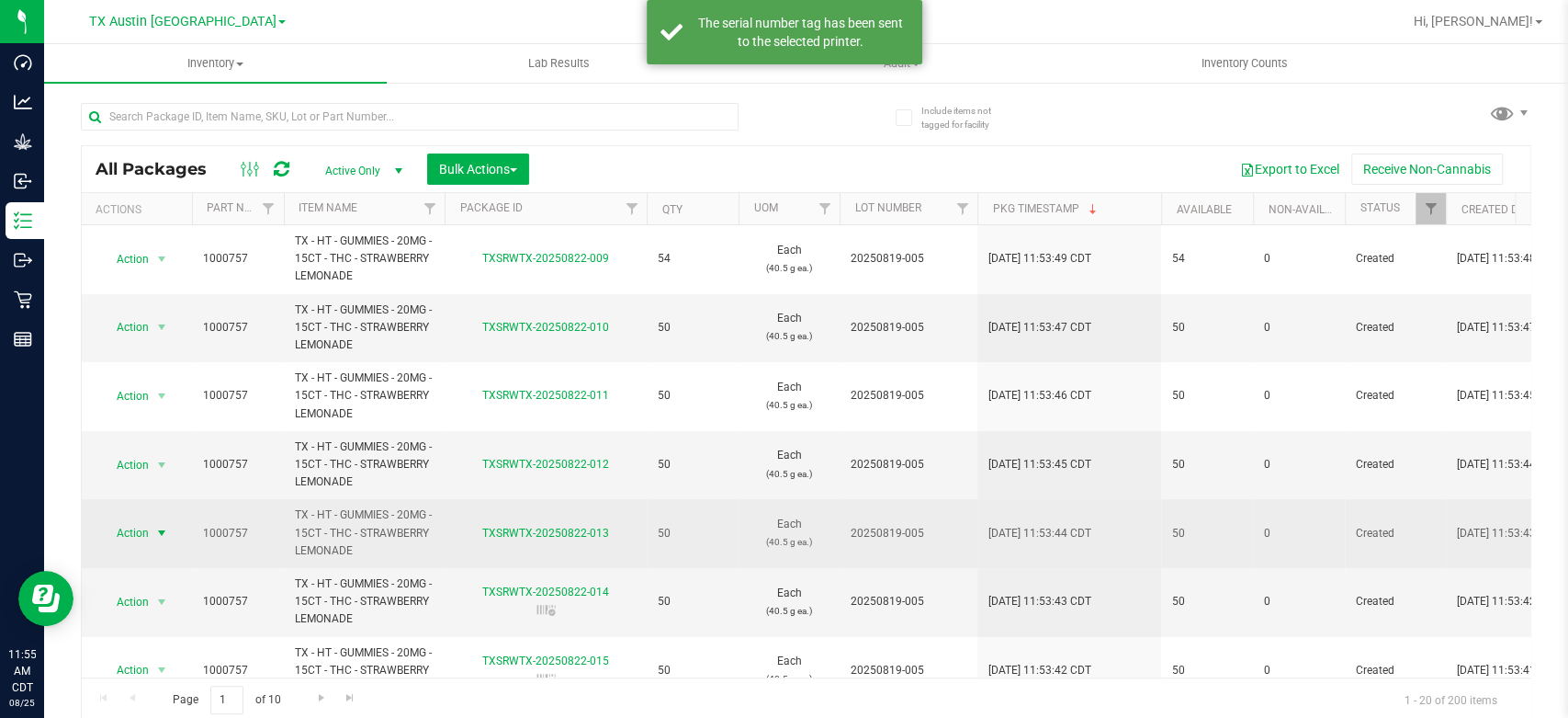
click at [147, 528] on span "Action" at bounding box center [125, 532] width 50 height 26
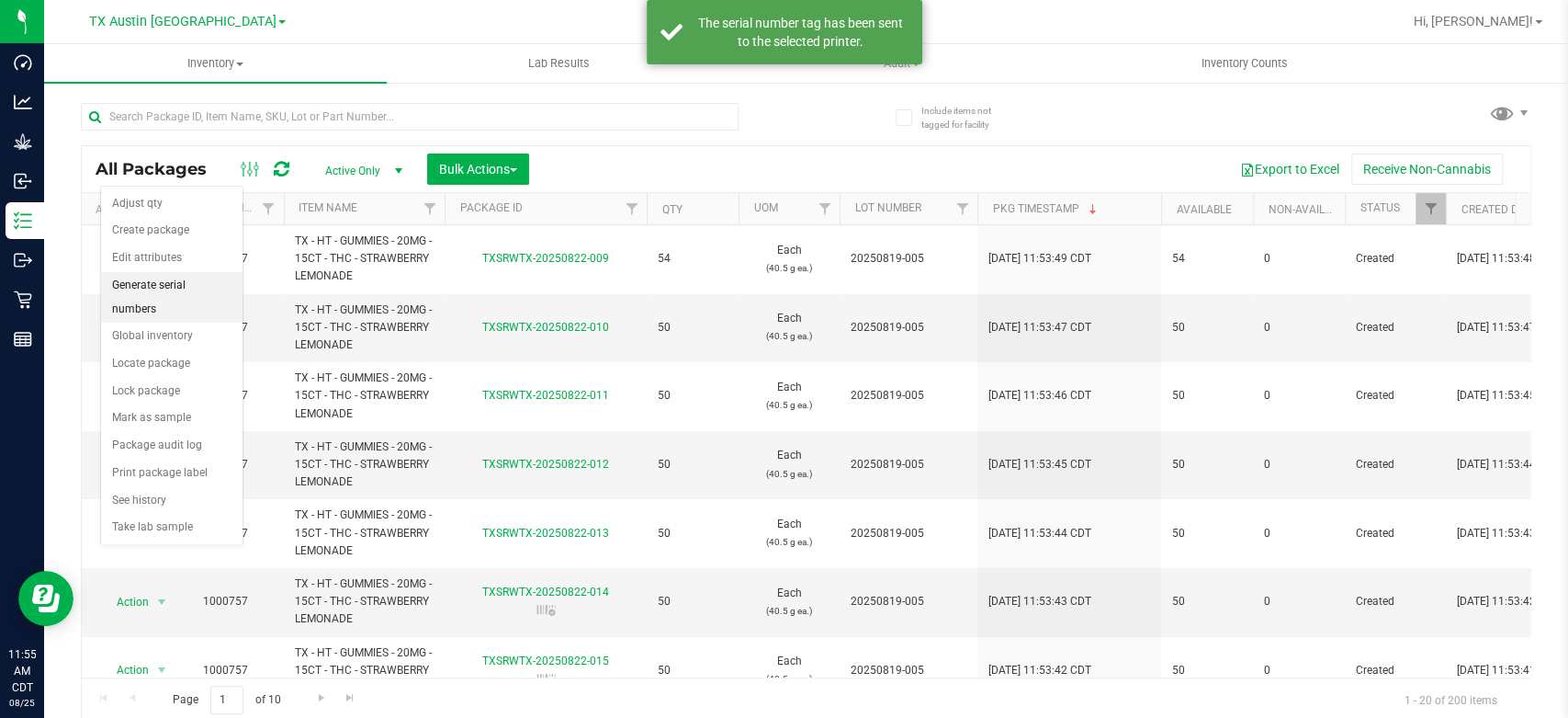
click at [177, 276] on li "Generate serial numbers" at bounding box center [172, 297] width 142 height 51
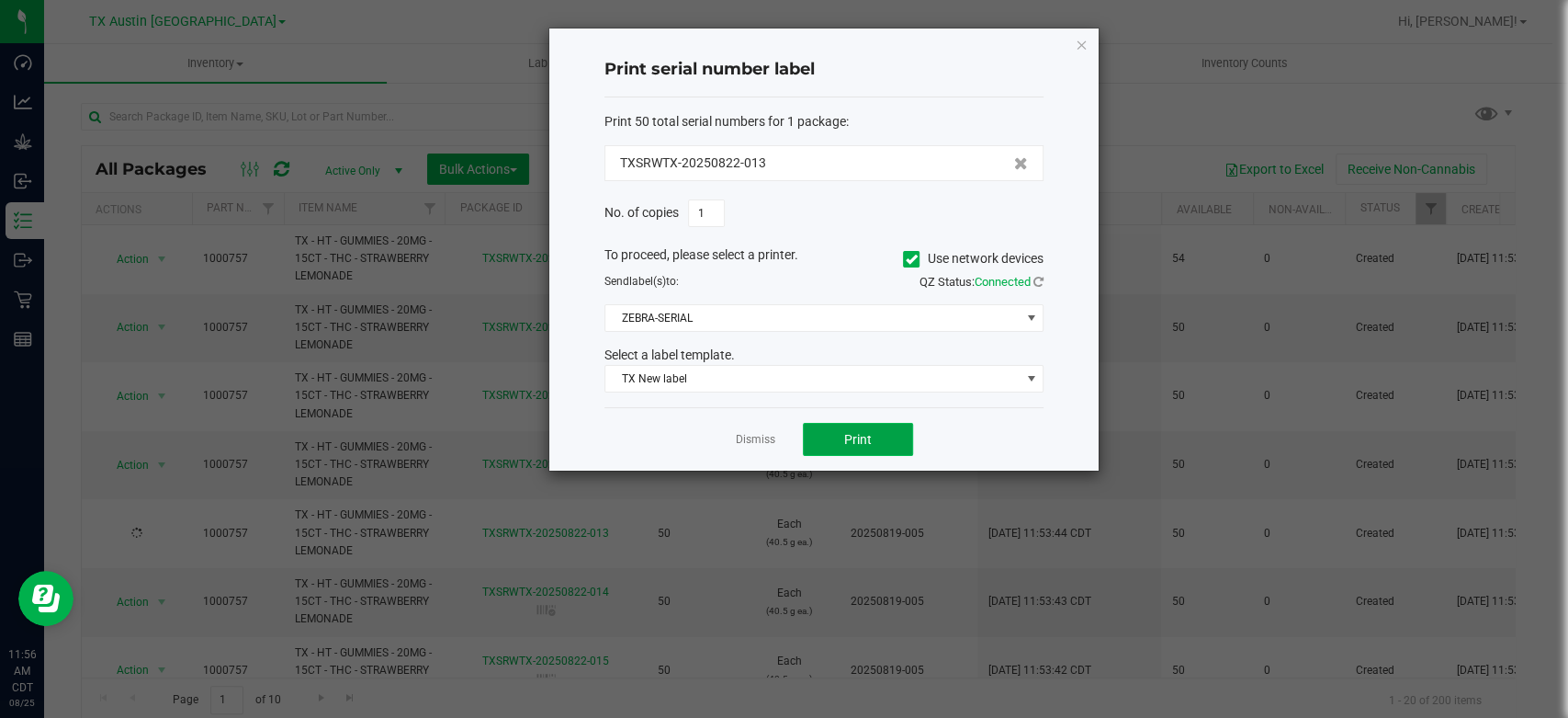
click at [817, 439] on button "Print" at bounding box center [858, 439] width 110 height 34
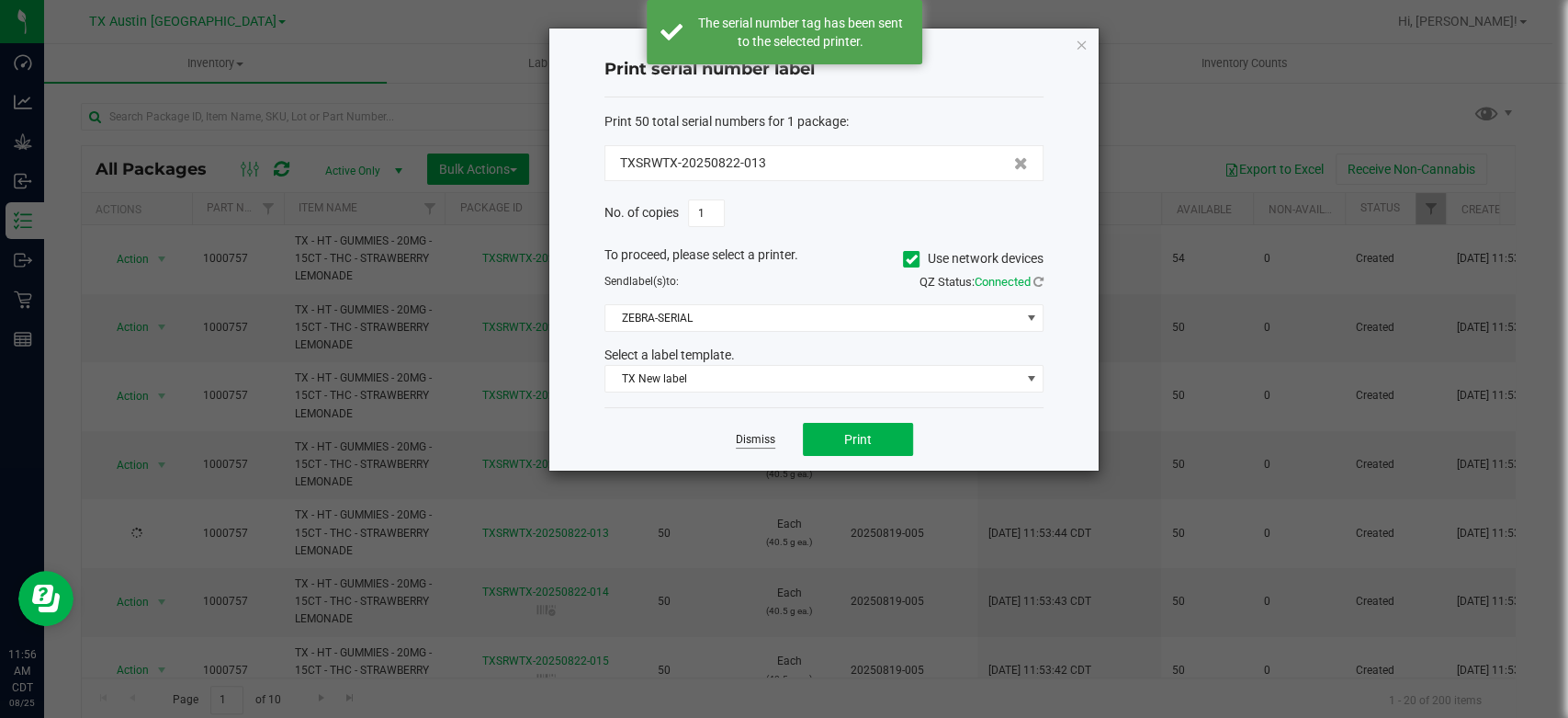
click at [738, 436] on link "Dismiss" at bounding box center [755, 439] width 39 height 15
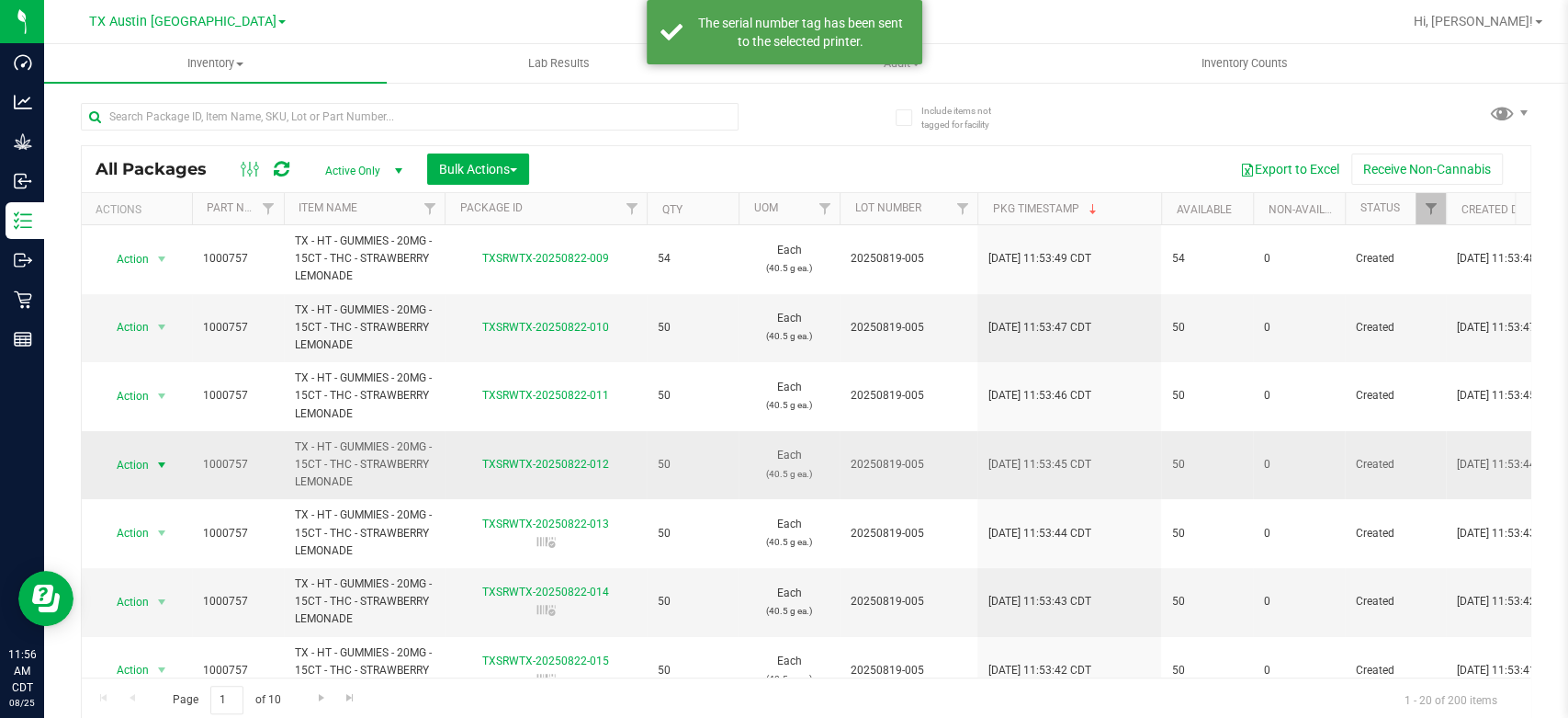
click at [139, 466] on span "Action" at bounding box center [125, 465] width 50 height 26
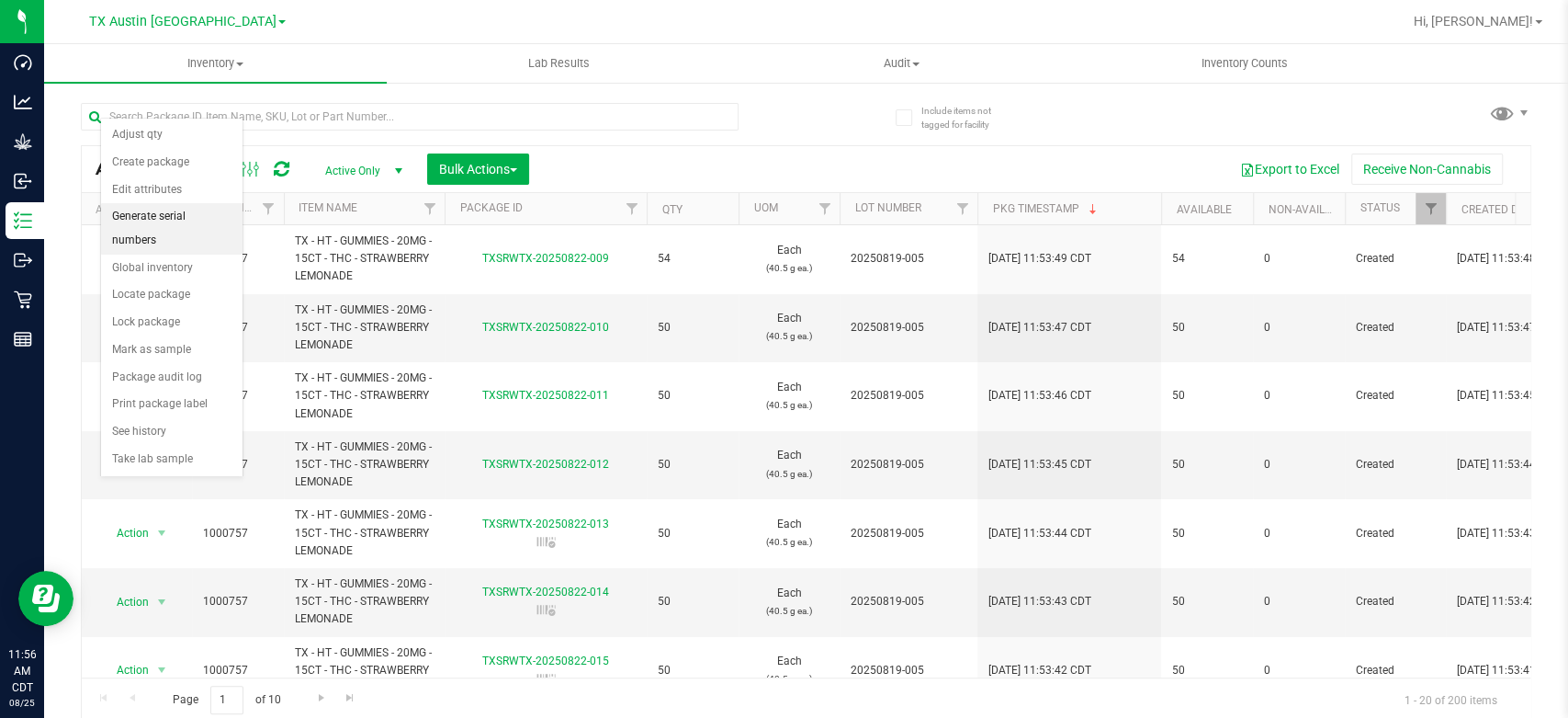
click at [182, 220] on li "Generate serial numbers" at bounding box center [172, 228] width 142 height 51
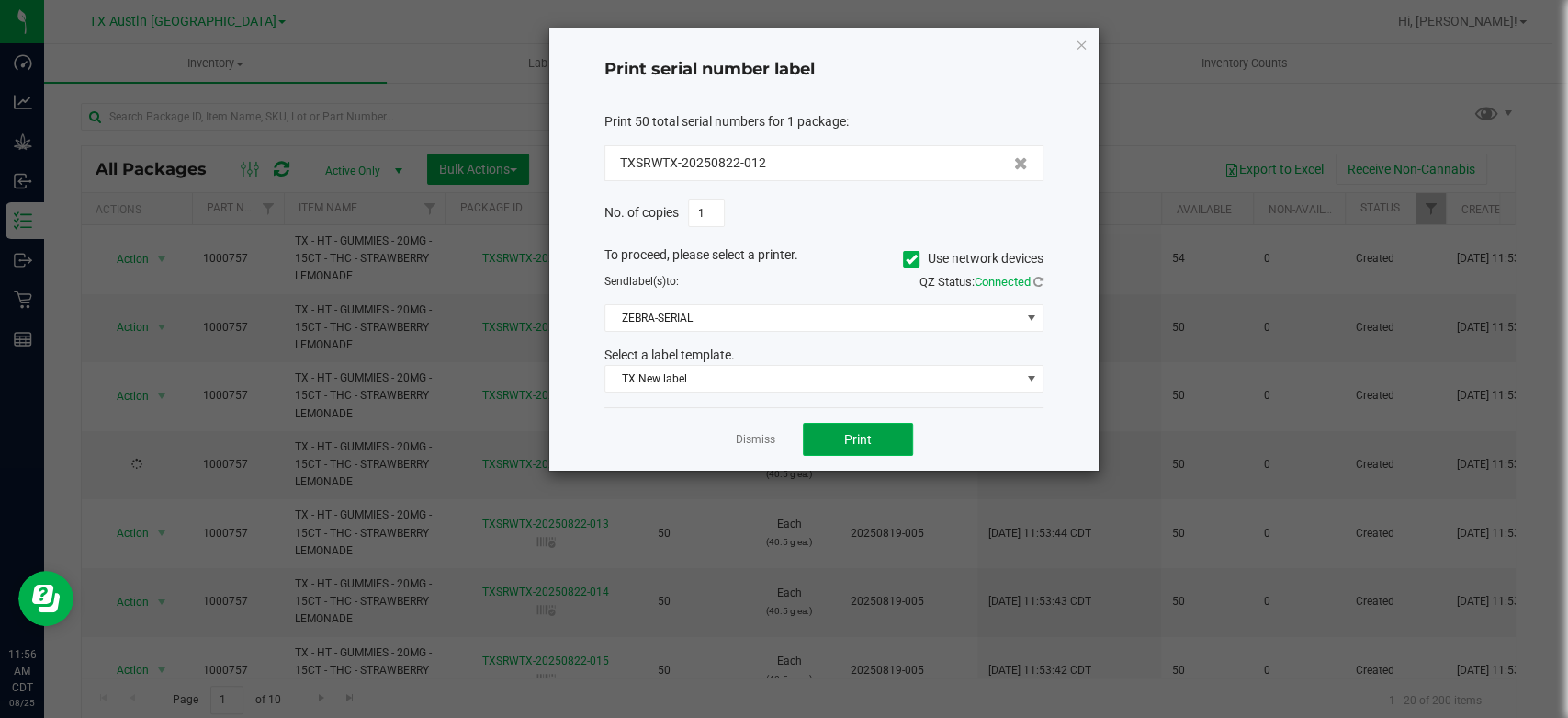
click at [819, 431] on button "Print" at bounding box center [858, 439] width 110 height 34
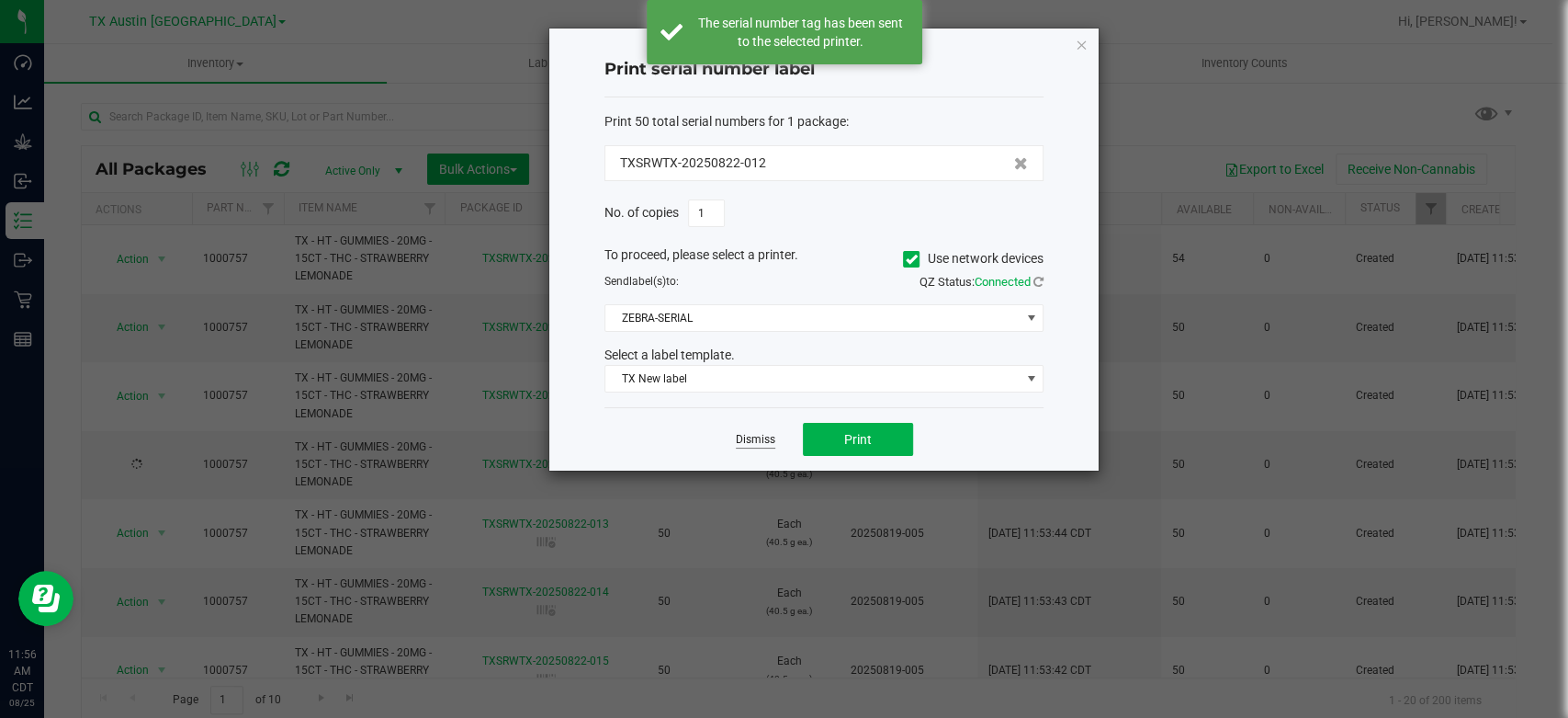
click at [749, 436] on link "Dismiss" at bounding box center [755, 439] width 39 height 15
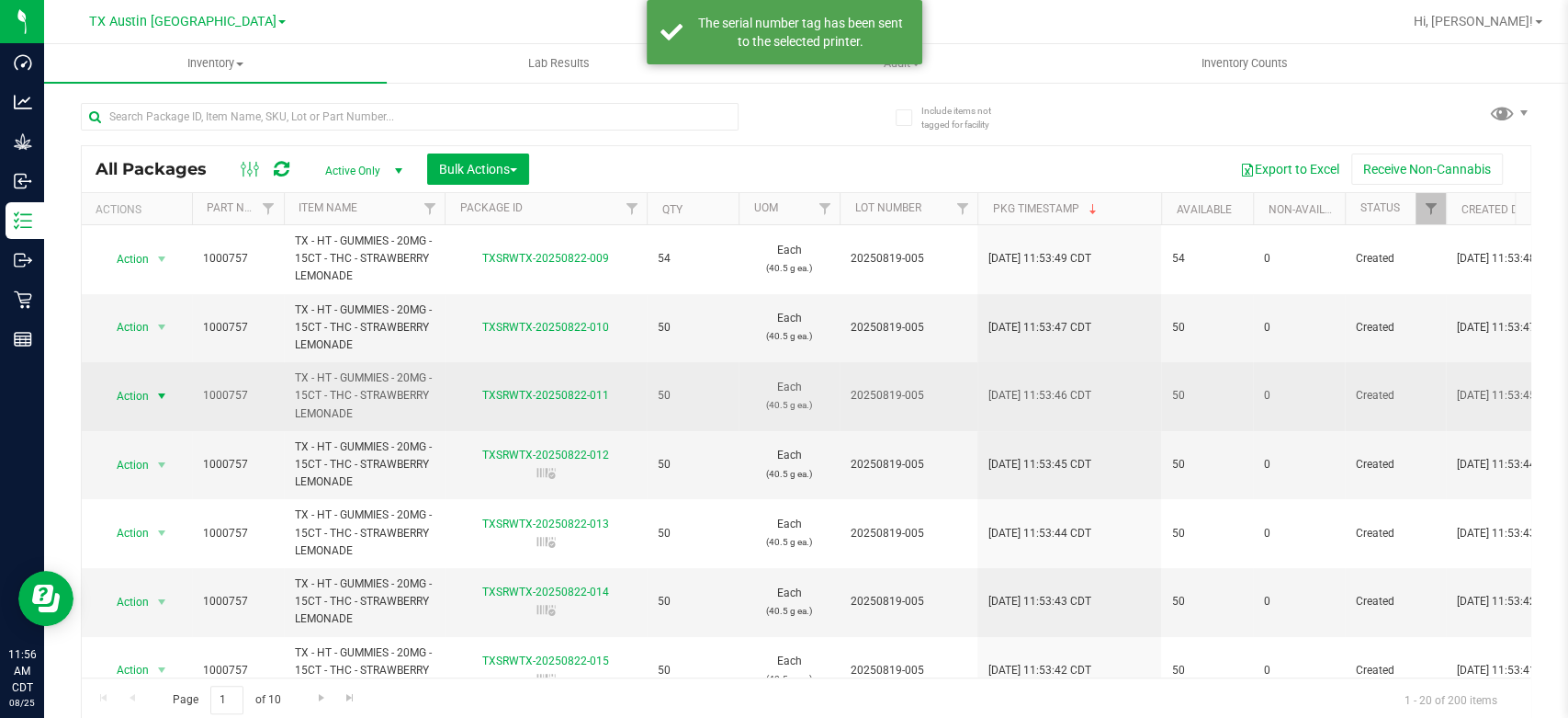
click at [140, 403] on span "Action" at bounding box center [125, 396] width 50 height 26
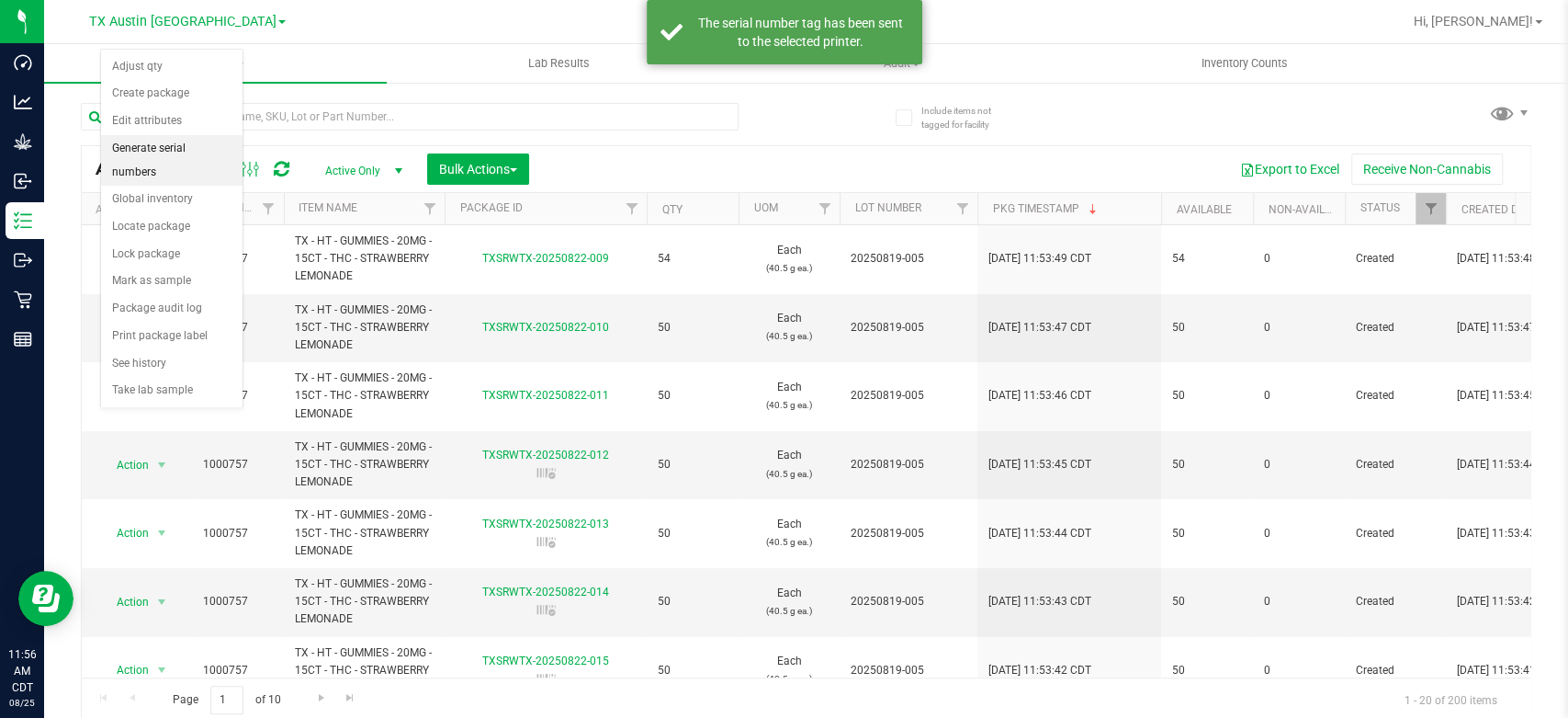
click at [184, 147] on li "Generate serial numbers" at bounding box center [172, 160] width 142 height 51
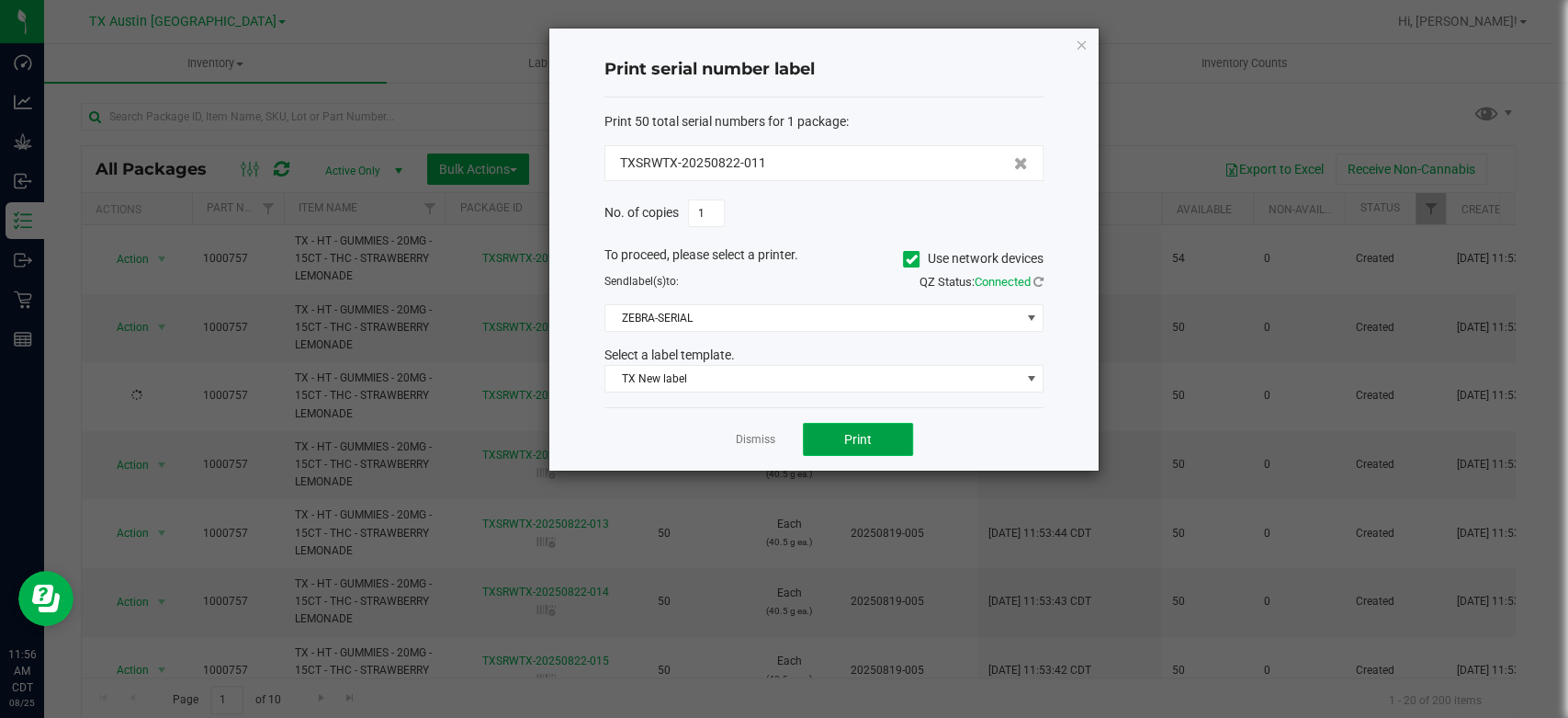
click at [848, 426] on button "Print" at bounding box center [858, 439] width 110 height 34
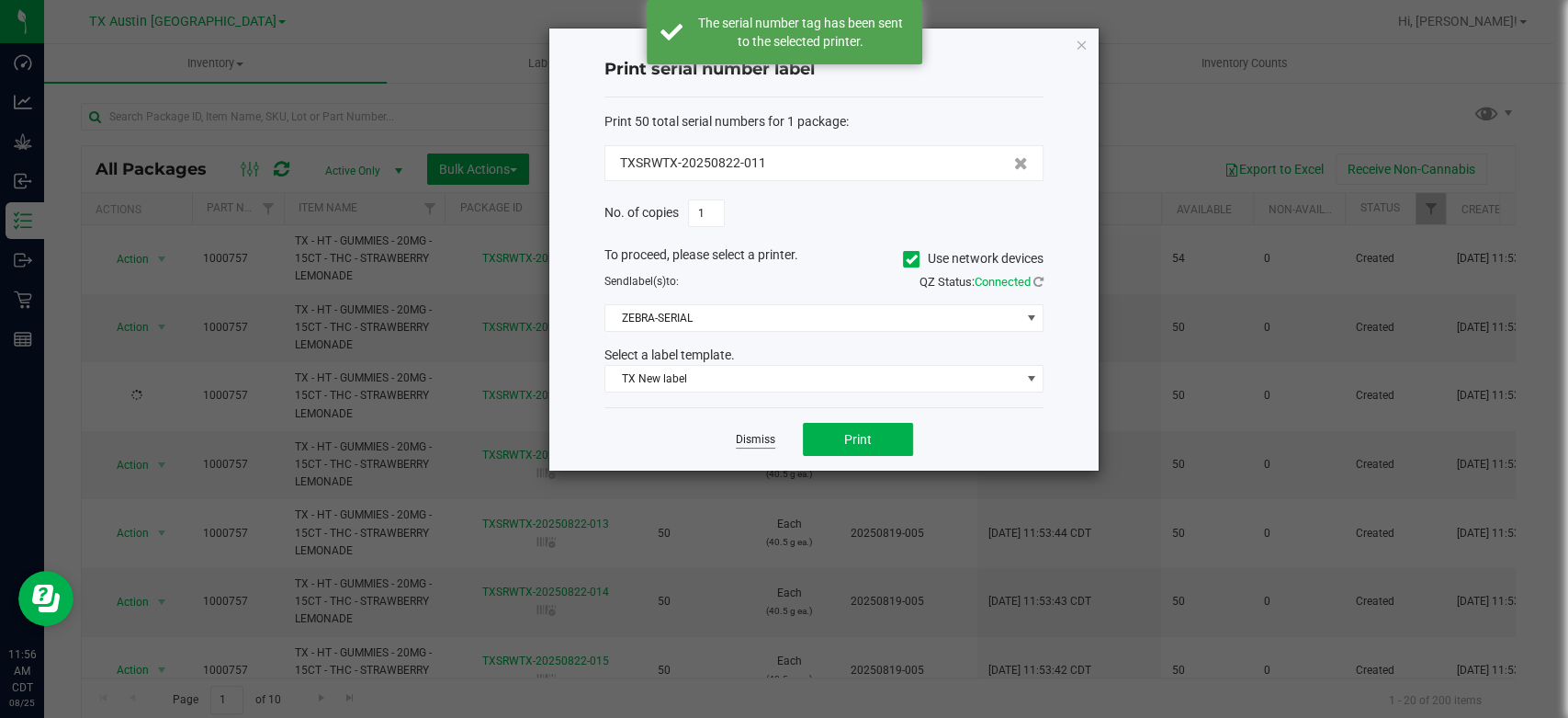
click at [740, 434] on link "Dismiss" at bounding box center [755, 439] width 39 height 15
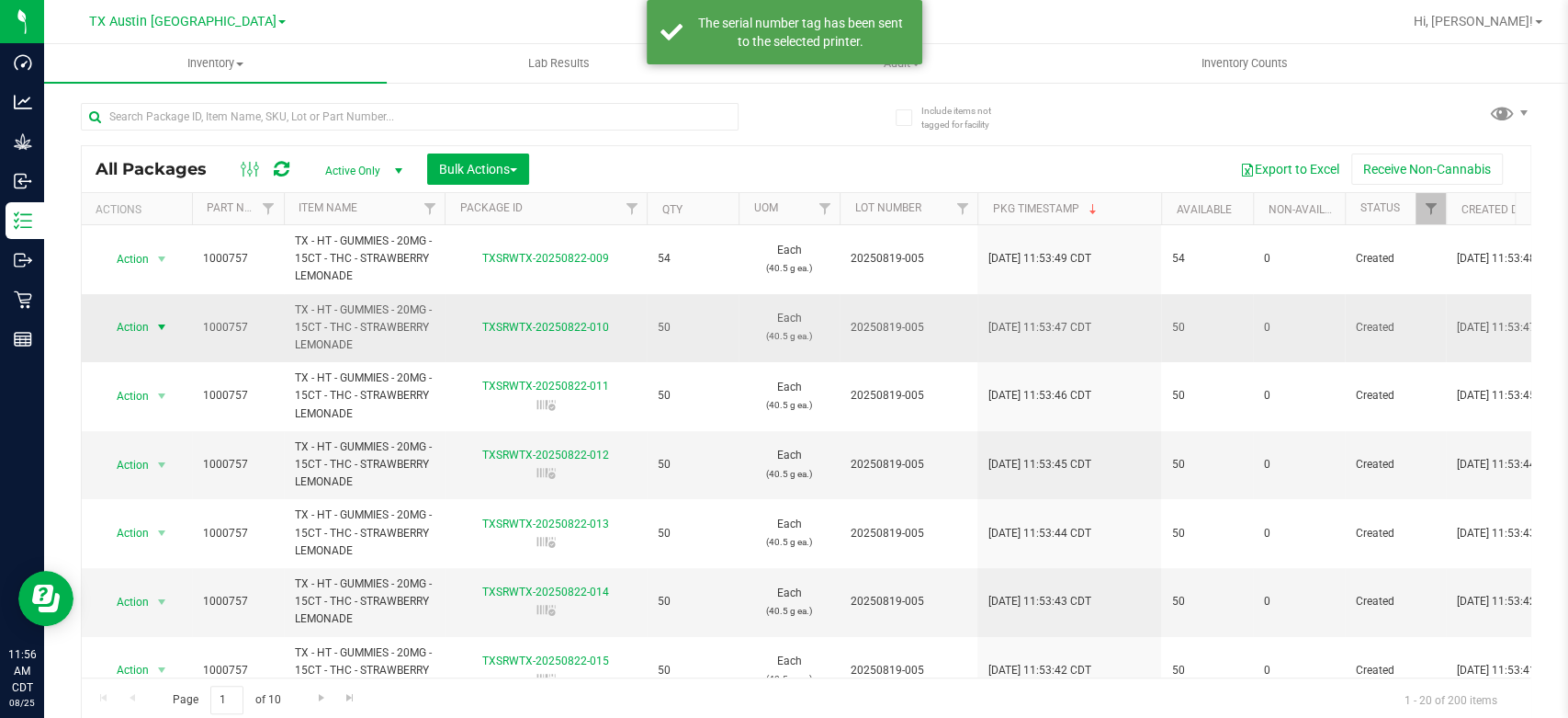
click at [138, 339] on span "Action" at bounding box center [125, 327] width 50 height 26
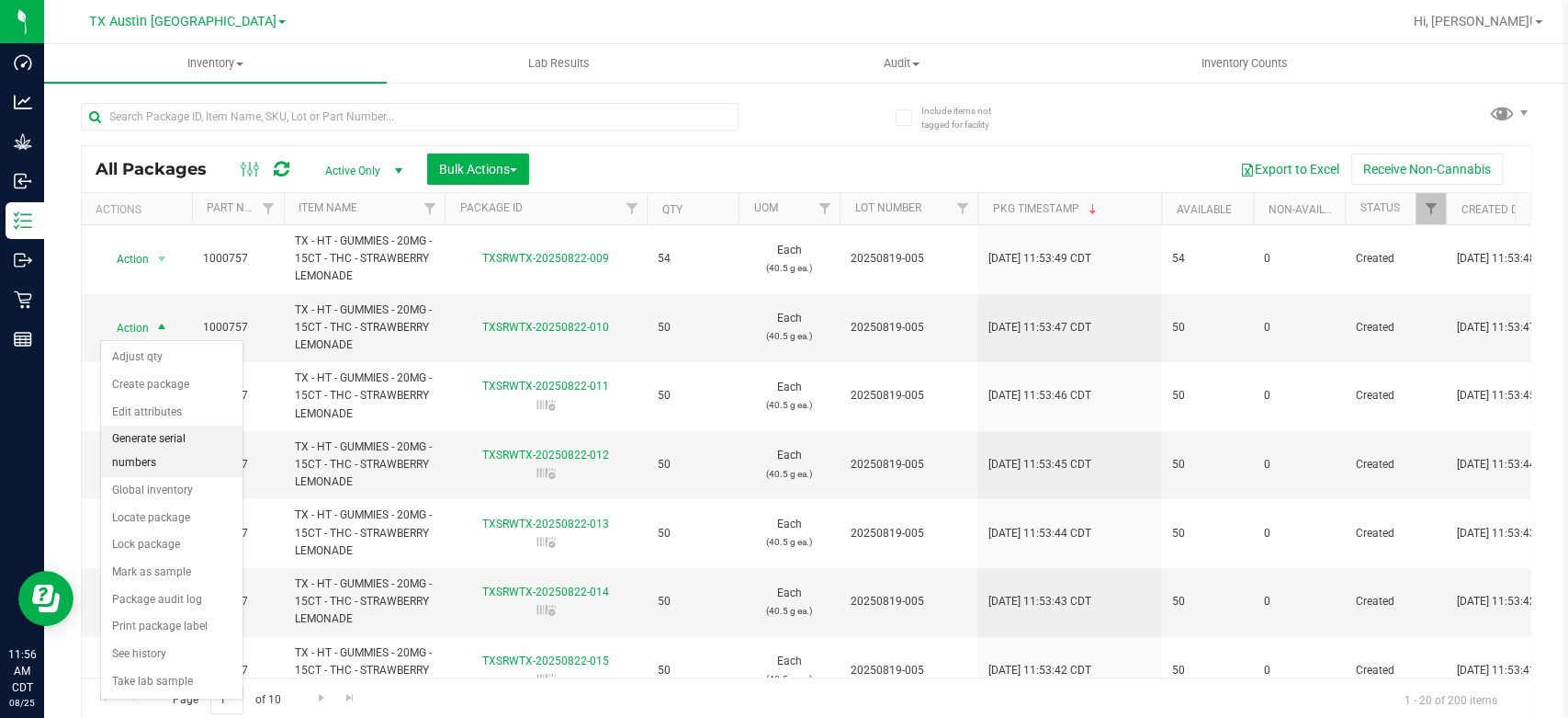
click at [161, 441] on li "Generate serial numbers" at bounding box center [172, 451] width 142 height 51
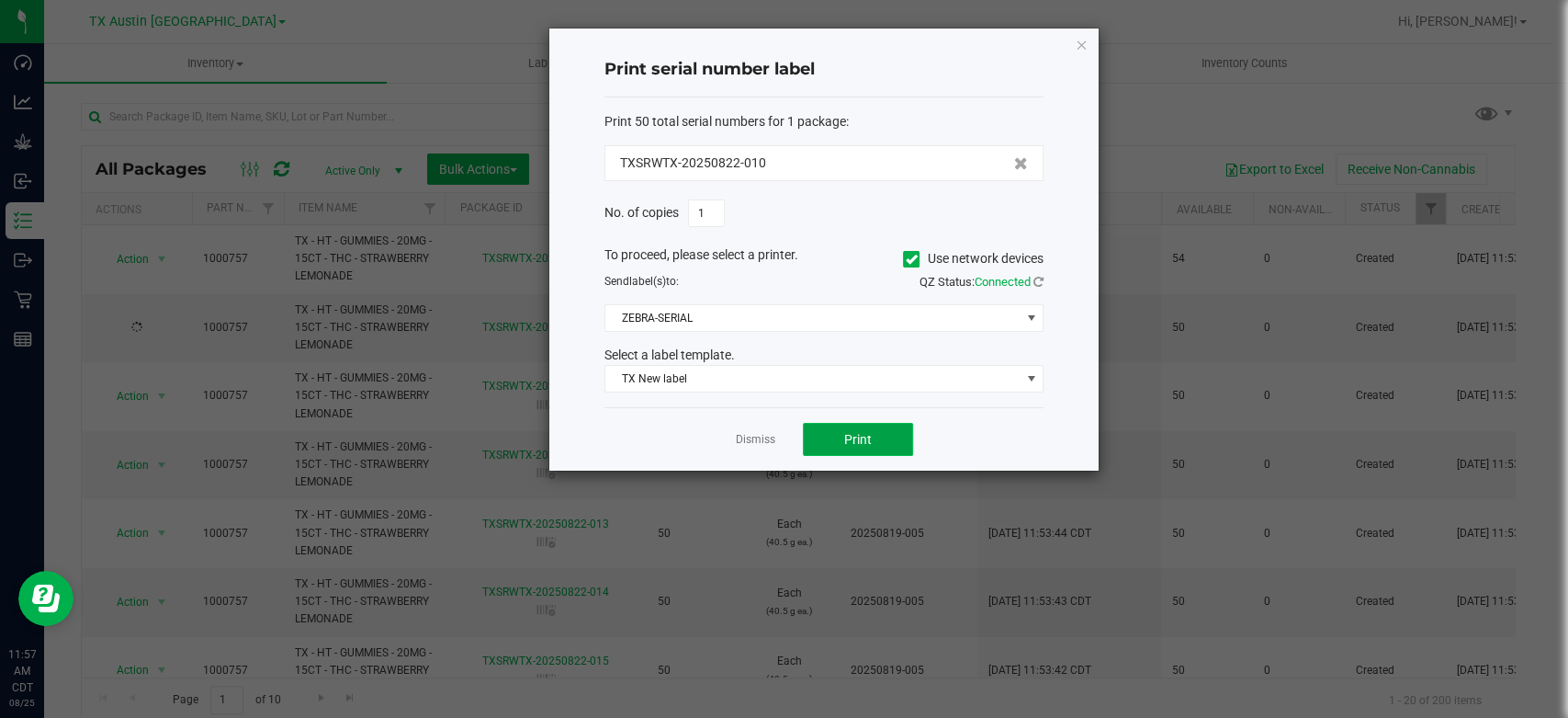
click at [858, 447] on button "Print" at bounding box center [858, 439] width 110 height 34
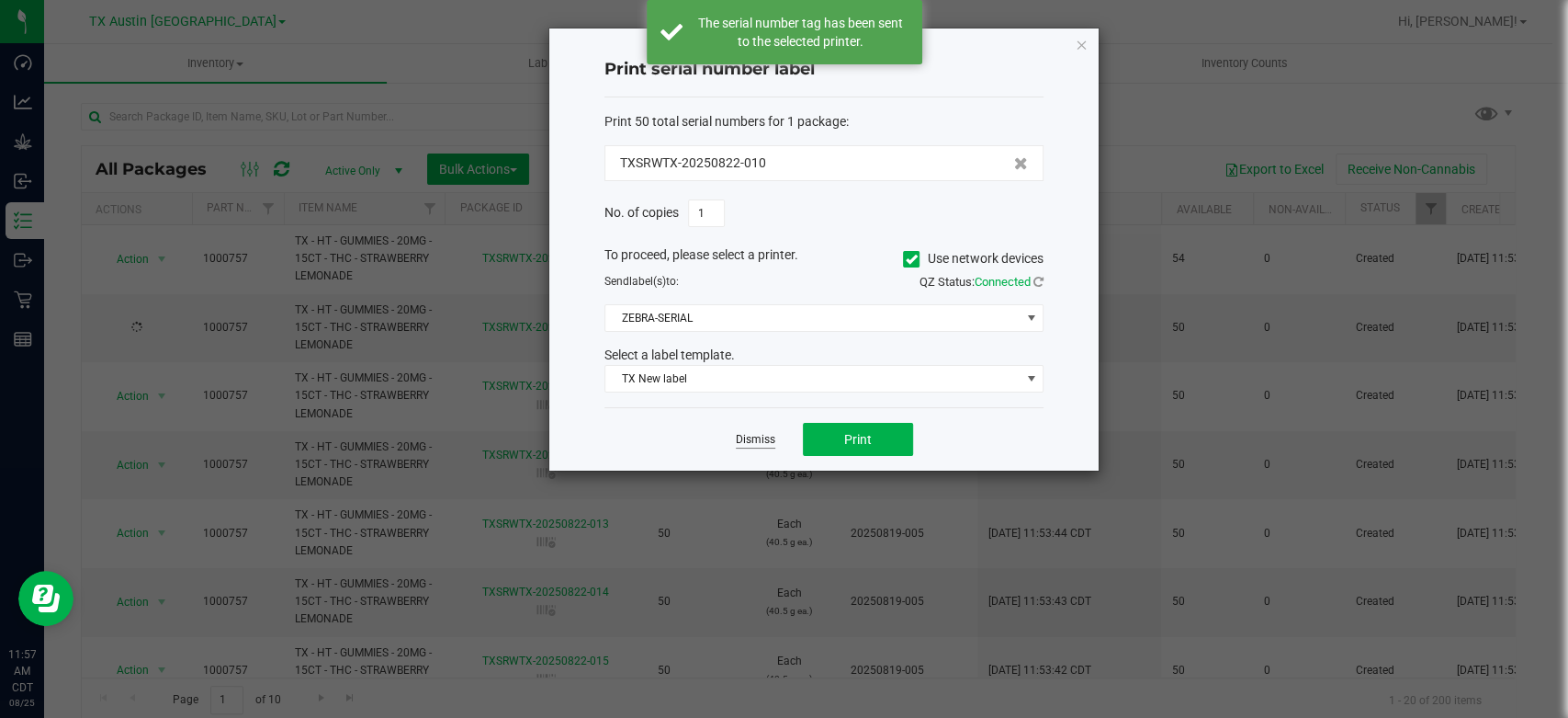
click at [740, 442] on link "Dismiss" at bounding box center [755, 439] width 39 height 15
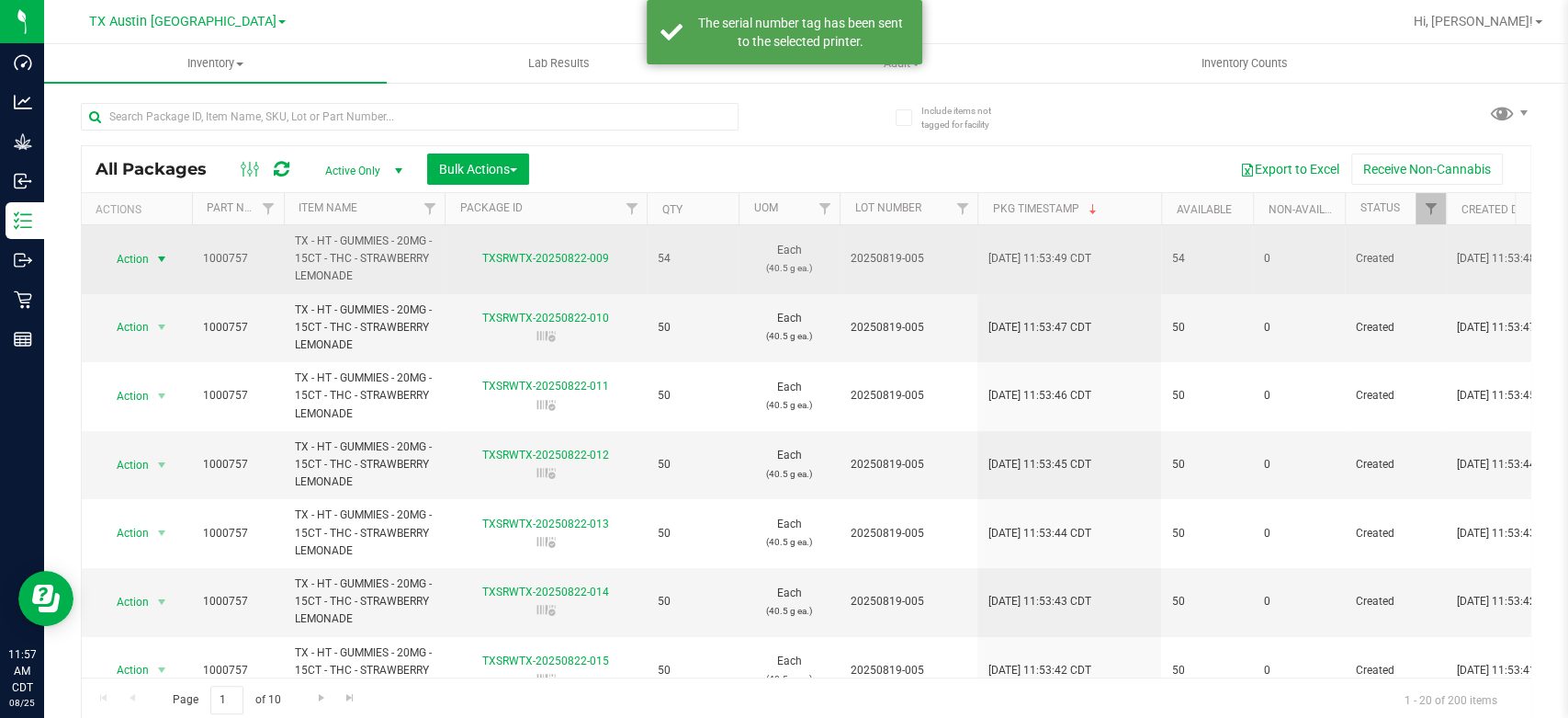
click at [127, 254] on span "Action" at bounding box center [125, 259] width 50 height 26
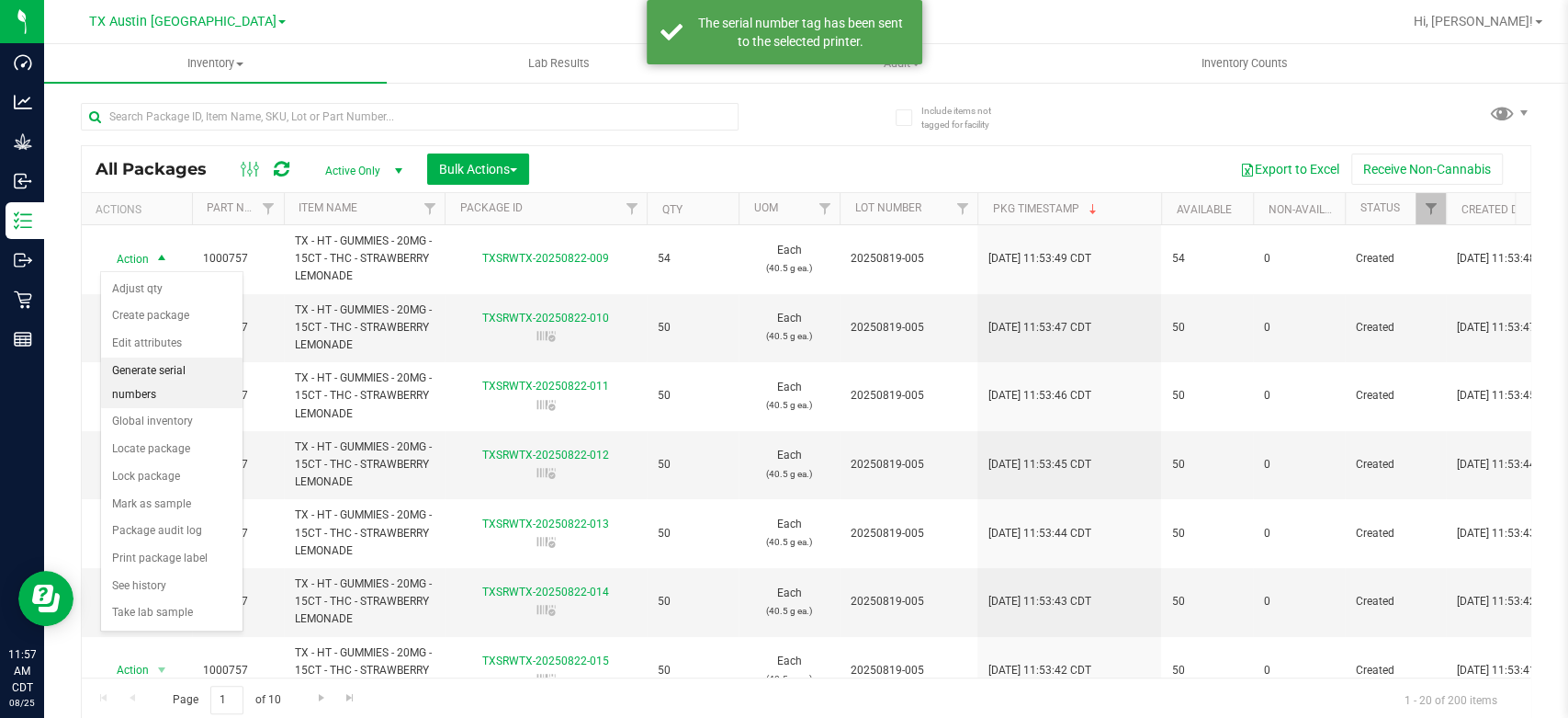
click at [137, 370] on li "Generate serial numbers" at bounding box center [172, 382] width 142 height 51
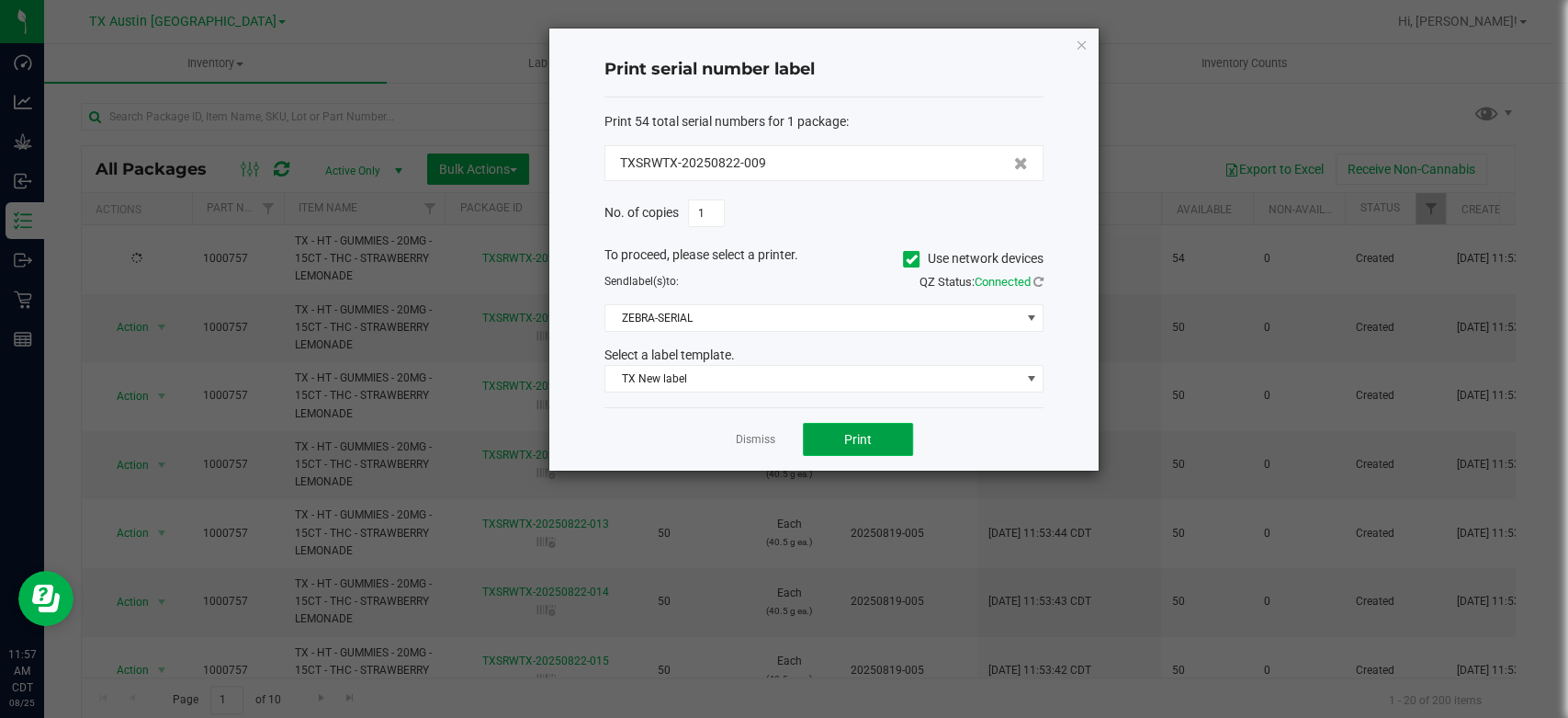
click at [834, 439] on button "Print" at bounding box center [858, 439] width 110 height 34
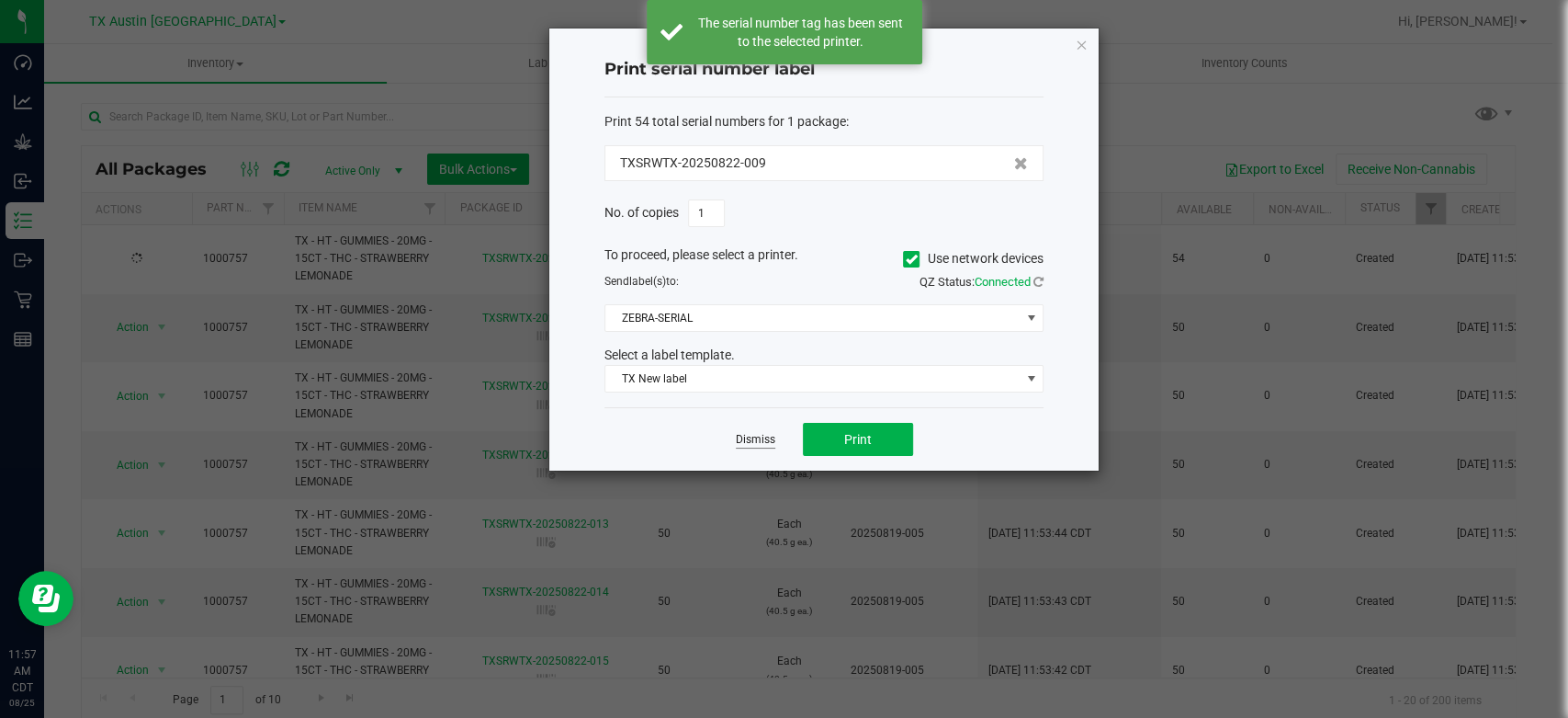
click at [756, 444] on link "Dismiss" at bounding box center [755, 439] width 39 height 15
